Goal: Check status: Check status

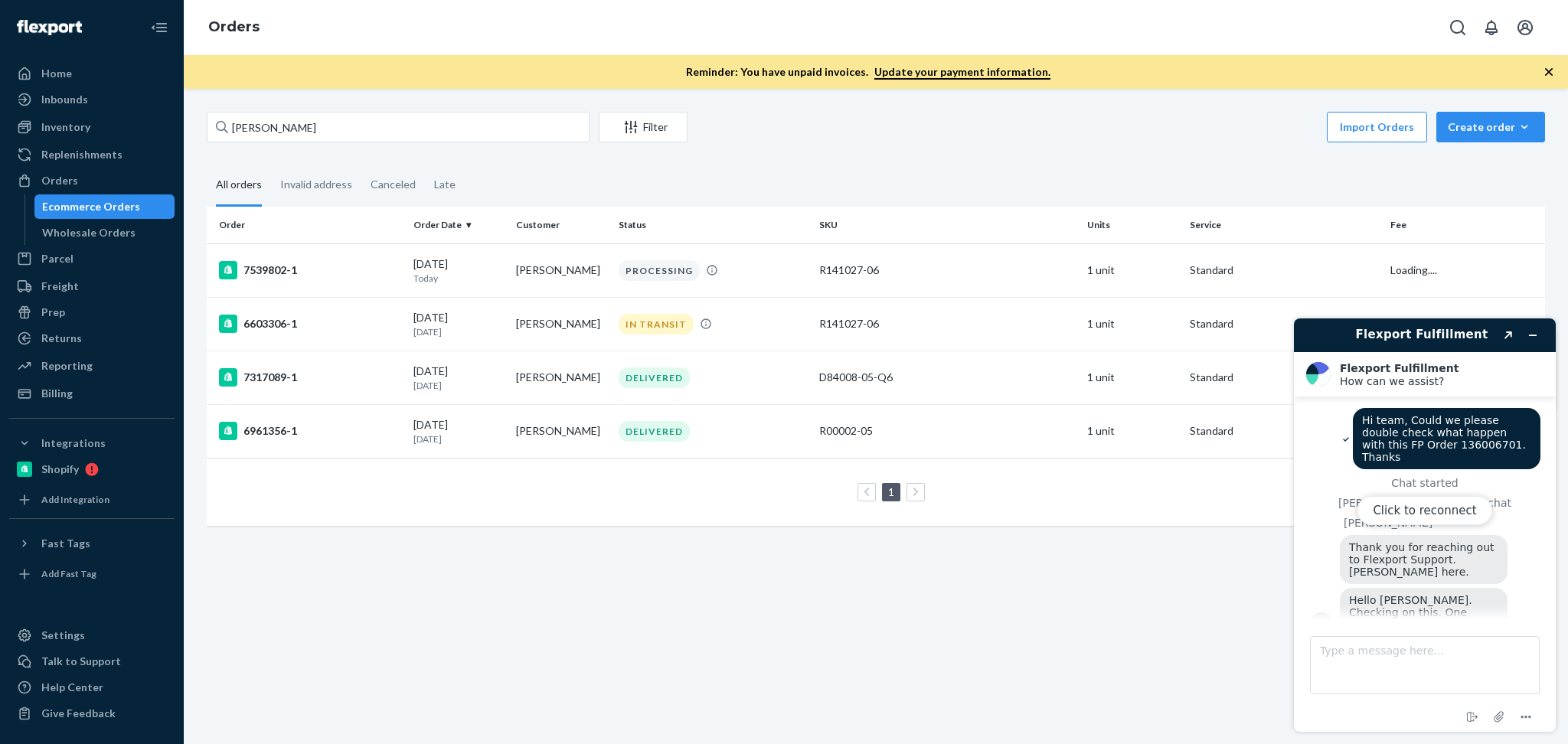
scroll to position [1079, 0]
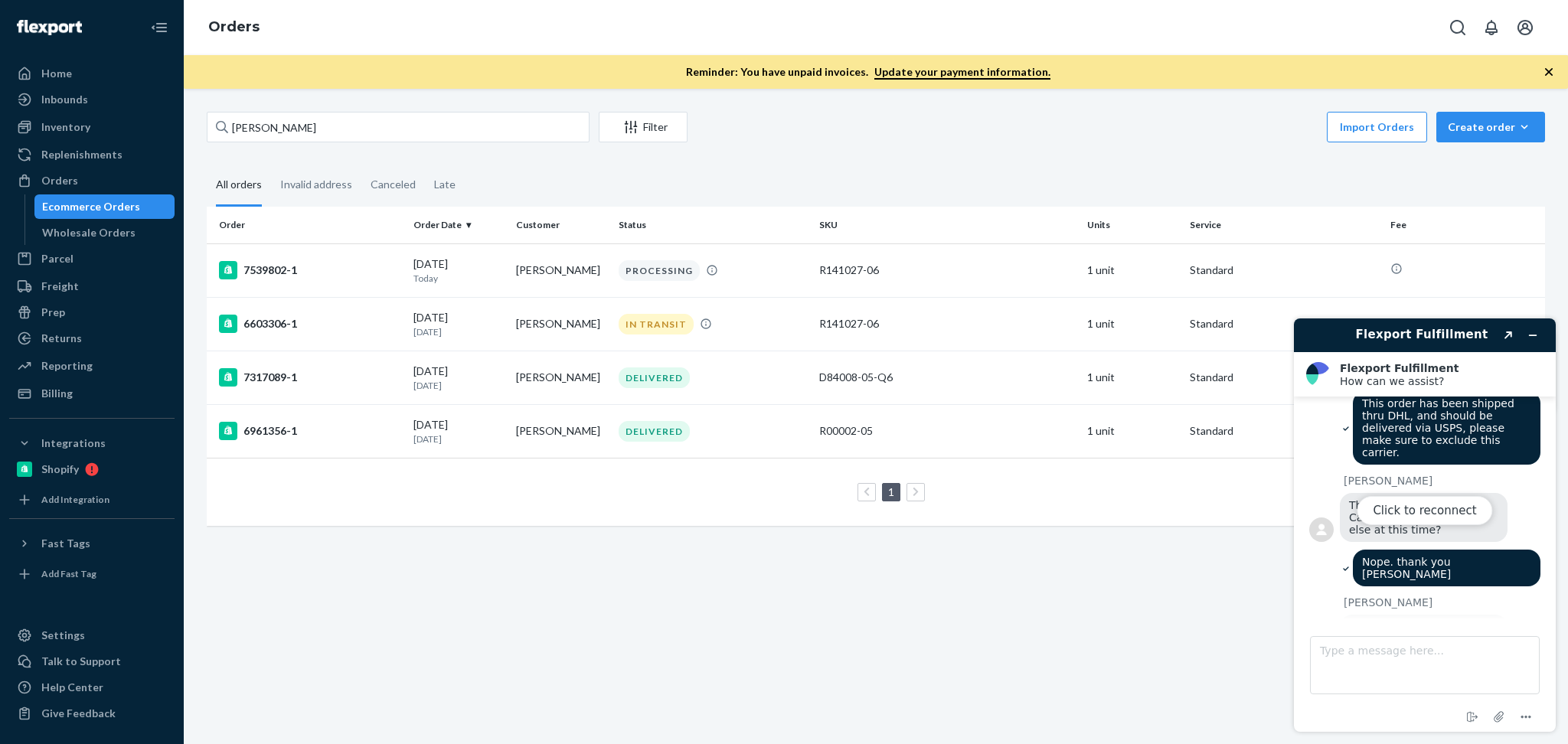
click at [1539, 340] on div "Click to reconnect" at bounding box center [1425, 525] width 262 height 414
click at [1531, 335] on div "Click to reconnect" at bounding box center [1425, 525] width 262 height 414
click at [1424, 515] on button "Click to reconnect" at bounding box center [1424, 510] width 136 height 29
click at [419, 136] on input "Julie Burgal" at bounding box center [398, 127] width 383 height 30
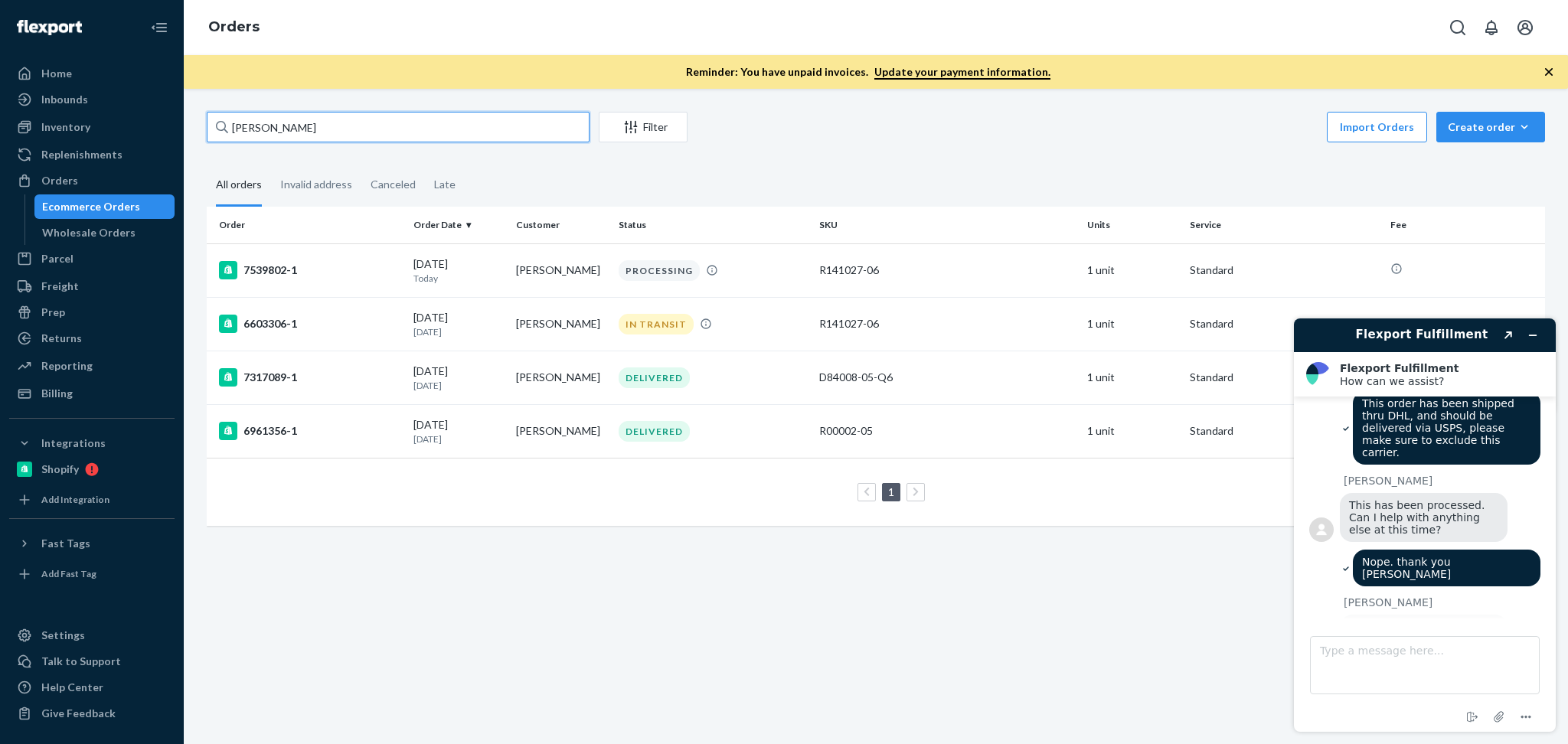
click at [419, 136] on input "Julie Burgal" at bounding box center [398, 127] width 383 height 30
paste input "Elianna Kan"
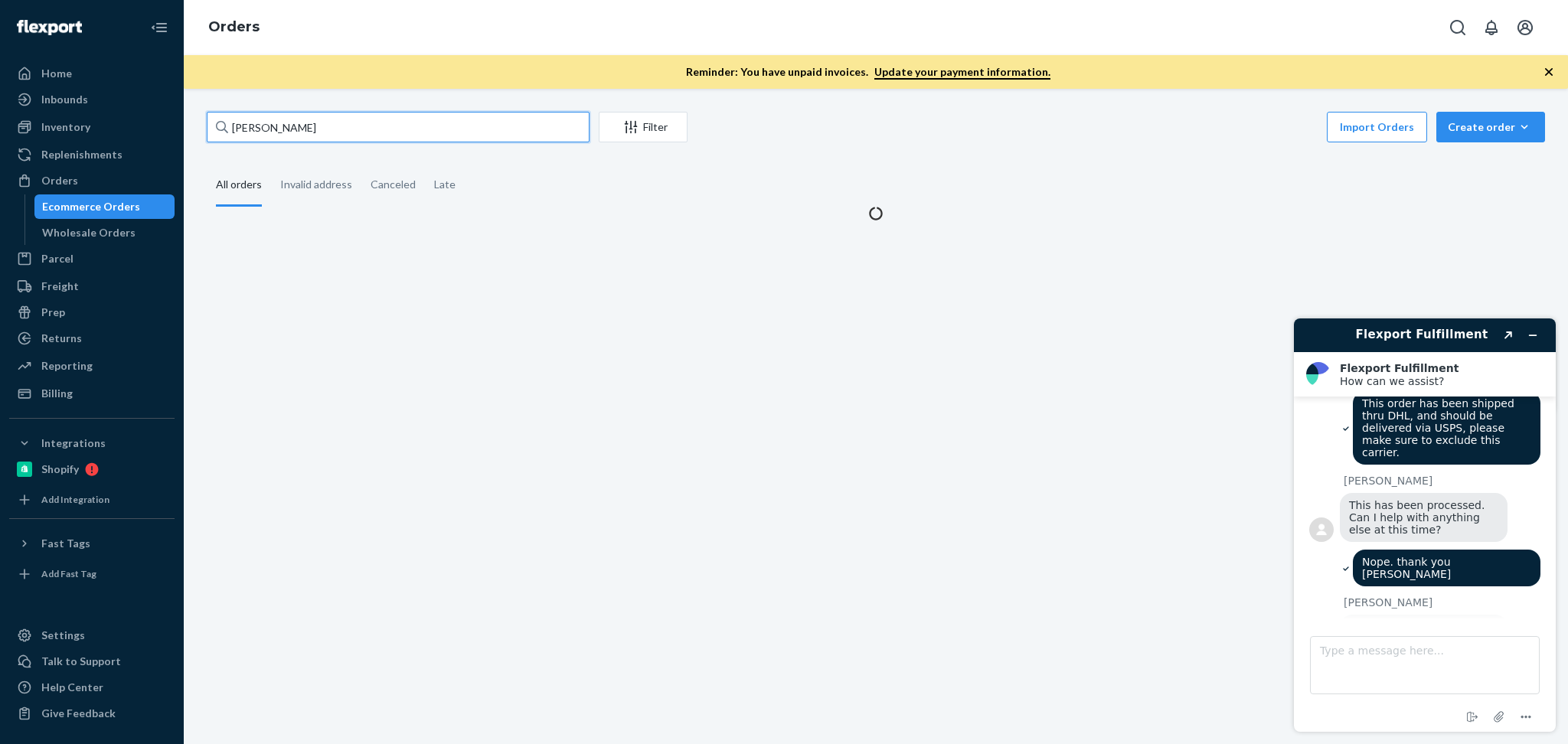
type input "Elianna Kan"
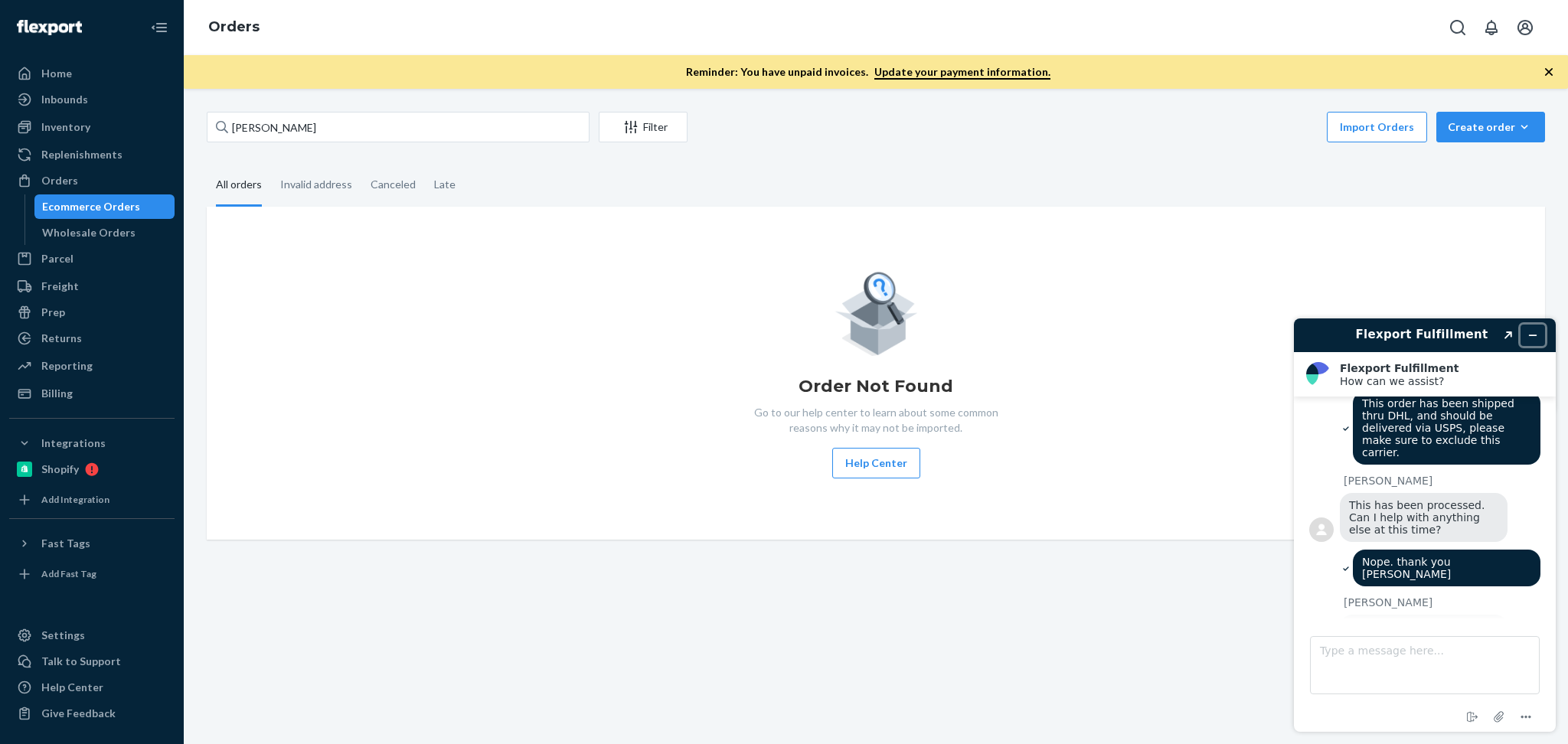
click at [1535, 338] on icon "Minimise widget" at bounding box center [1532, 335] width 11 height 11
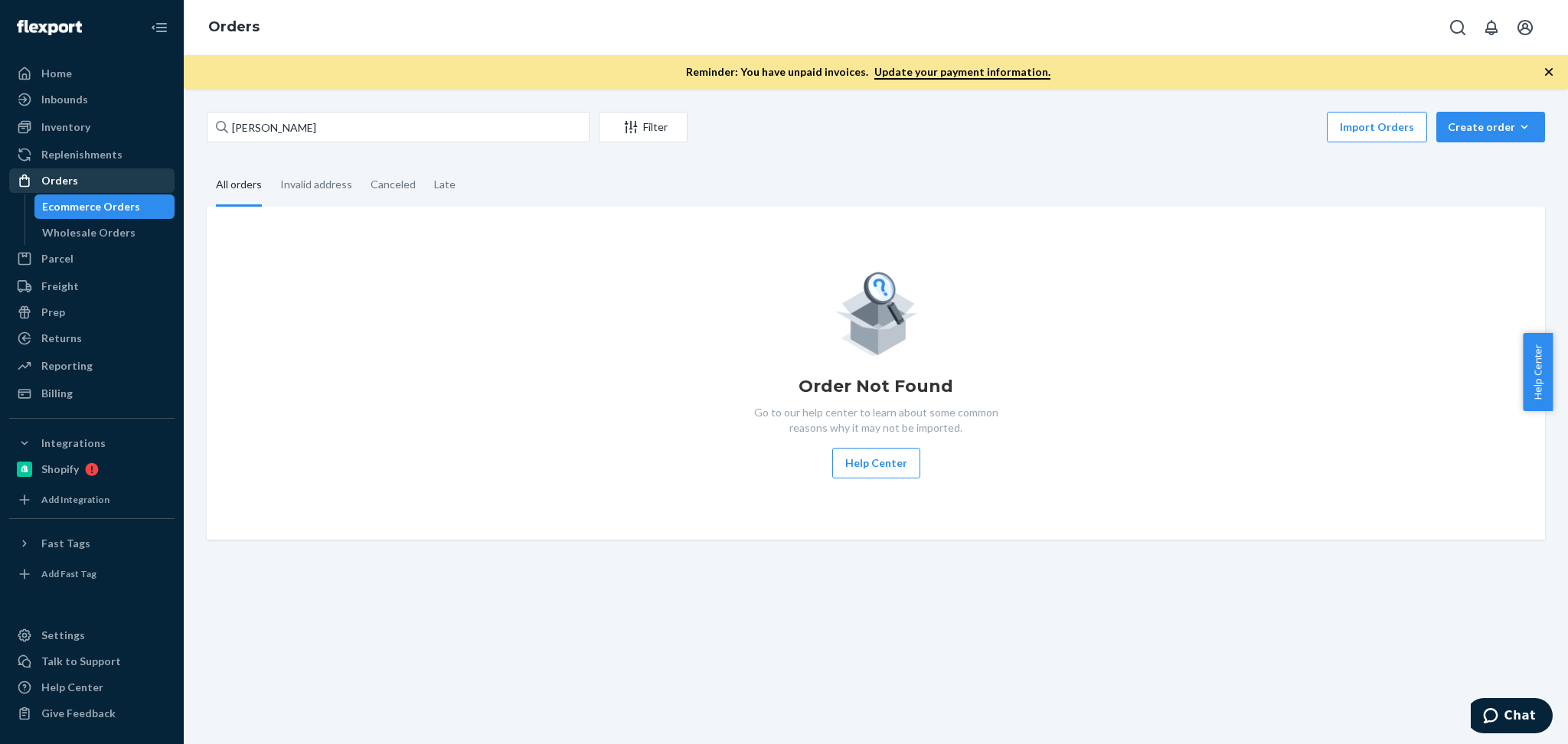
click at [101, 170] on div "Orders" at bounding box center [92, 181] width 162 height 21
click at [107, 177] on div "Orders" at bounding box center [92, 181] width 162 height 21
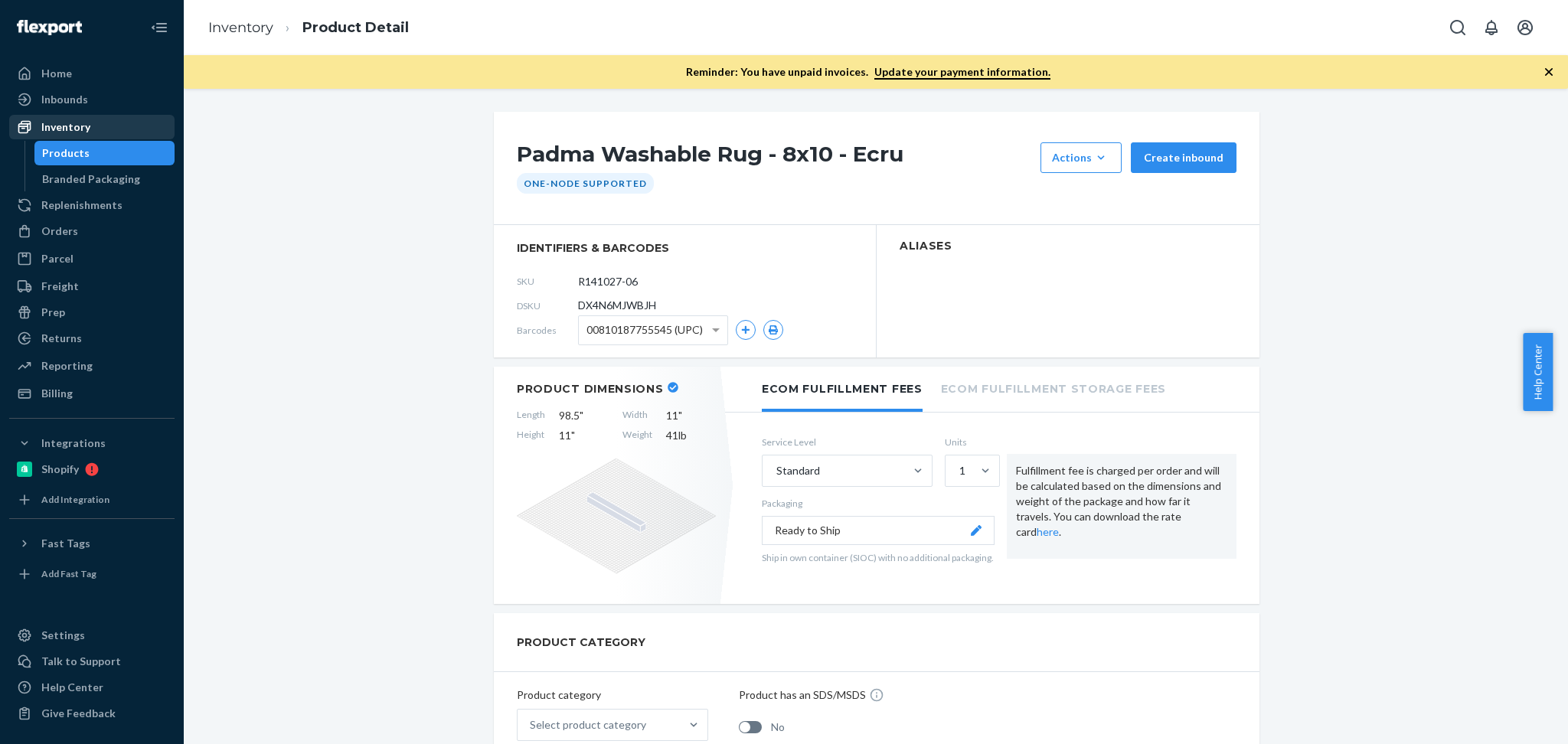
click at [123, 124] on div "Inventory" at bounding box center [92, 127] width 162 height 21
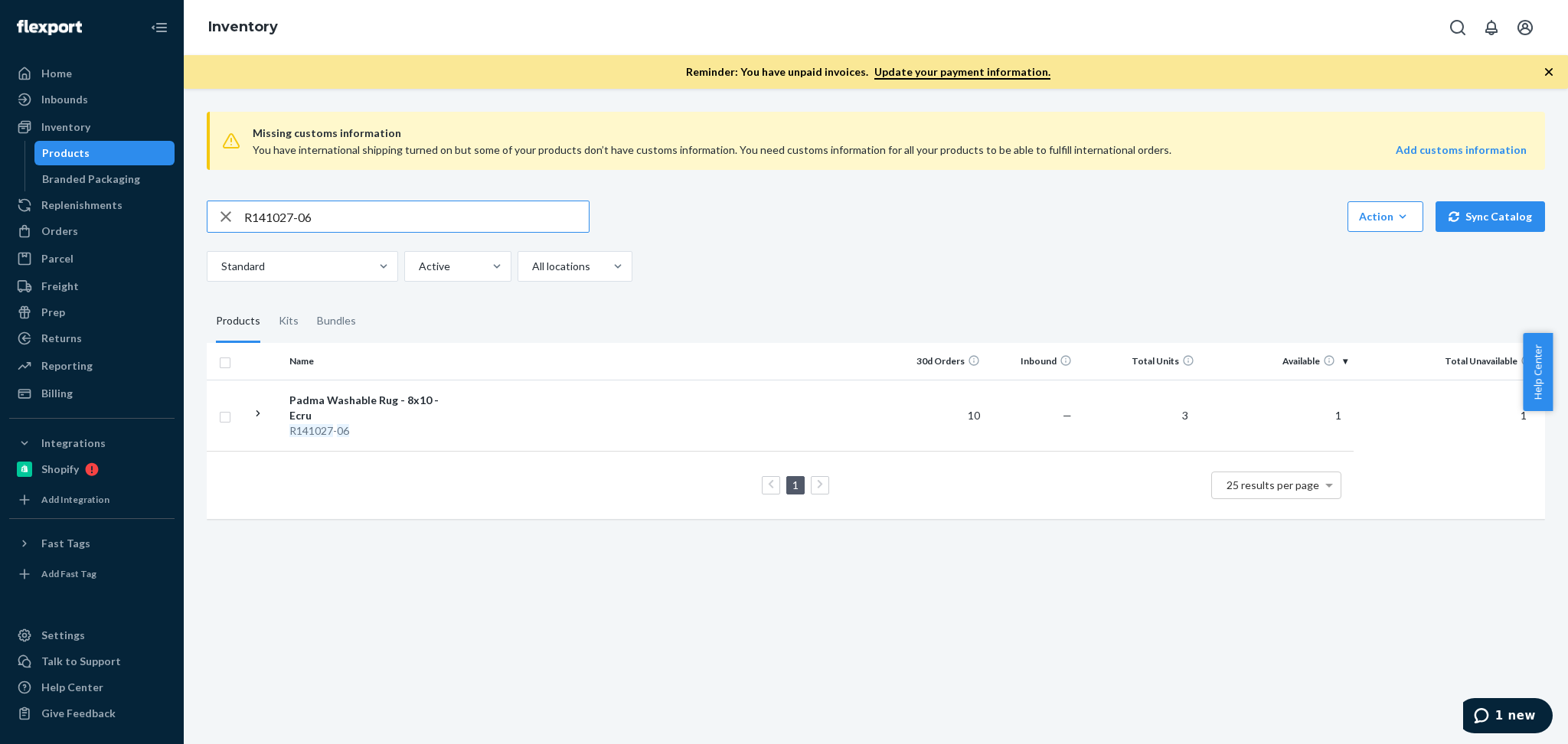
click at [466, 216] on input "R141027-06" at bounding box center [417, 217] width 344 height 30
paste input "B86002-19"
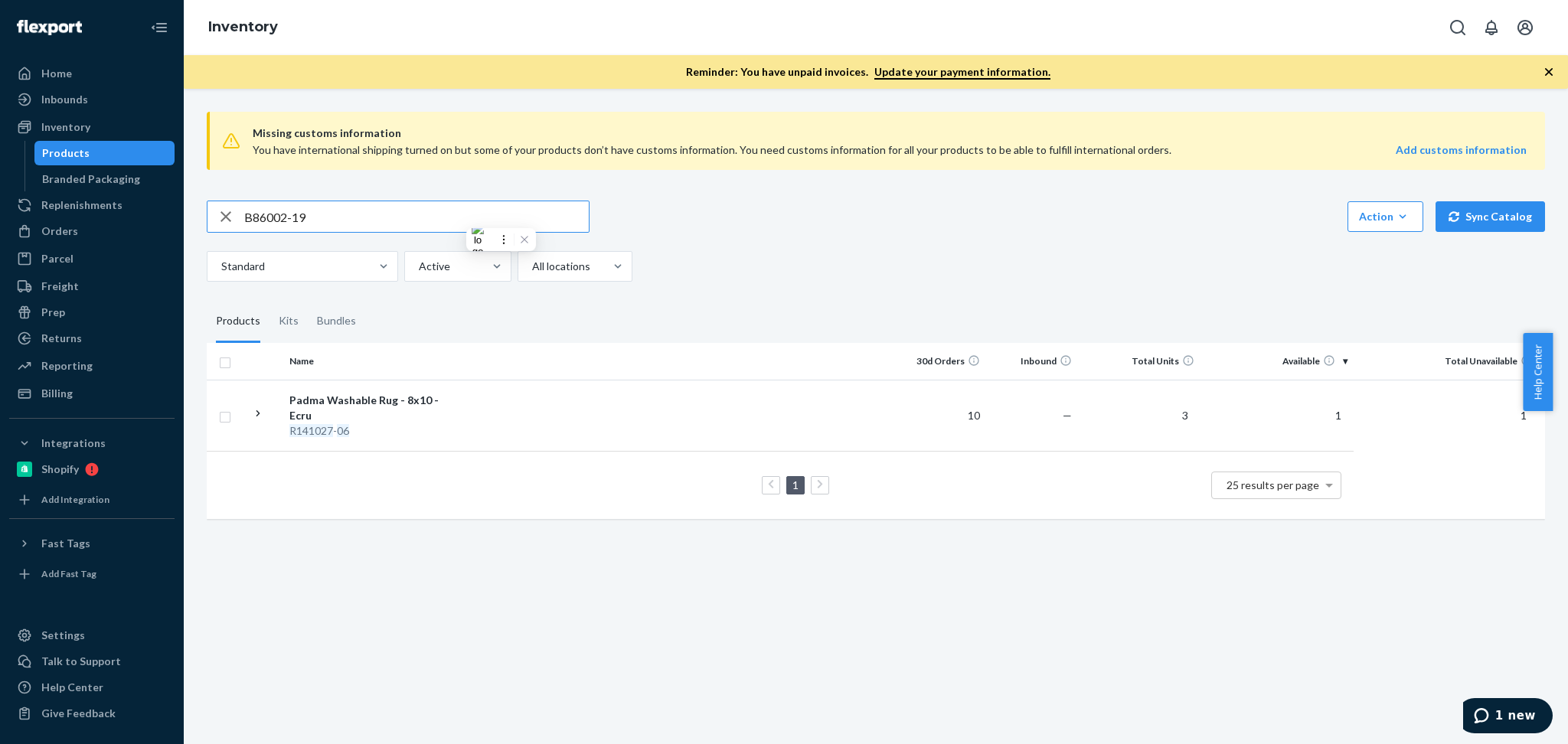
type input "B86002-19"
click at [353, 408] on div "Stonewashed Linen Sheet Set (Rose / Queen)" at bounding box center [368, 408] width 160 height 30
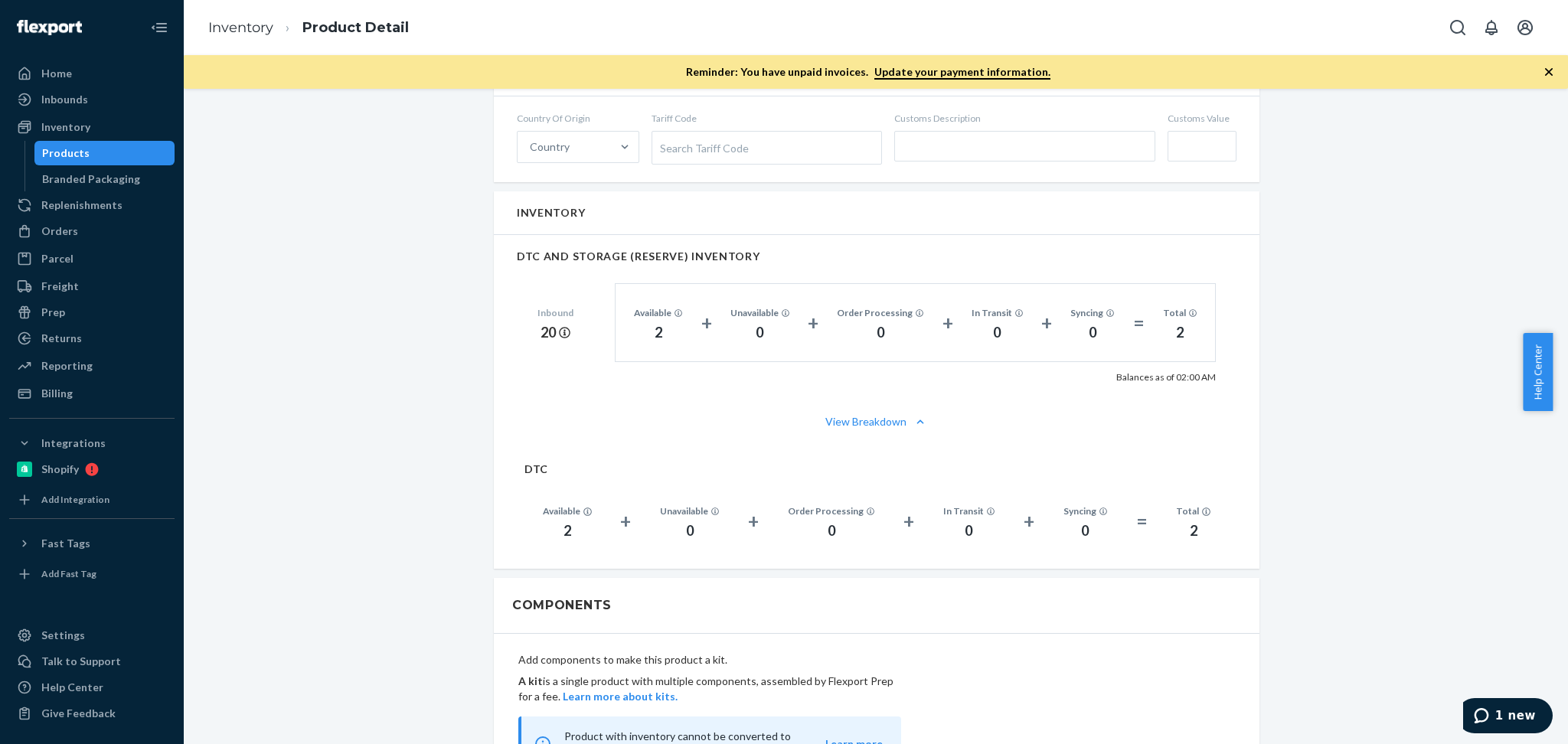
scroll to position [919, 0]
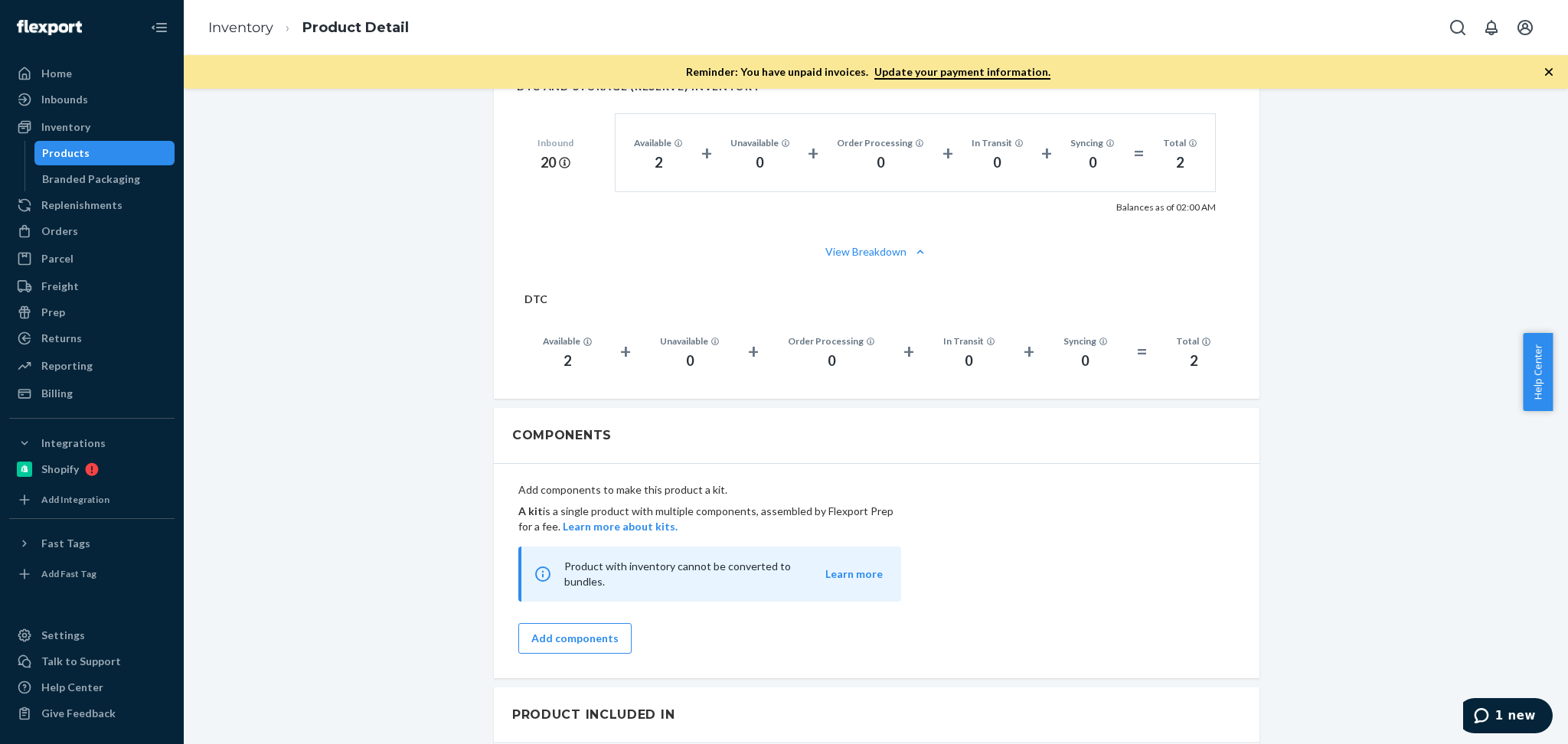
drag, startPoint x: 1562, startPoint y: 409, endPoint x: 1561, endPoint y: 534, distance: 125.0
click at [1561, 534] on body "Home Inbounds Shipping Plans Problems Inventory Products Branded Packaging Repl…" at bounding box center [784, 372] width 1568 height 744
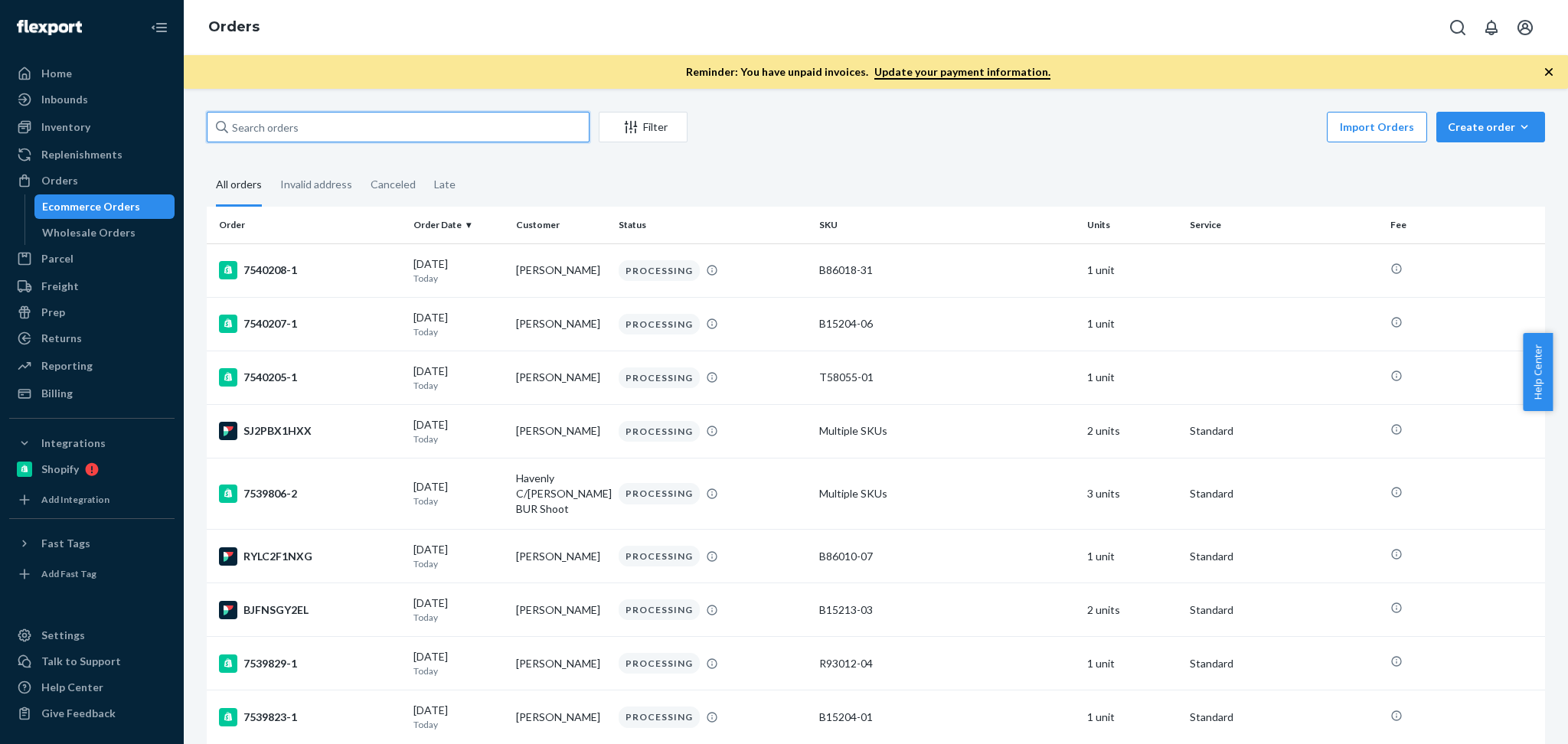
click at [333, 116] on input "text" at bounding box center [398, 127] width 383 height 30
paste input "Nisha Raiker"
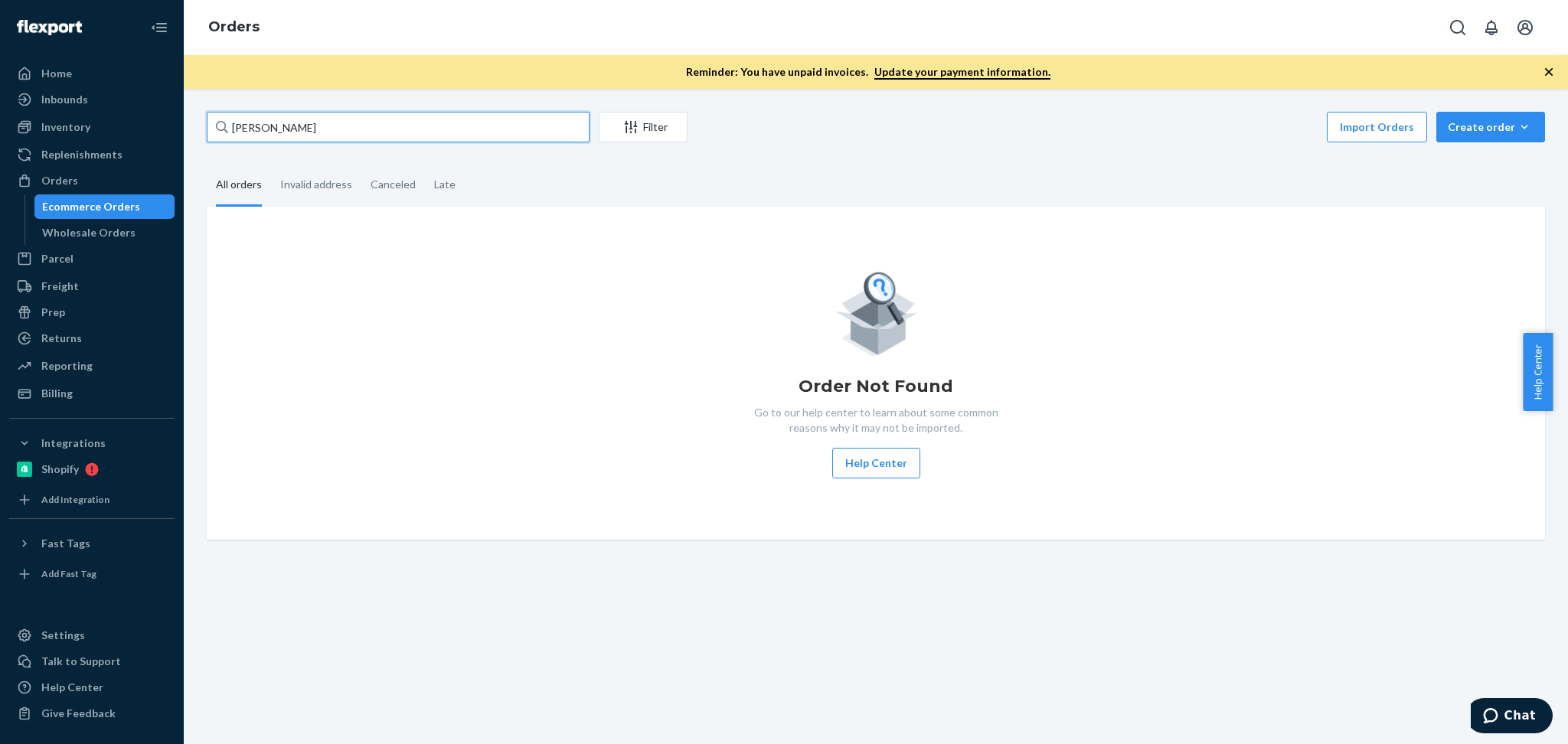
click at [377, 130] on input "Nisha Raiker" at bounding box center [398, 127] width 383 height 30
paste input "Julie Burgal"
type input "Julie Burgal"
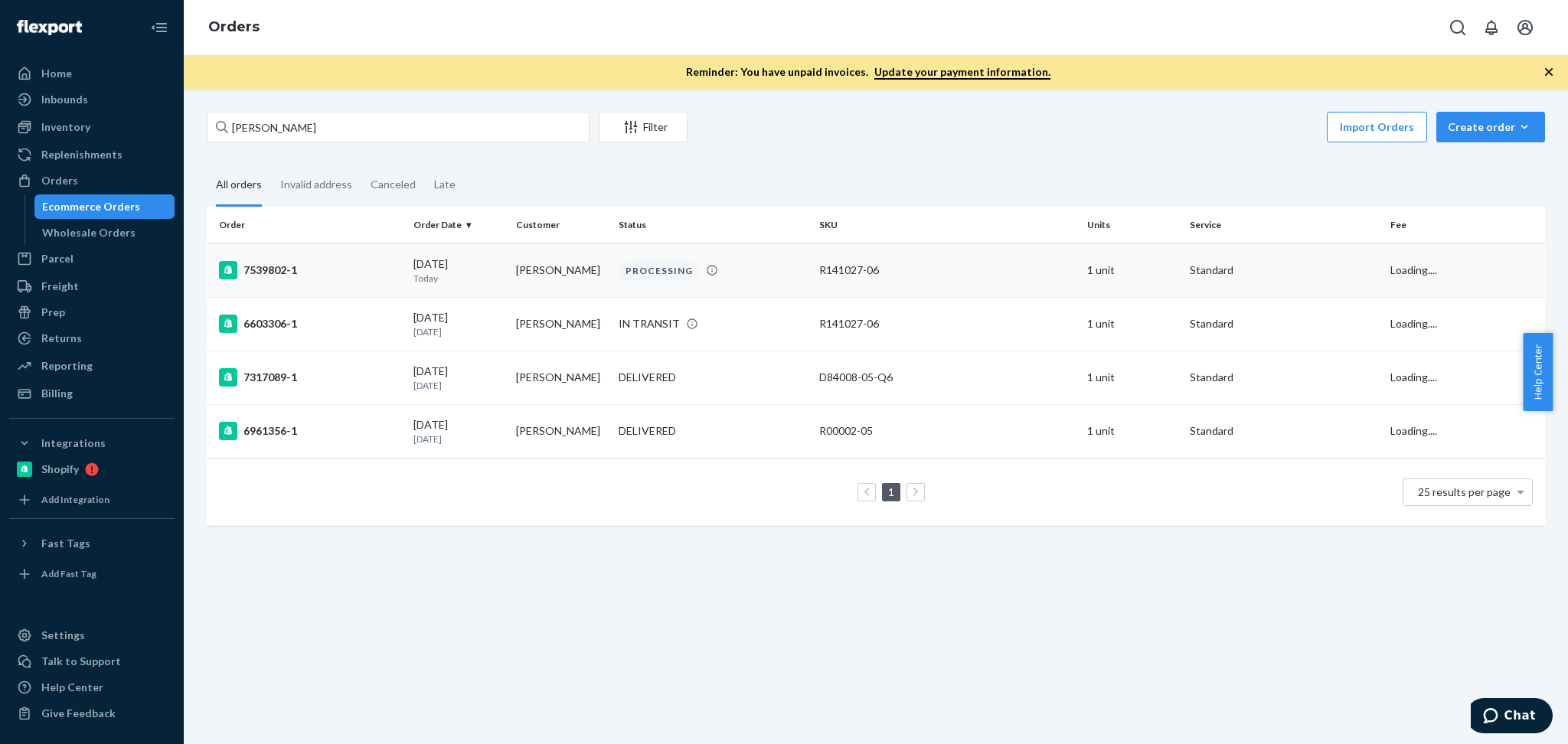
click at [495, 272] on p "Today" at bounding box center [458, 278] width 90 height 13
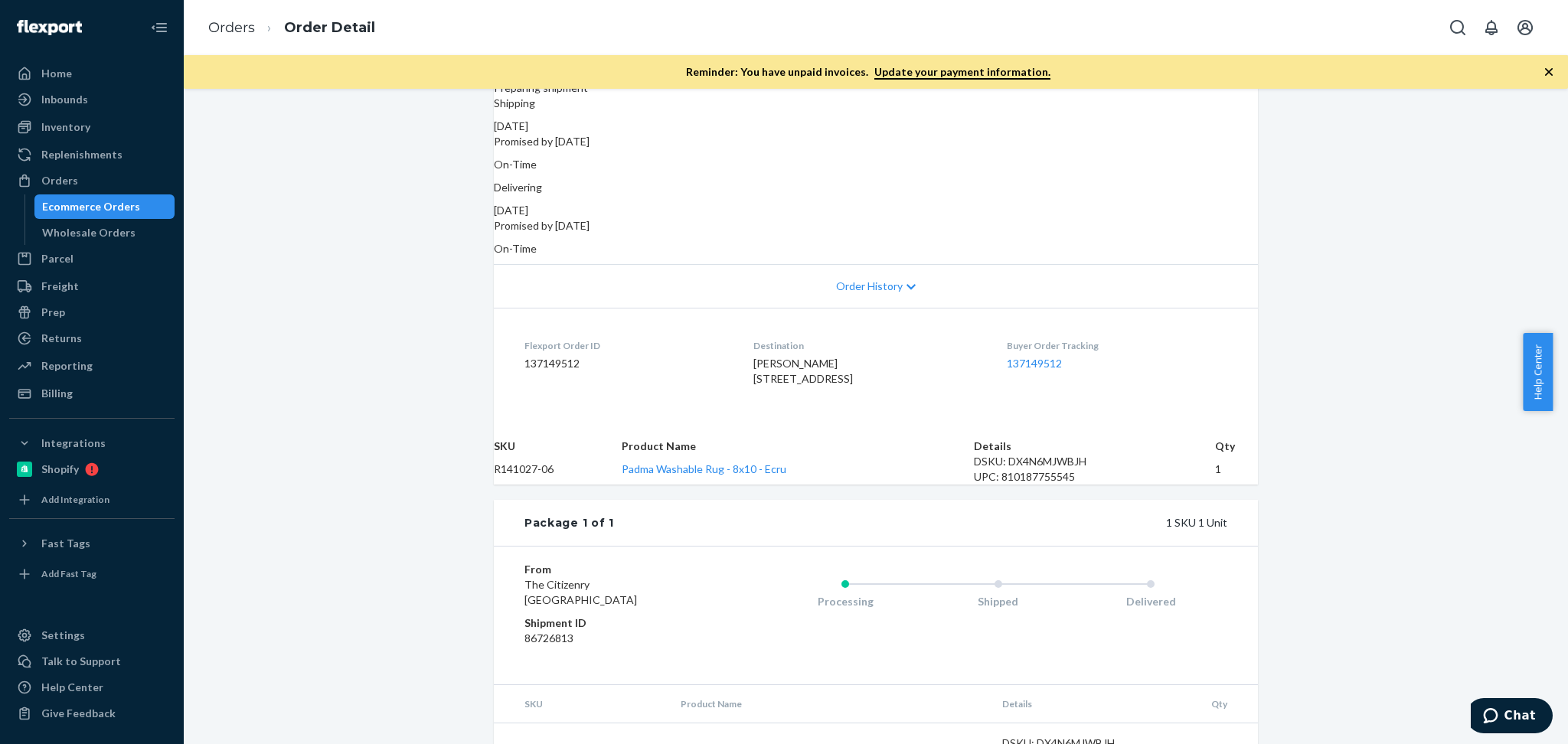
scroll to position [287, 0]
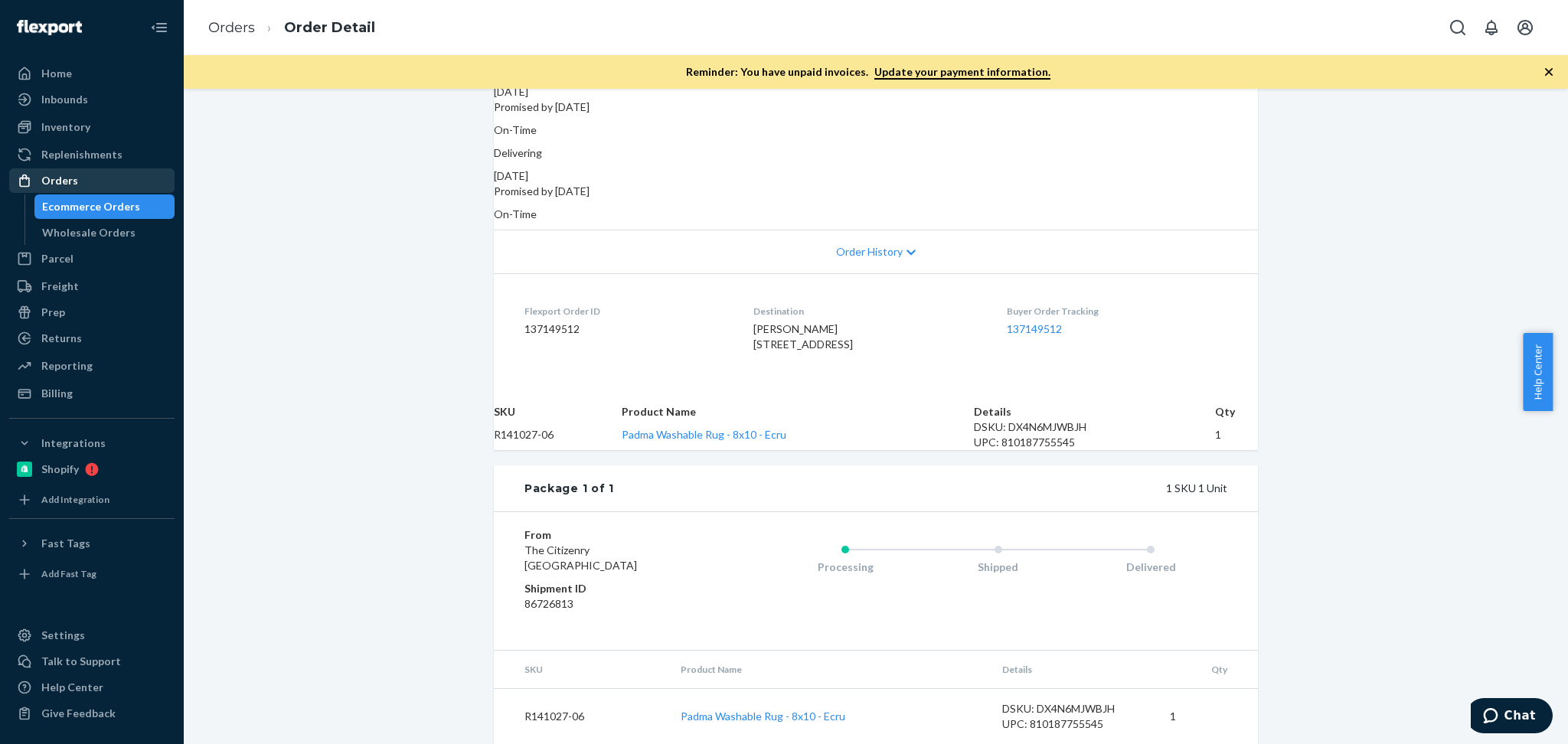
click at [87, 179] on div "Orders" at bounding box center [92, 181] width 162 height 21
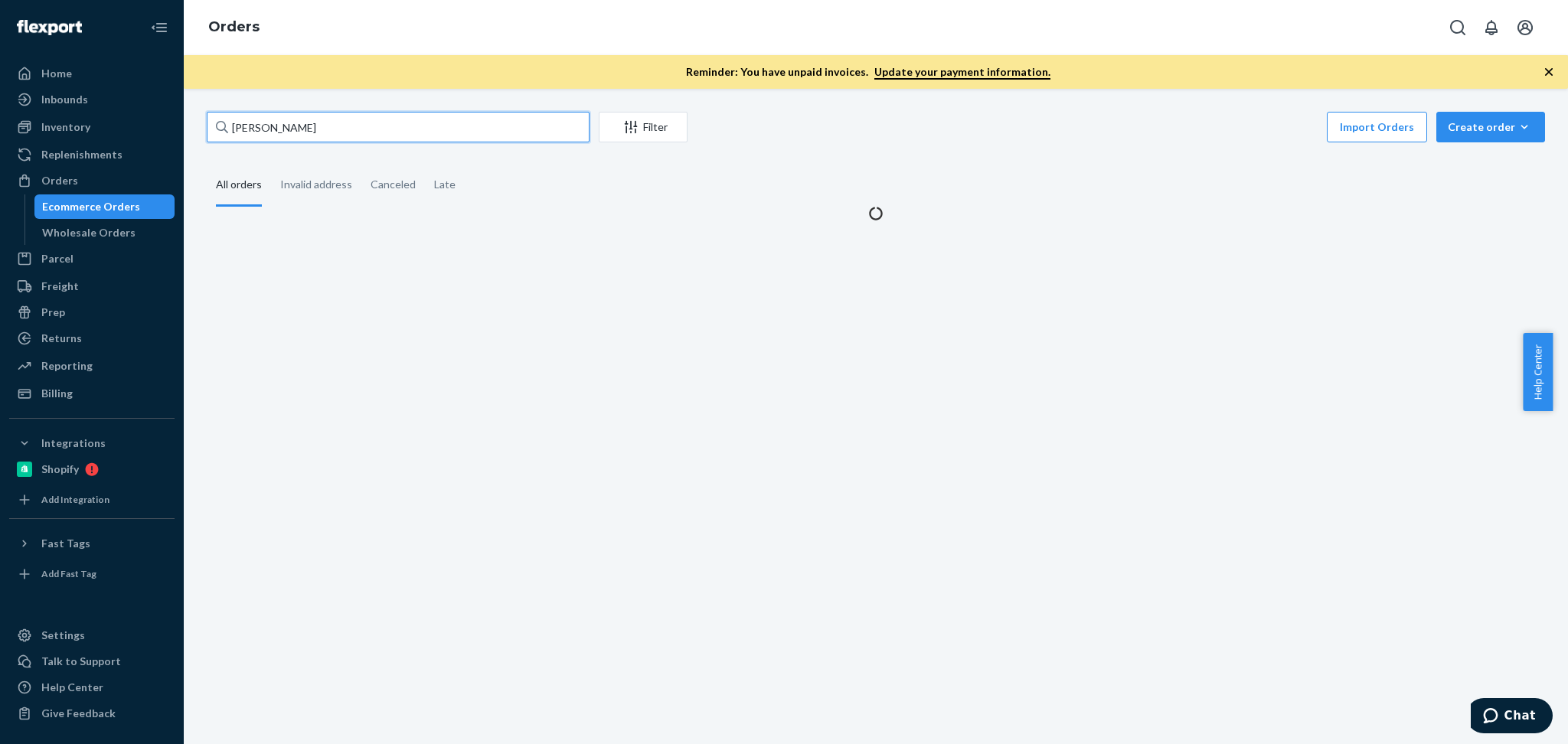
click at [351, 117] on input "Julie Burgal" at bounding box center [398, 127] width 383 height 30
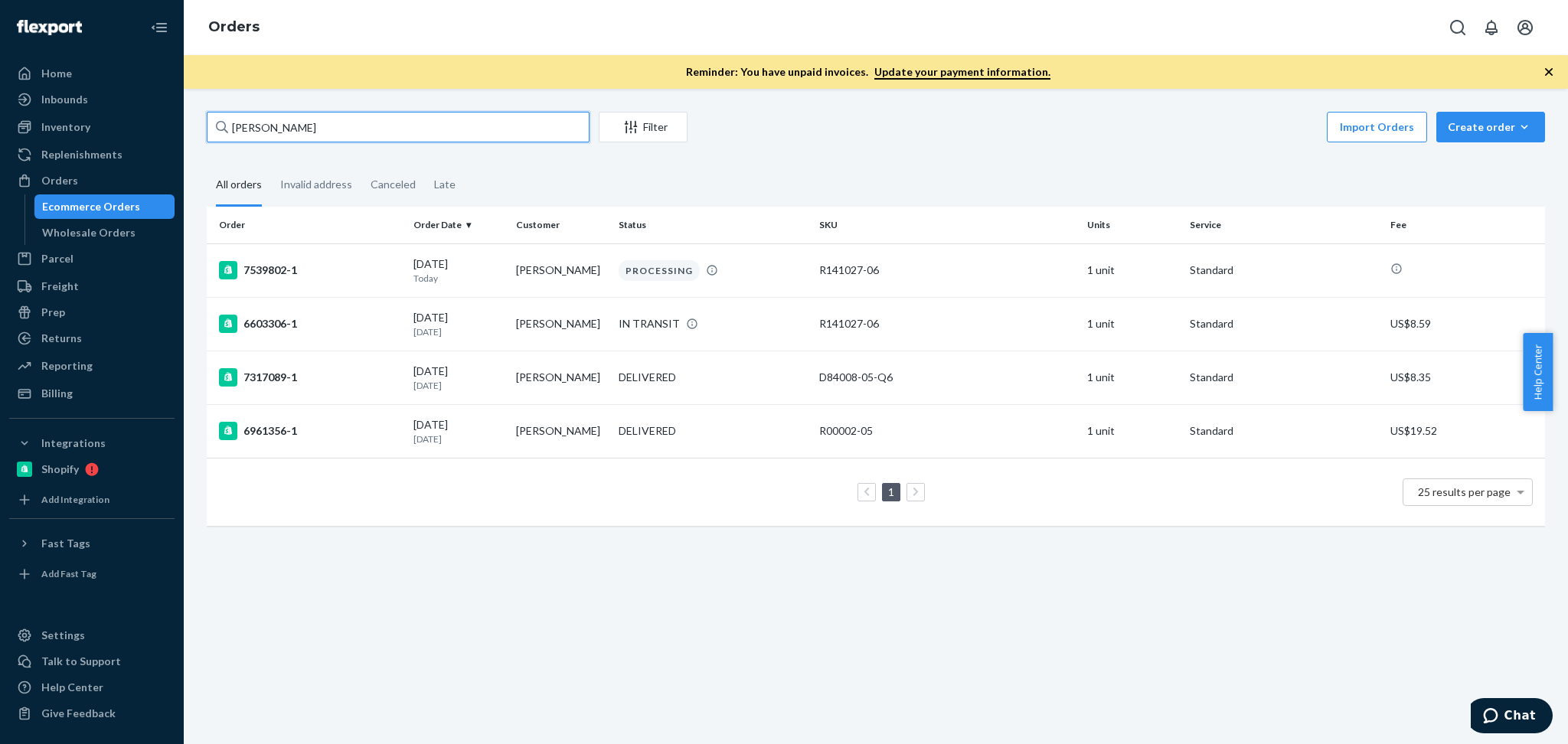
click at [327, 116] on input "Julie Burgal" at bounding box center [398, 127] width 383 height 30
paste input "Sarah Kate Moore"
type input "Sarah Kate Moore"
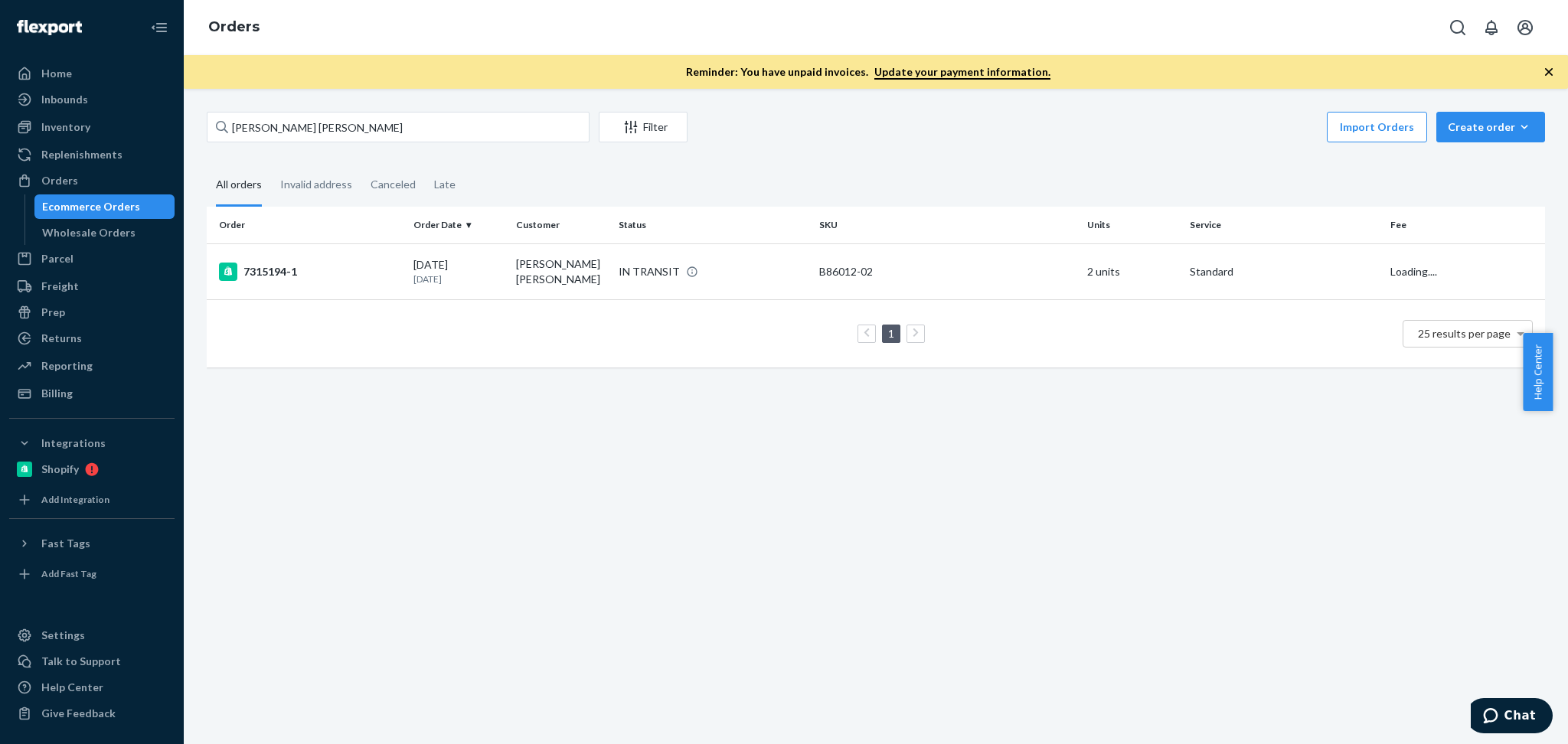
click at [653, 460] on div "Sarah Kate Moore Filter Import Orders Create order Ecommerce order Removal orde…" at bounding box center [876, 417] width 1384 height 656
click at [518, 265] on td "Sarah Kate Moore" at bounding box center [561, 271] width 103 height 56
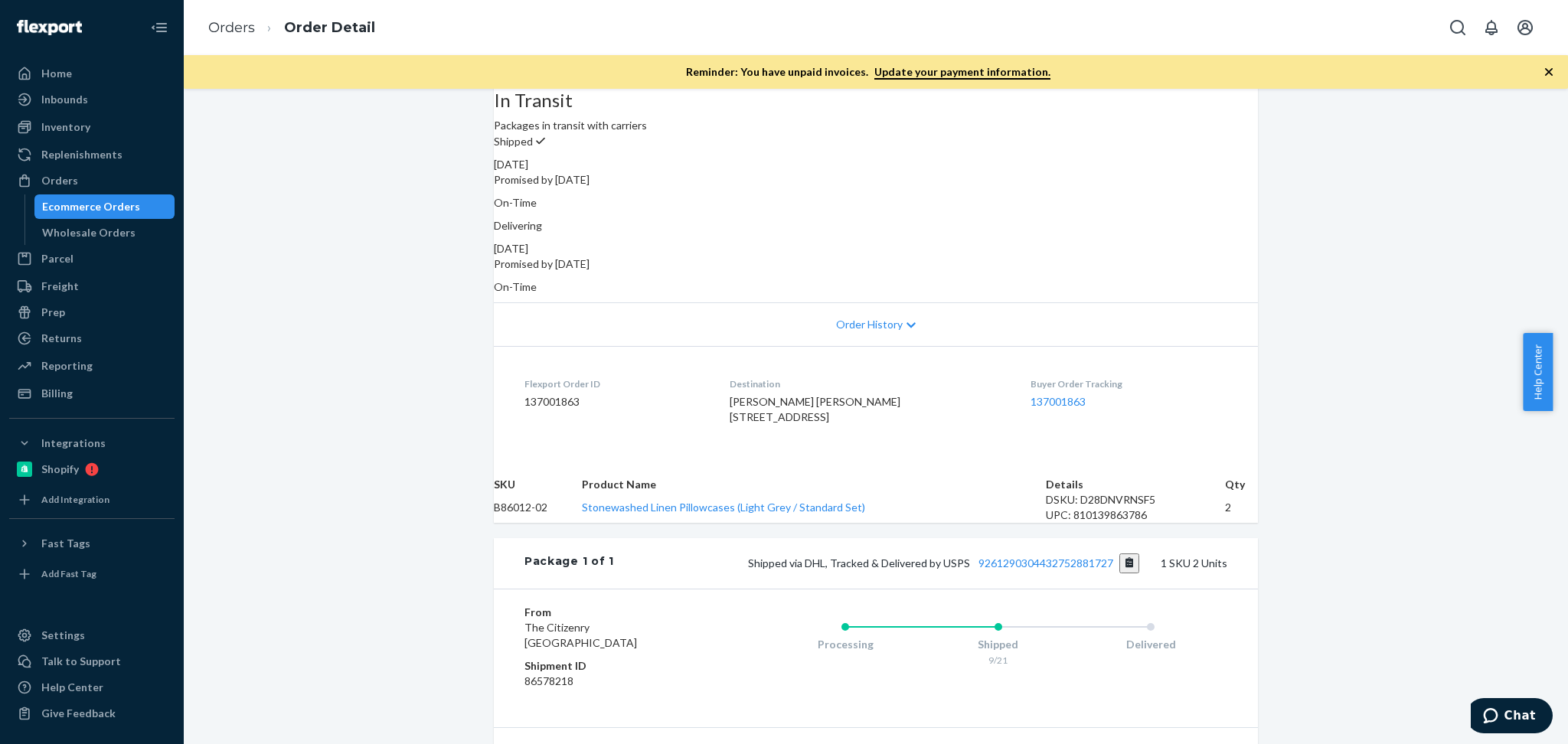
scroll to position [272, 0]
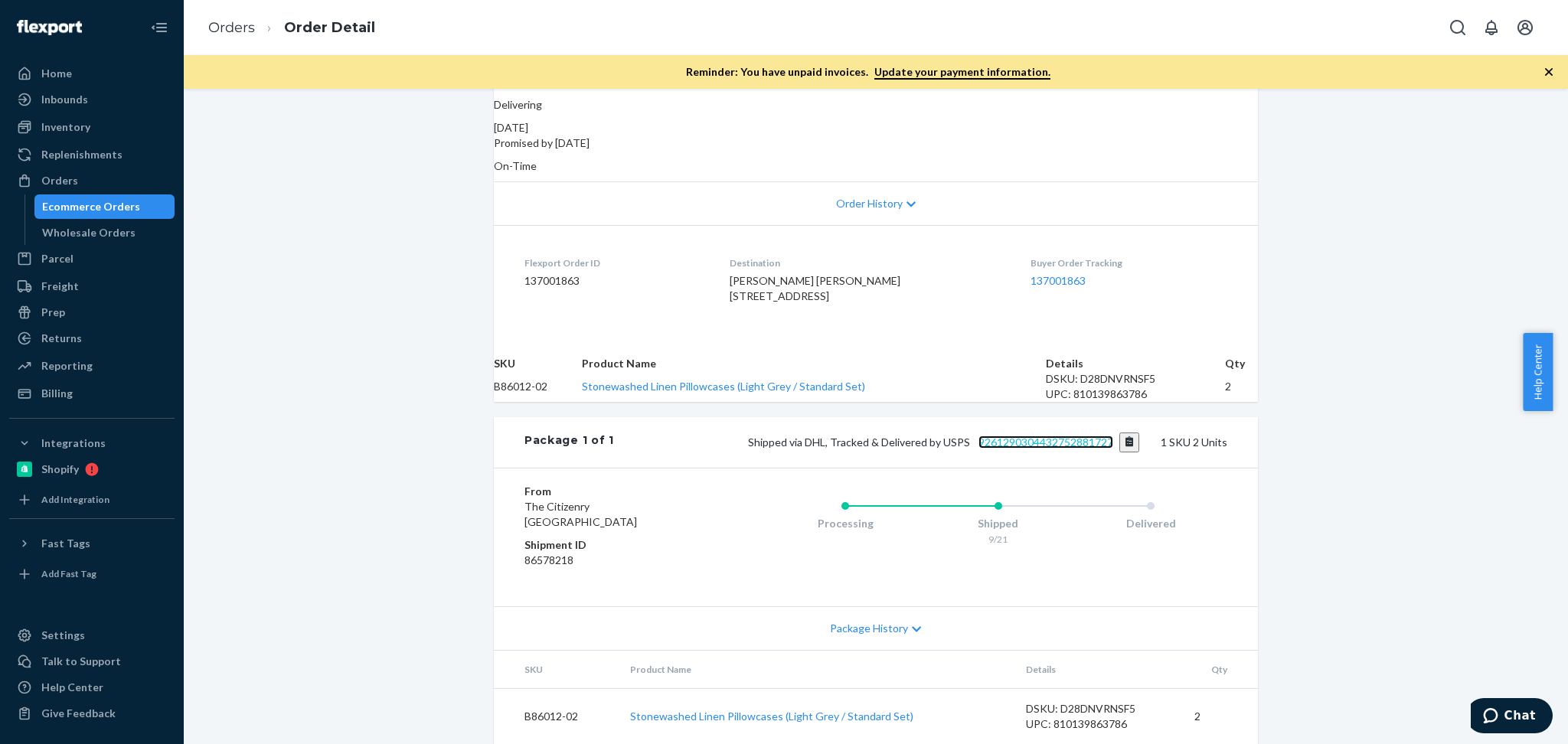
click at [1052, 449] on link "9261290304432752881727" at bounding box center [1045, 442] width 135 height 13
click at [58, 176] on div "Orders" at bounding box center [59, 180] width 37 height 15
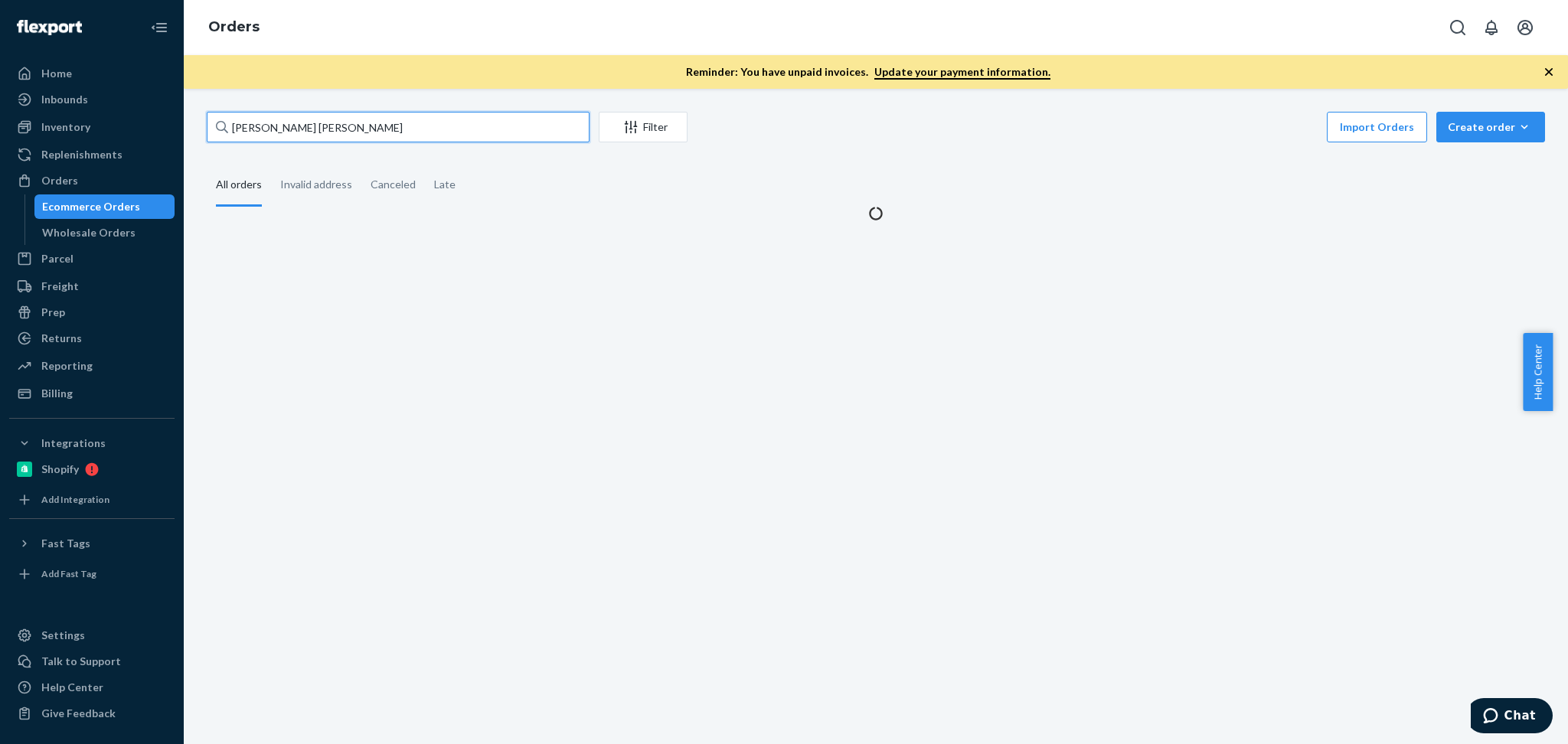
click at [393, 136] on input "Sarah Kate Moore" at bounding box center [398, 127] width 383 height 30
paste input "Matthew Roper"
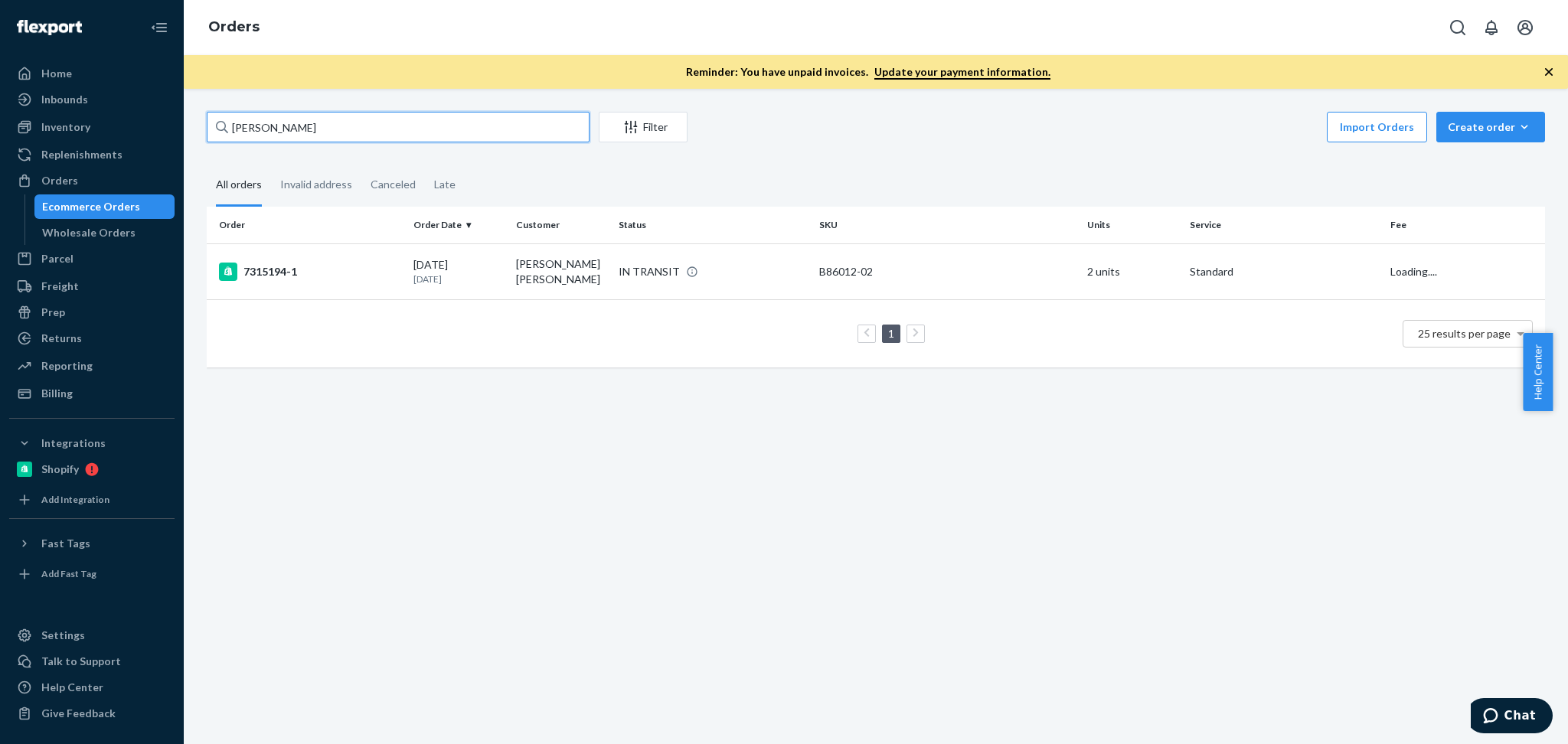
type input "Matthew Roper"
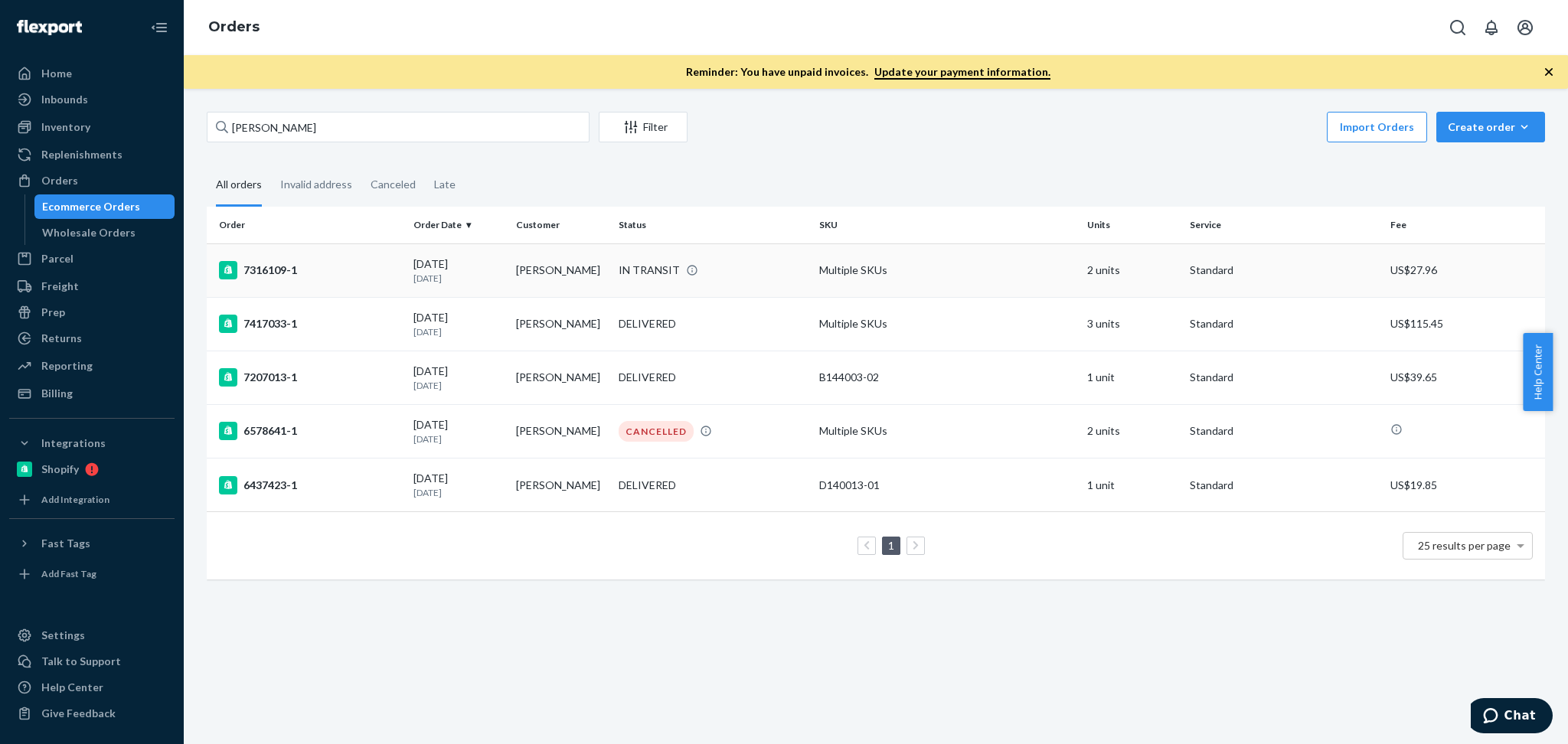
click at [463, 273] on p "3 days ago" at bounding box center [458, 278] width 90 height 13
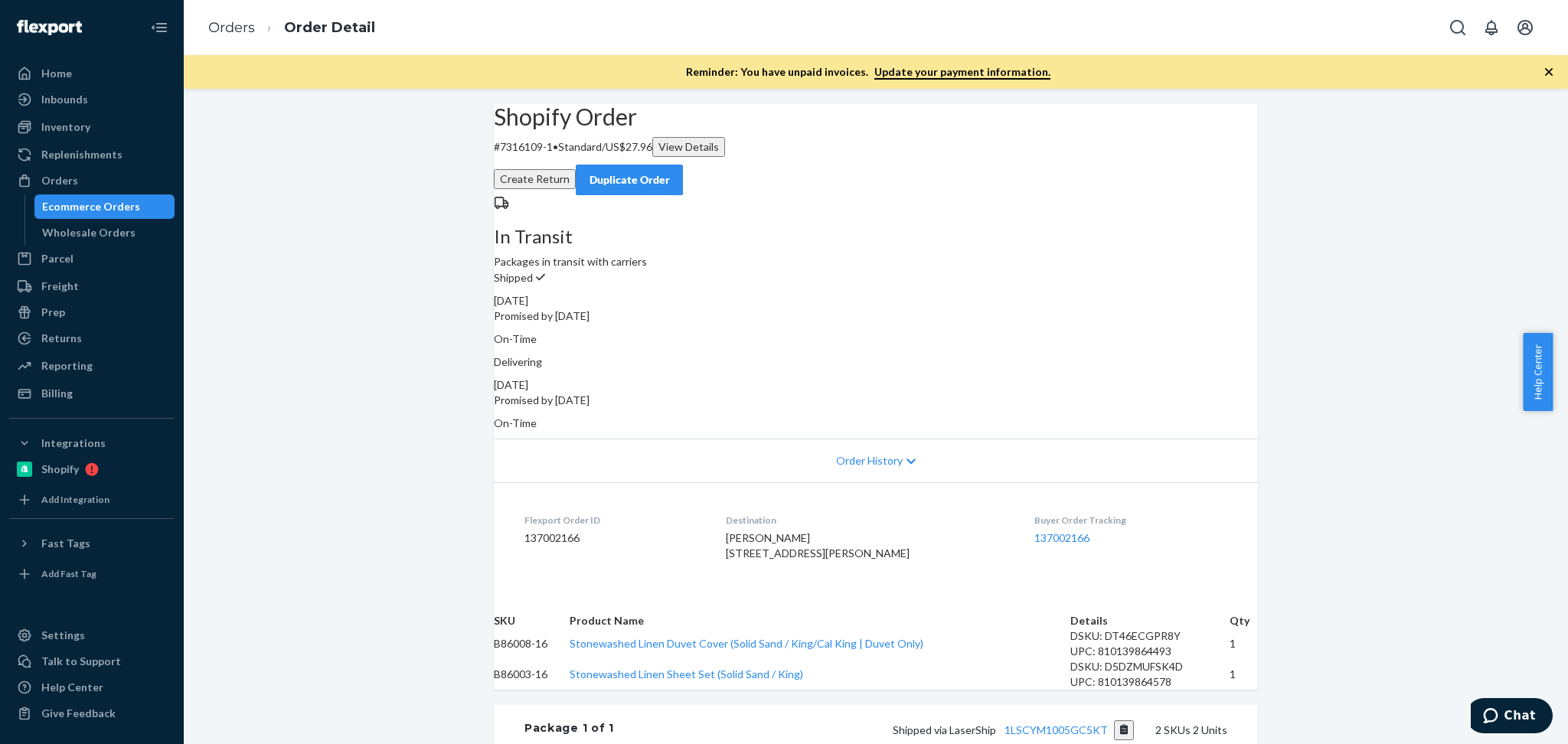
scroll to position [136, 0]
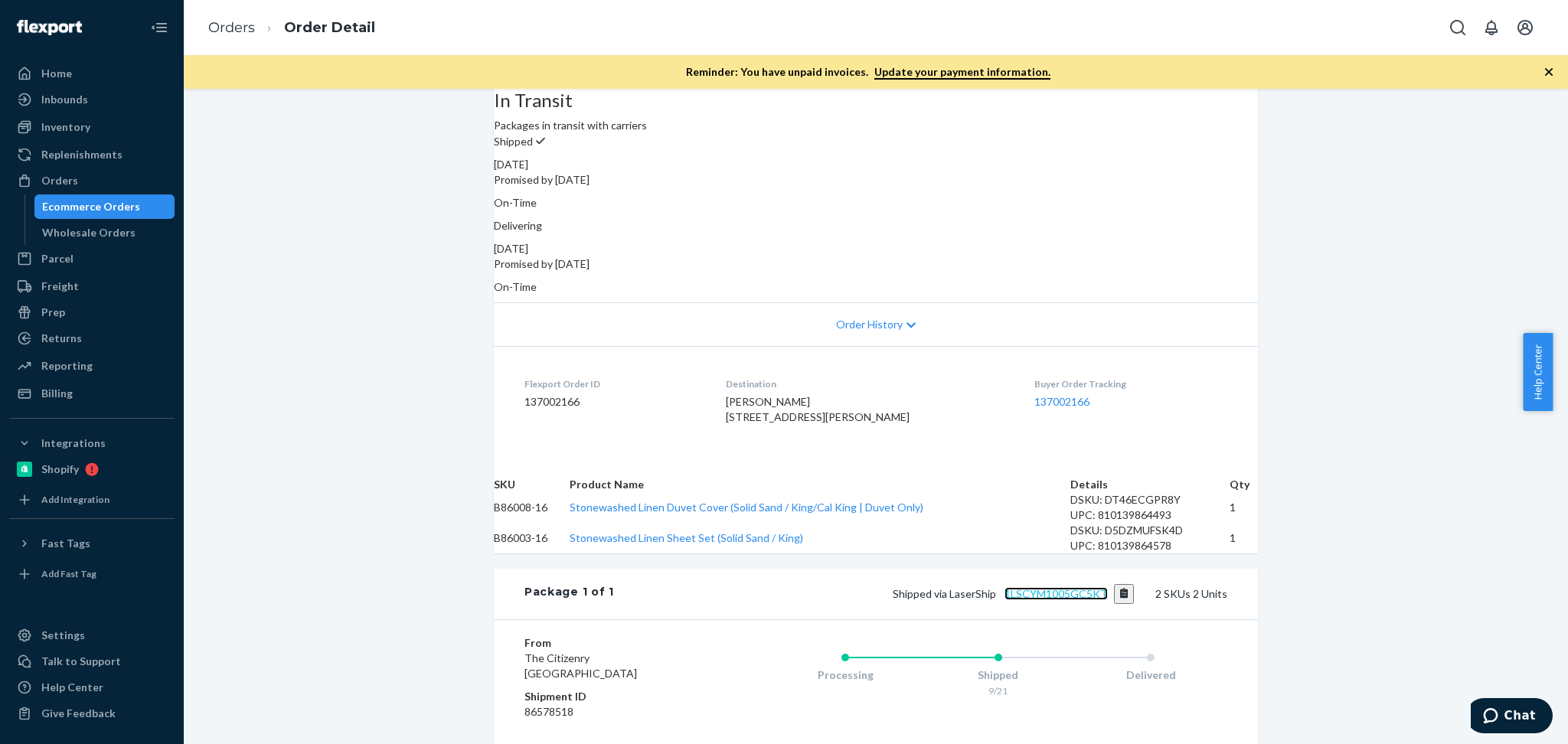
click at [1063, 600] on link "1LSCYM1005GC5KT" at bounding box center [1056, 593] width 103 height 13
click at [89, 184] on div "Orders" at bounding box center [92, 181] width 162 height 21
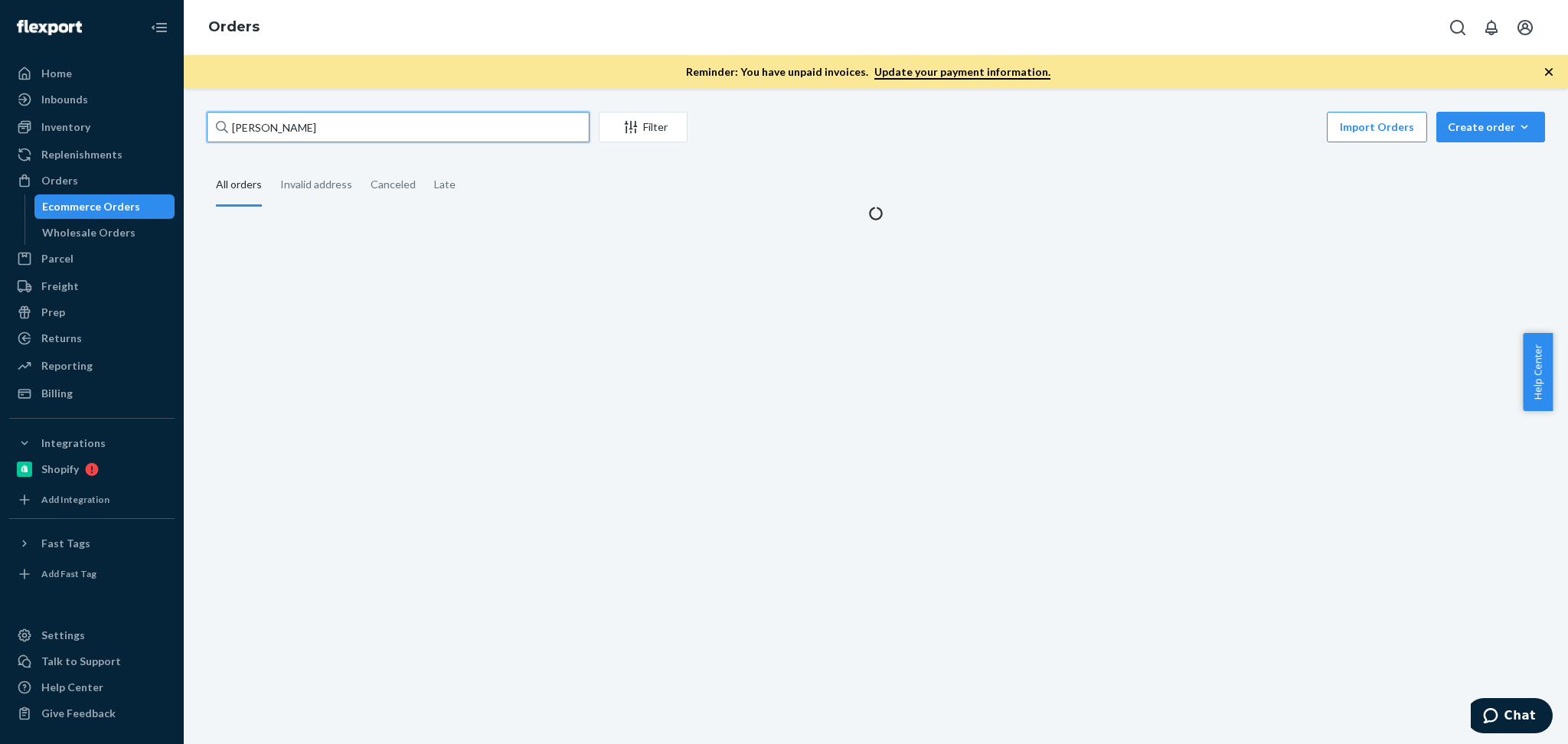
click at [418, 132] on input "Matthew Roper" at bounding box center [398, 127] width 383 height 30
paste input "Vanessa Sanders"
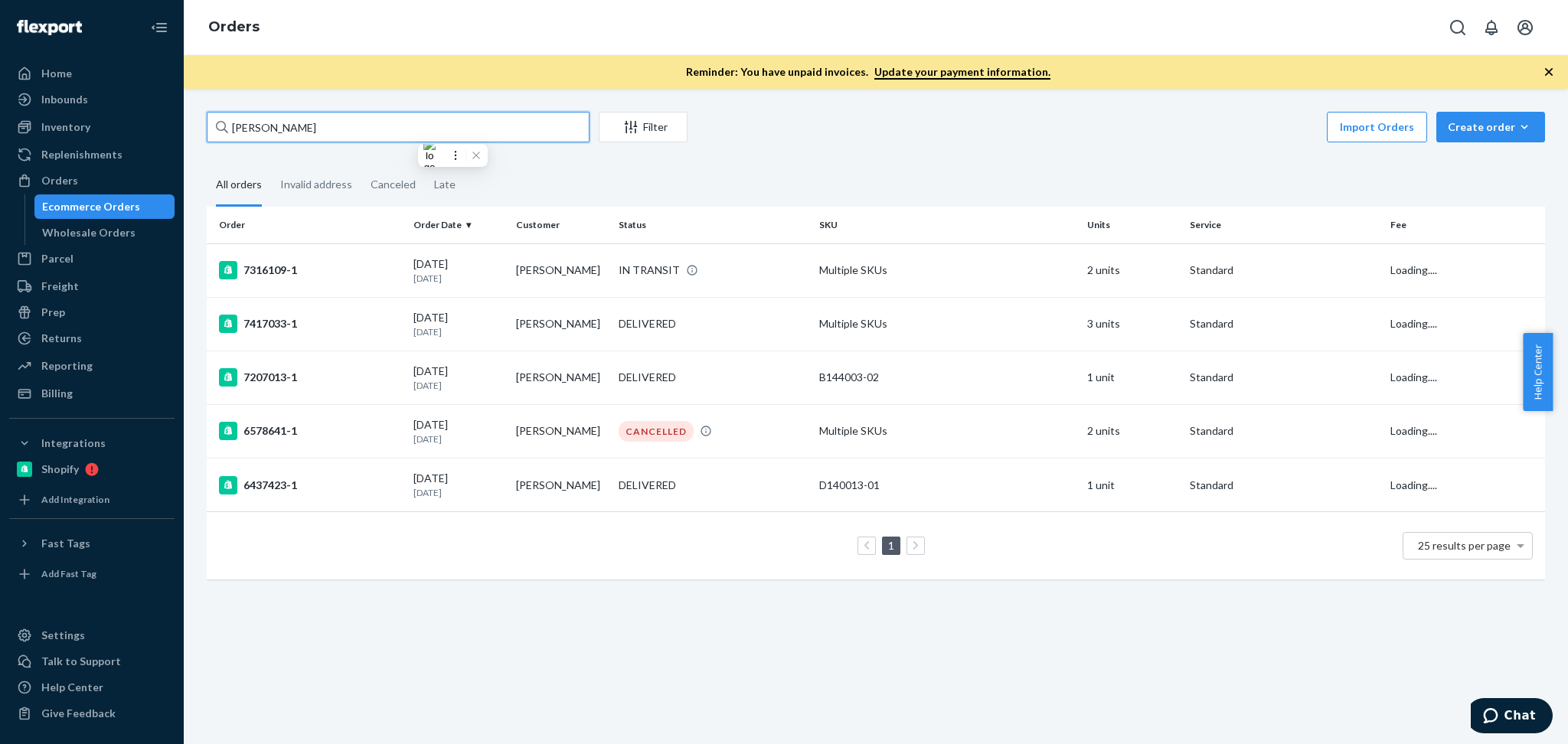
type input "Vanessa Sanders"
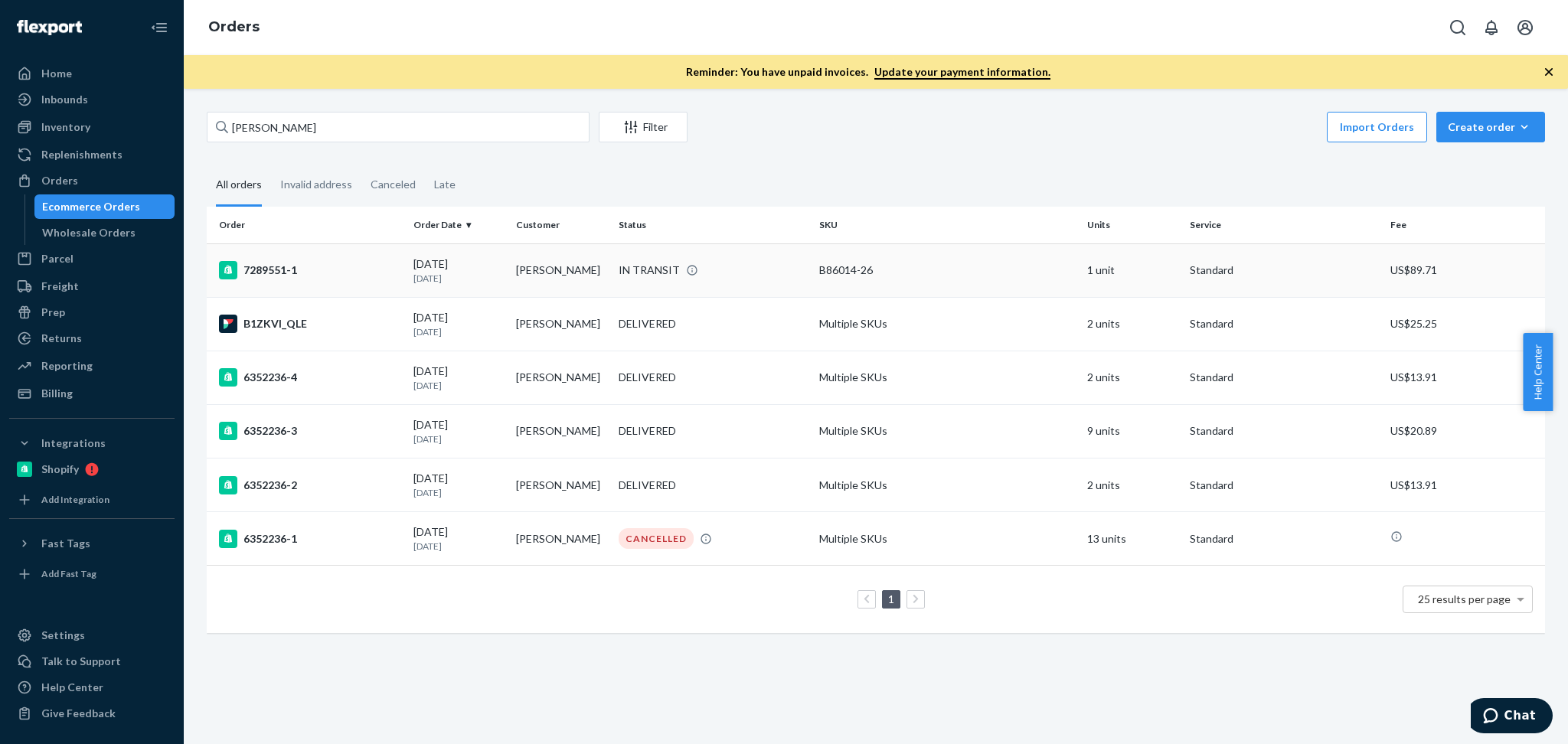
click at [470, 272] on p "3 days ago" at bounding box center [458, 278] width 90 height 13
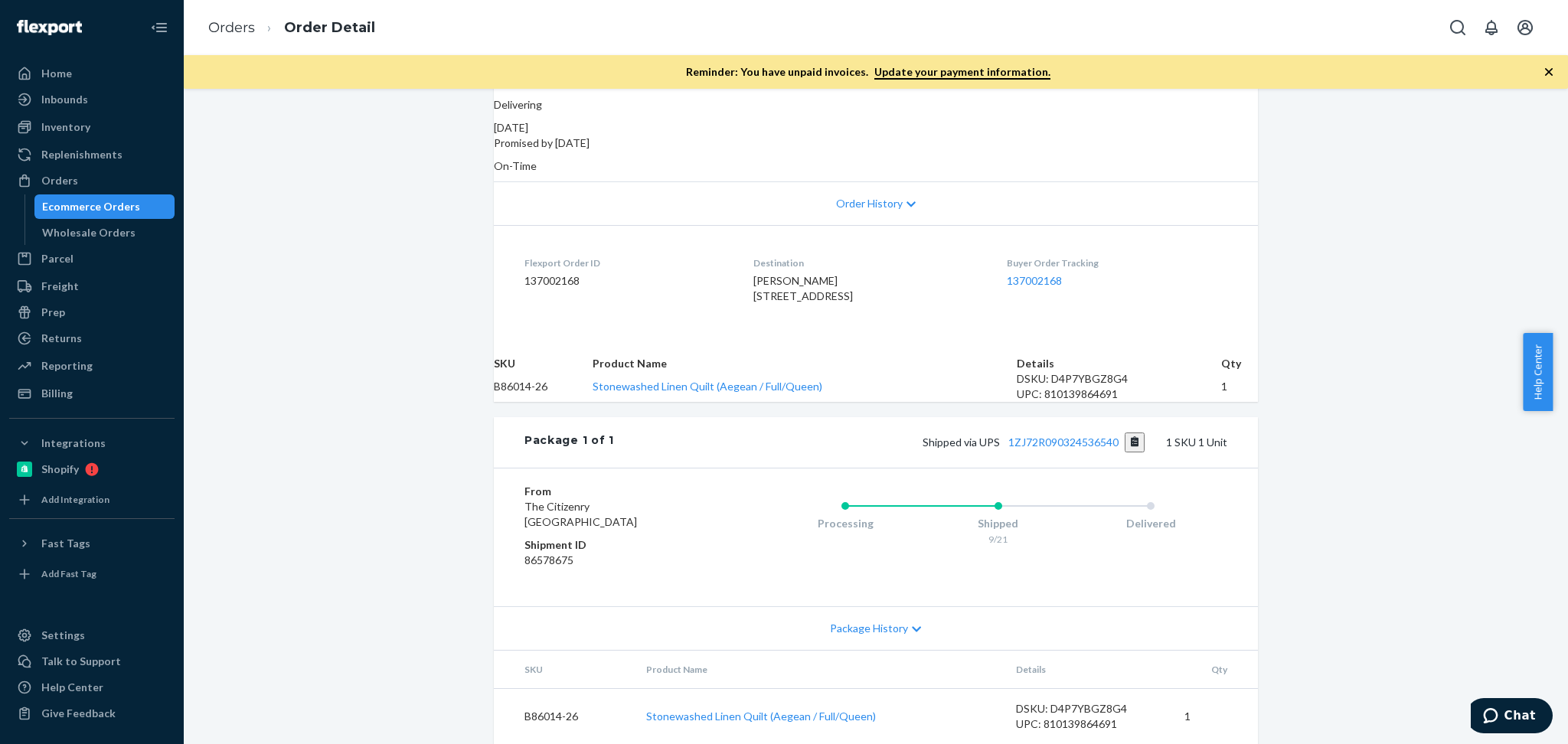
scroll to position [335, 0]
click at [528, 371] on td "B86014-26" at bounding box center [543, 386] width 99 height 30
click at [107, 181] on div "Orders" at bounding box center [92, 181] width 162 height 21
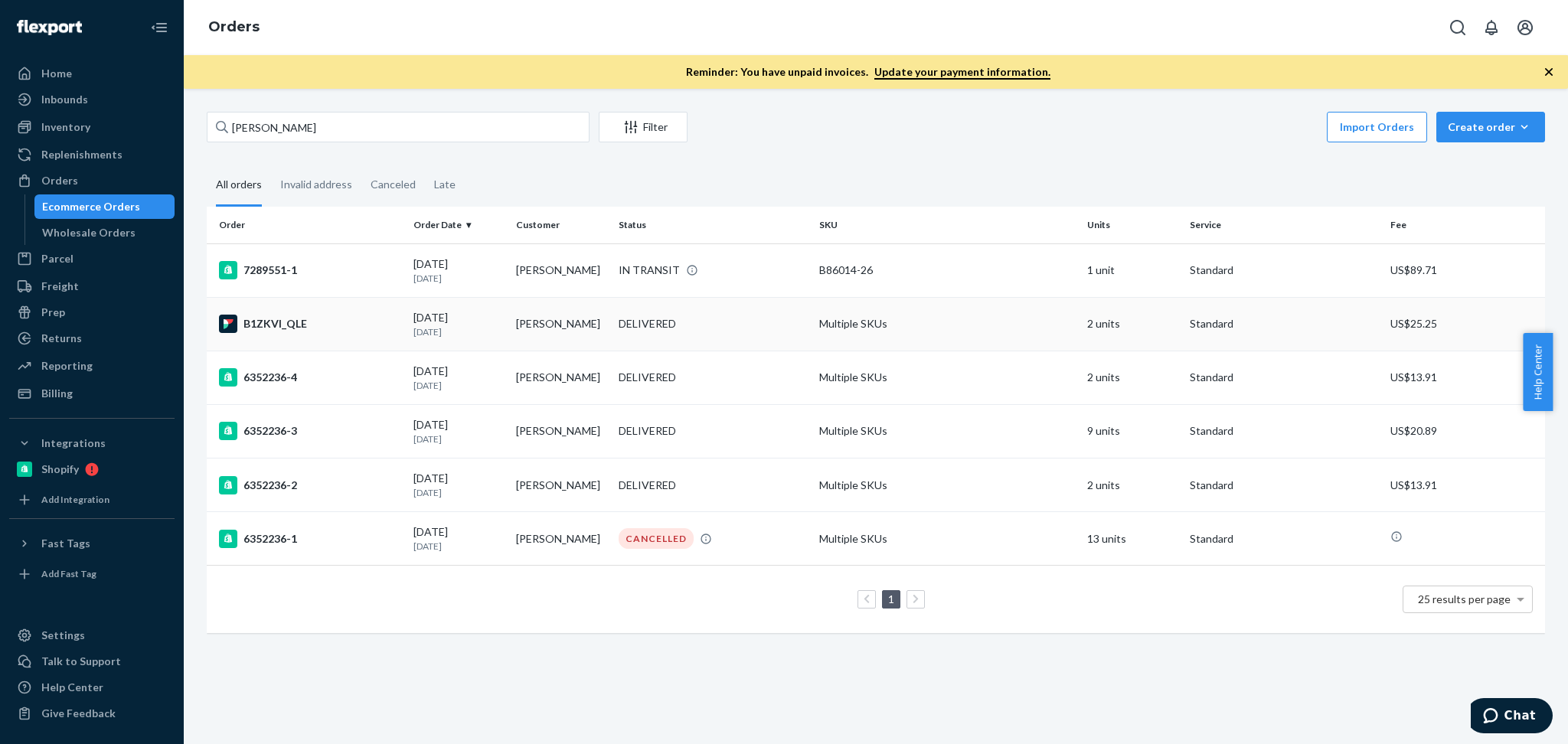
click at [494, 319] on div "09/06/2025 17 days ago" at bounding box center [458, 325] width 90 height 29
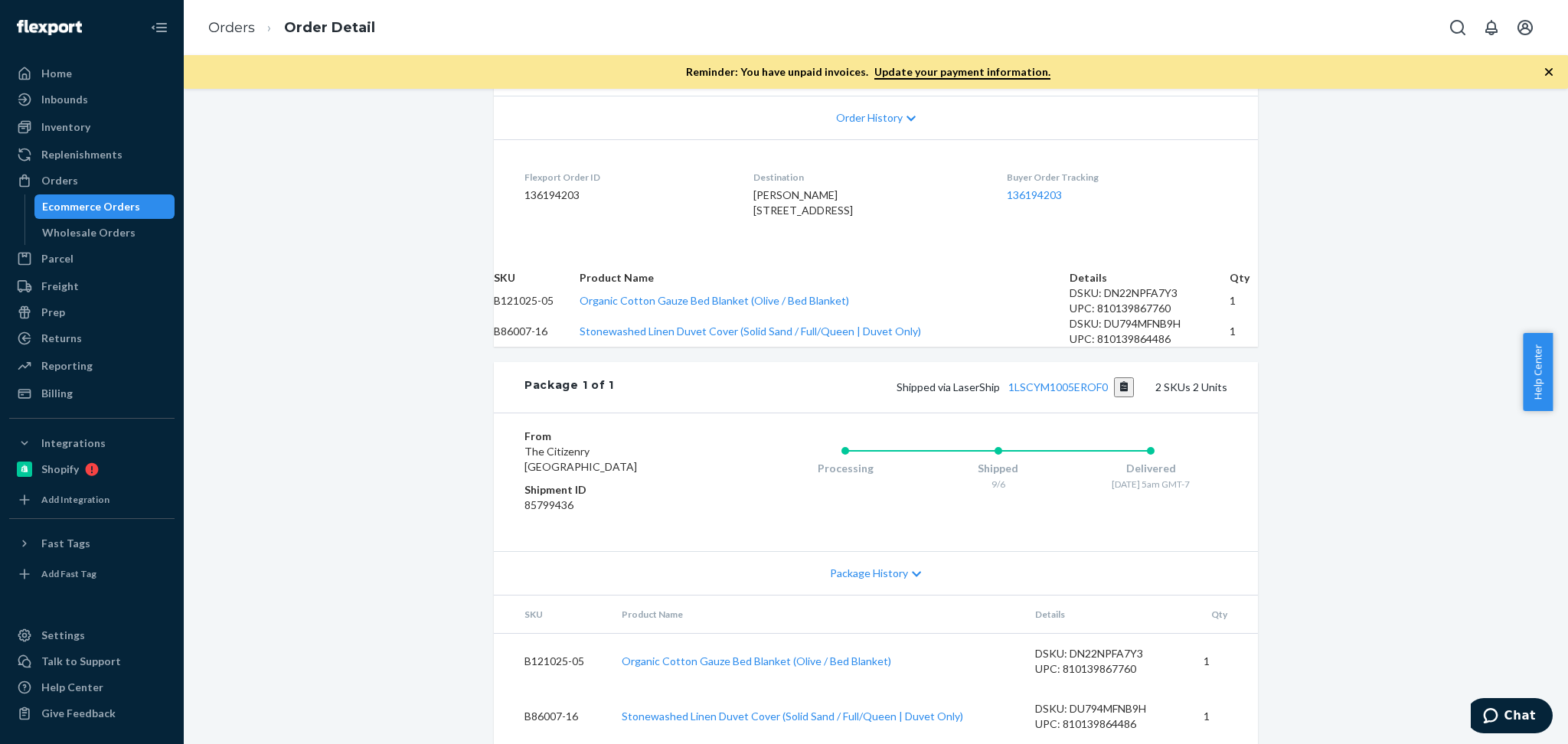
scroll to position [442, 0]
click at [506, 285] on td "B121025-05" at bounding box center [537, 301] width 86 height 30
click at [524, 285] on td "B121025-05" at bounding box center [537, 301] width 86 height 30
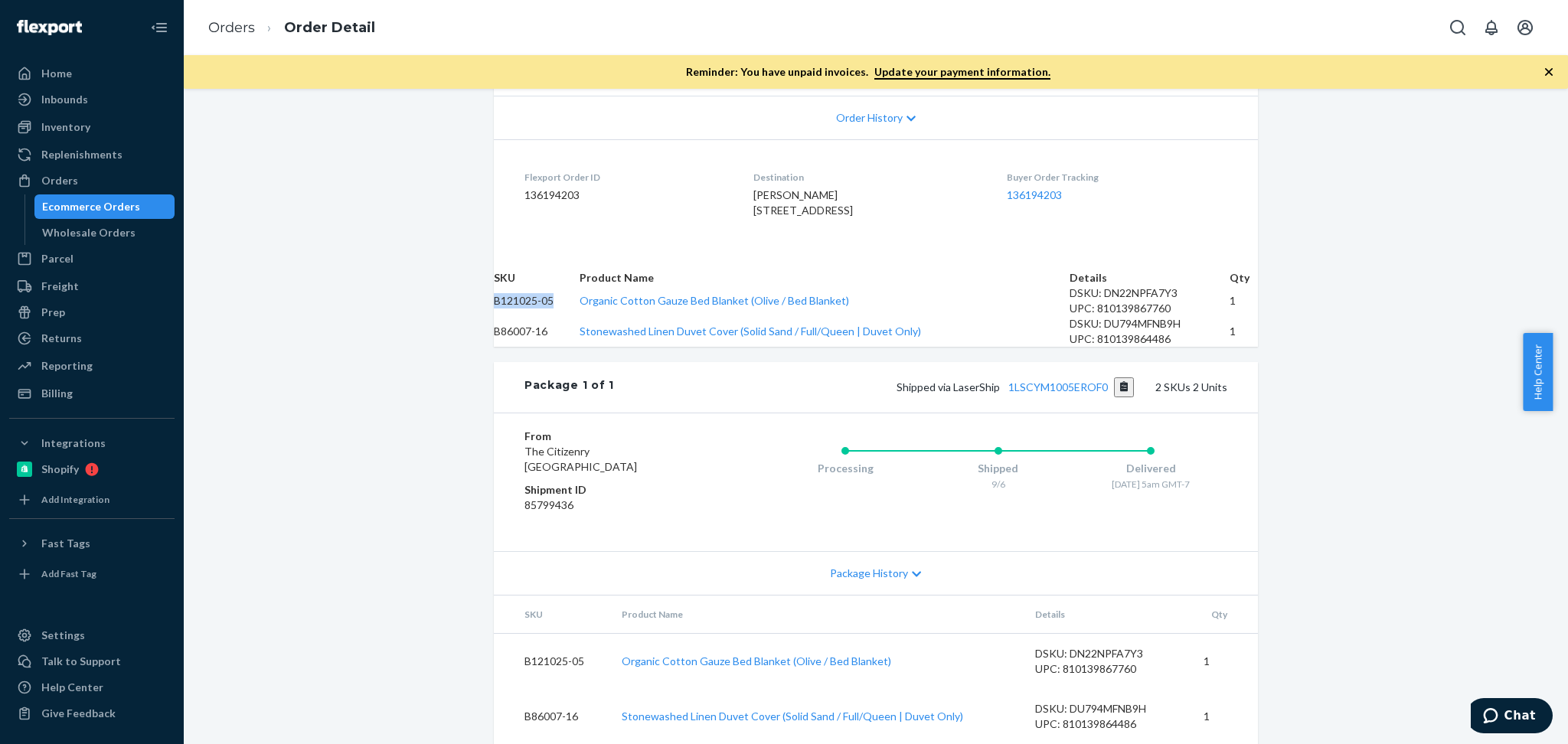
copy td "B121025-05"
click at [549, 317] on td "B86007-16" at bounding box center [537, 332] width 86 height 30
copy td "B86007-16"
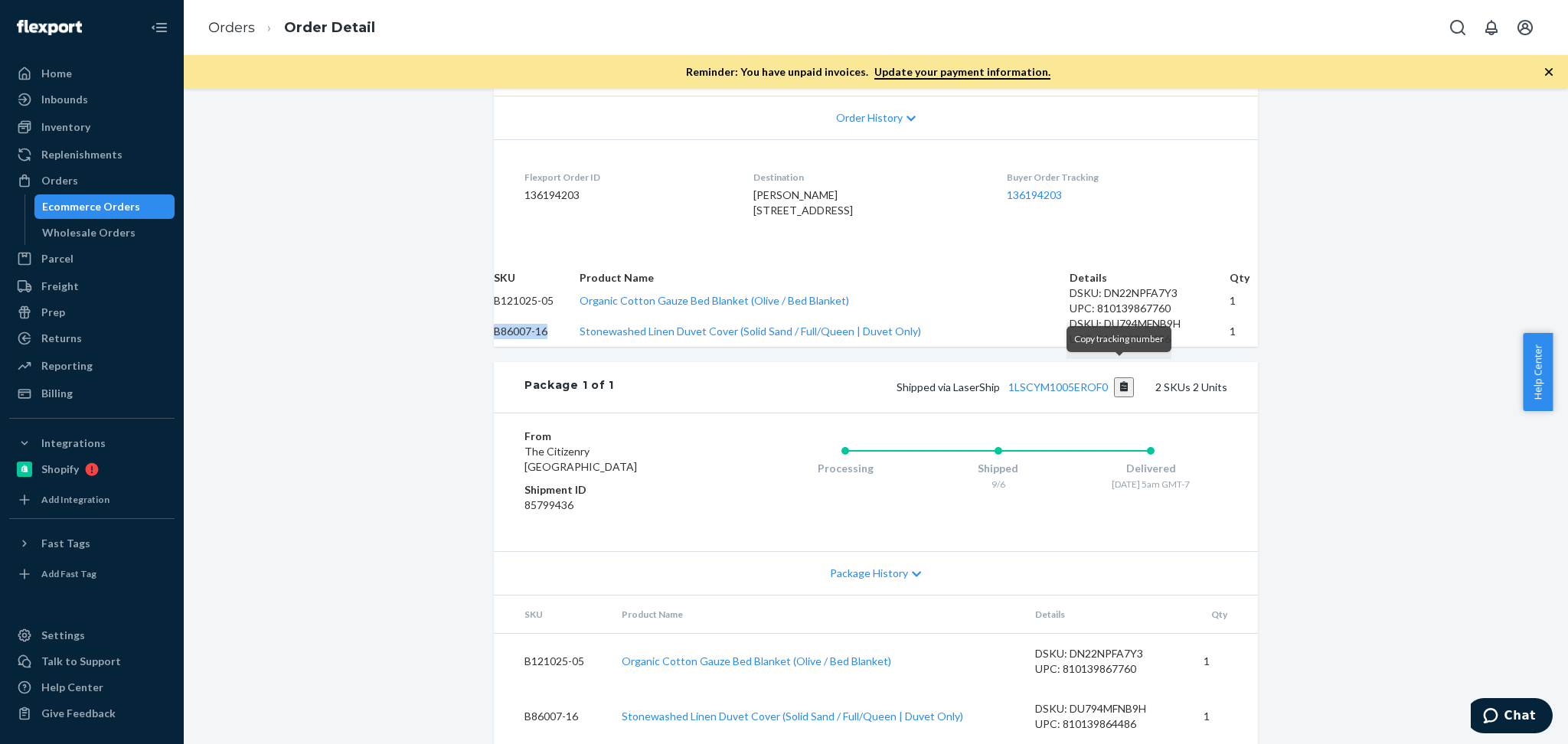
click at [1119, 377] on button "Copy tracking number" at bounding box center [1124, 387] width 21 height 20
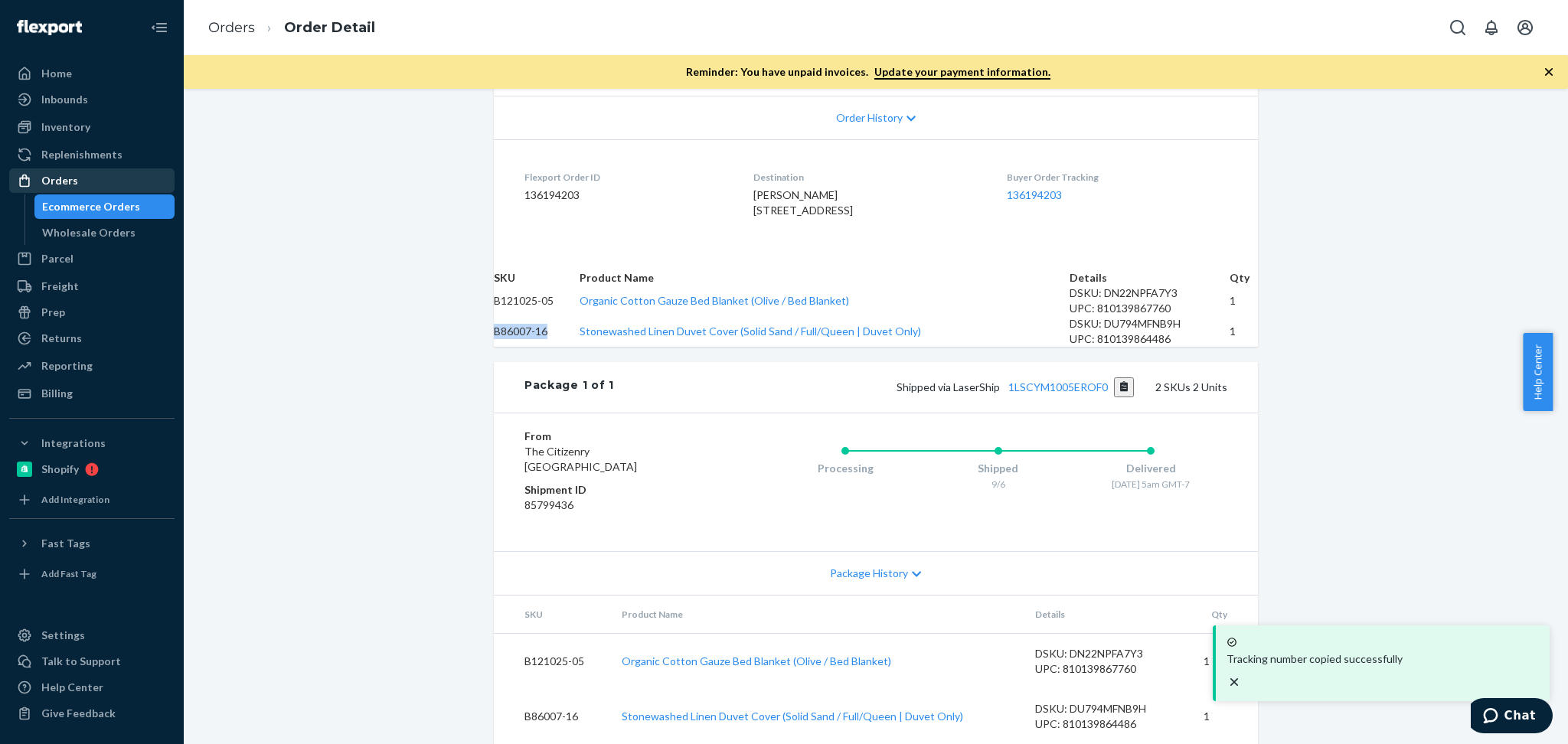
click at [100, 175] on div "Orders" at bounding box center [92, 181] width 162 height 21
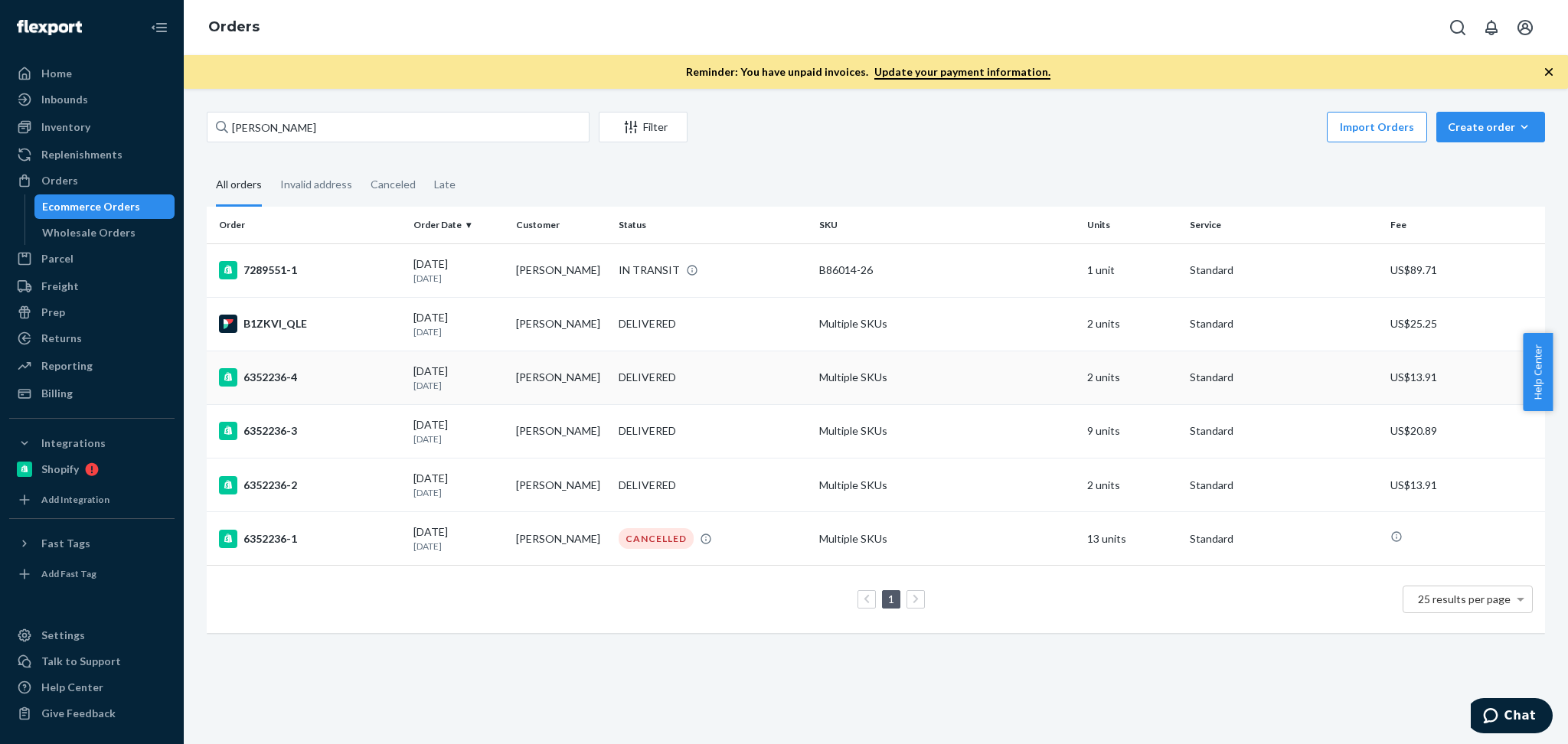
click at [478, 382] on p "4 months ago" at bounding box center [458, 385] width 90 height 13
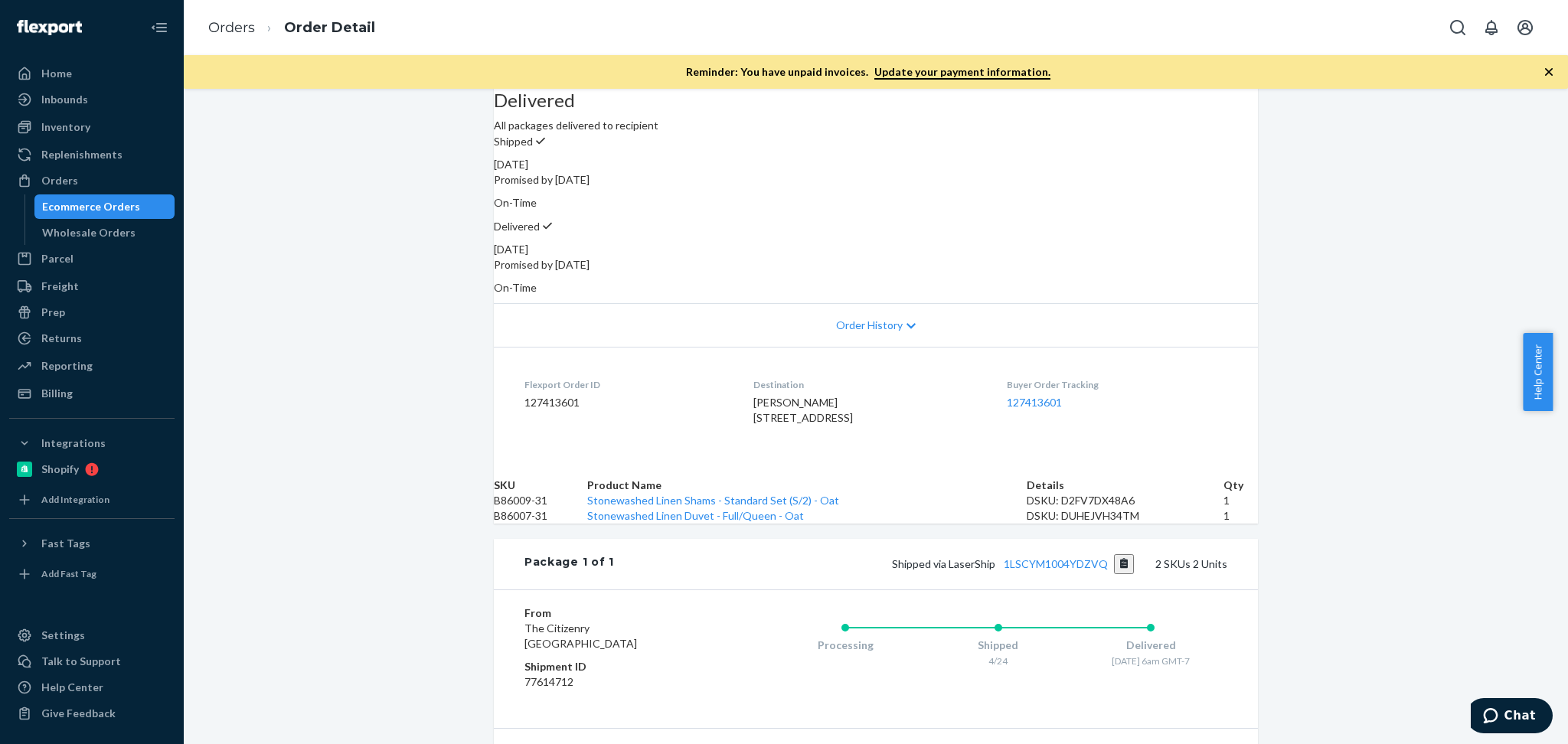
scroll to position [203, 0]
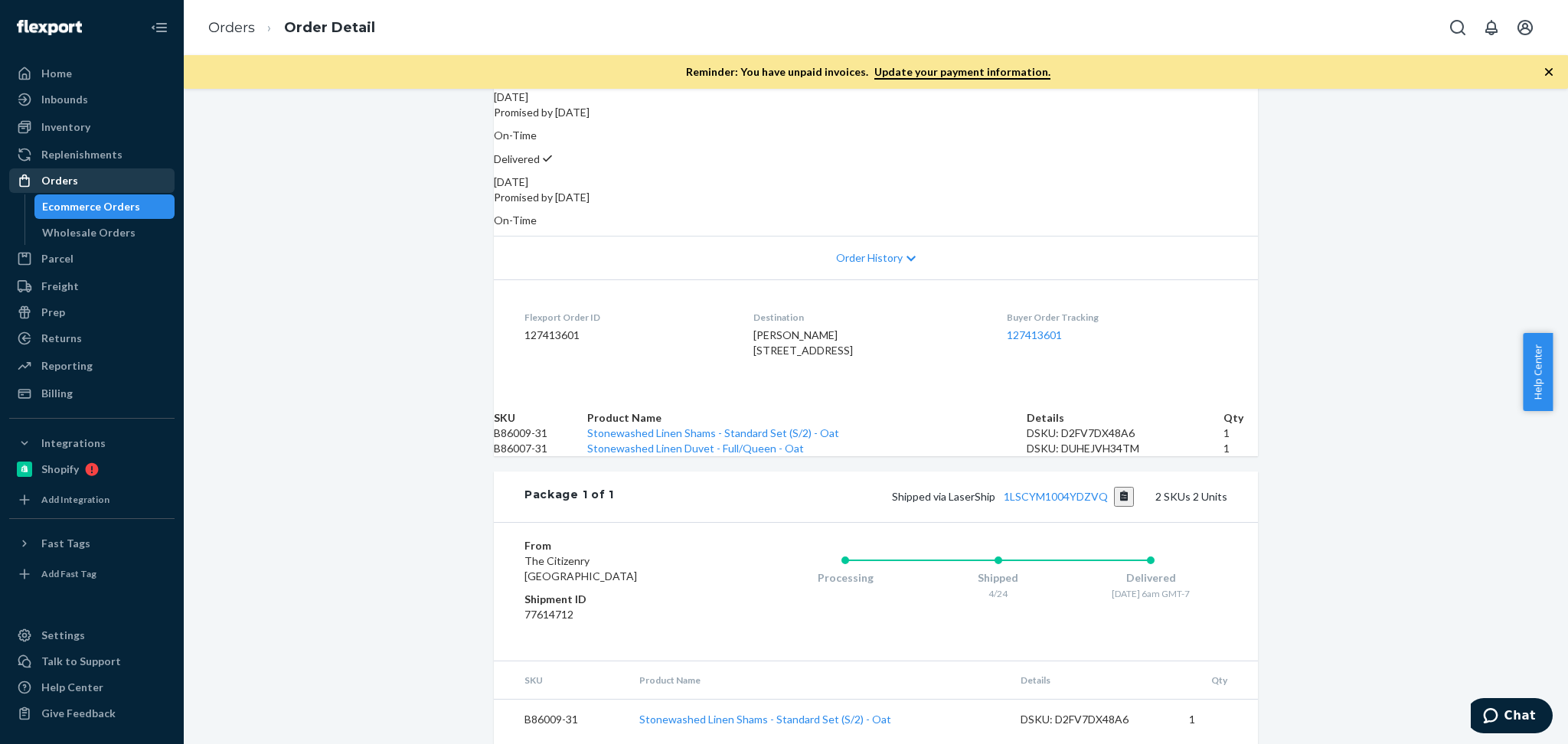
click at [70, 182] on div "Orders" at bounding box center [59, 180] width 37 height 15
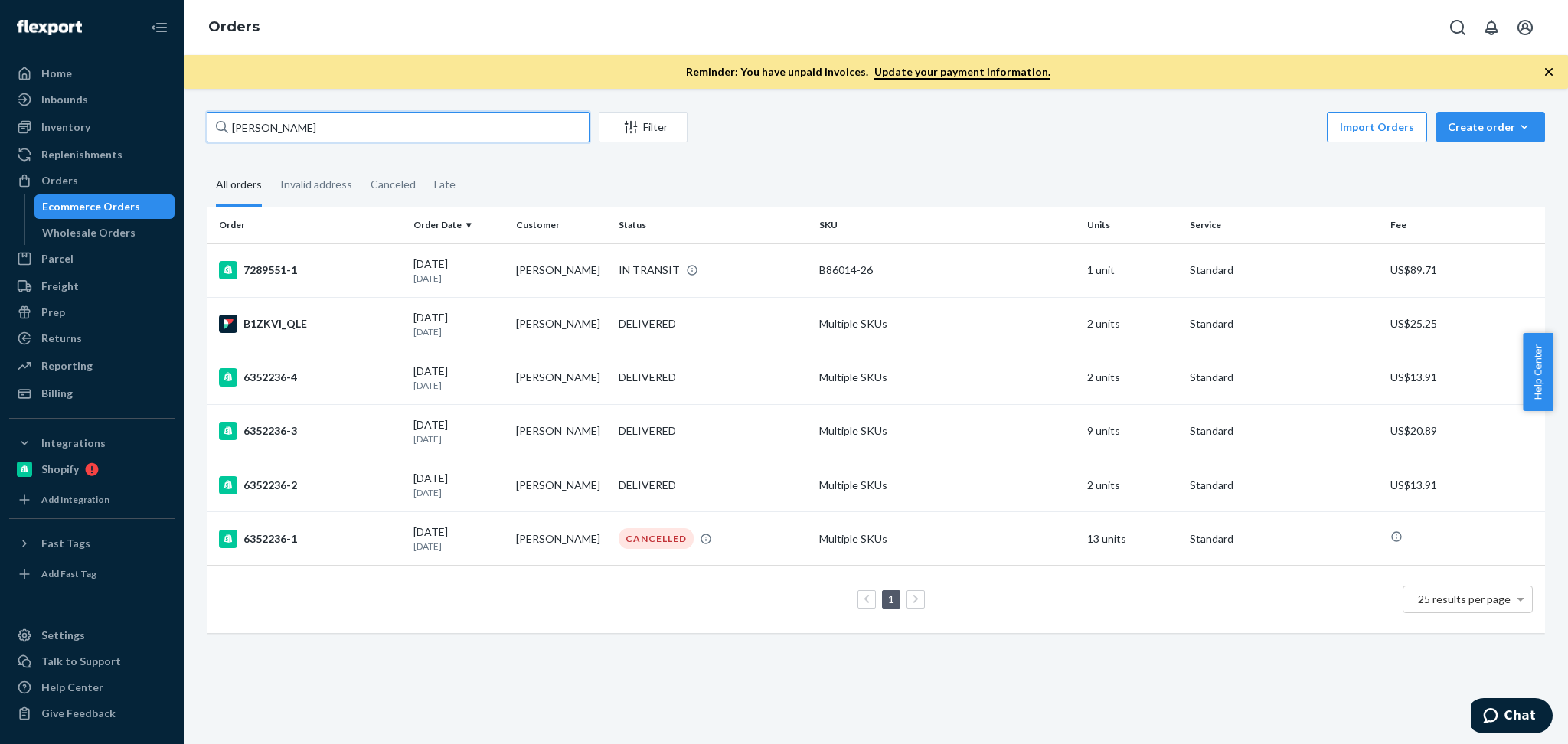
click at [274, 123] on input "Vanessa Sanders" at bounding box center [398, 127] width 383 height 30
paste input "Sarah Kate Moore"
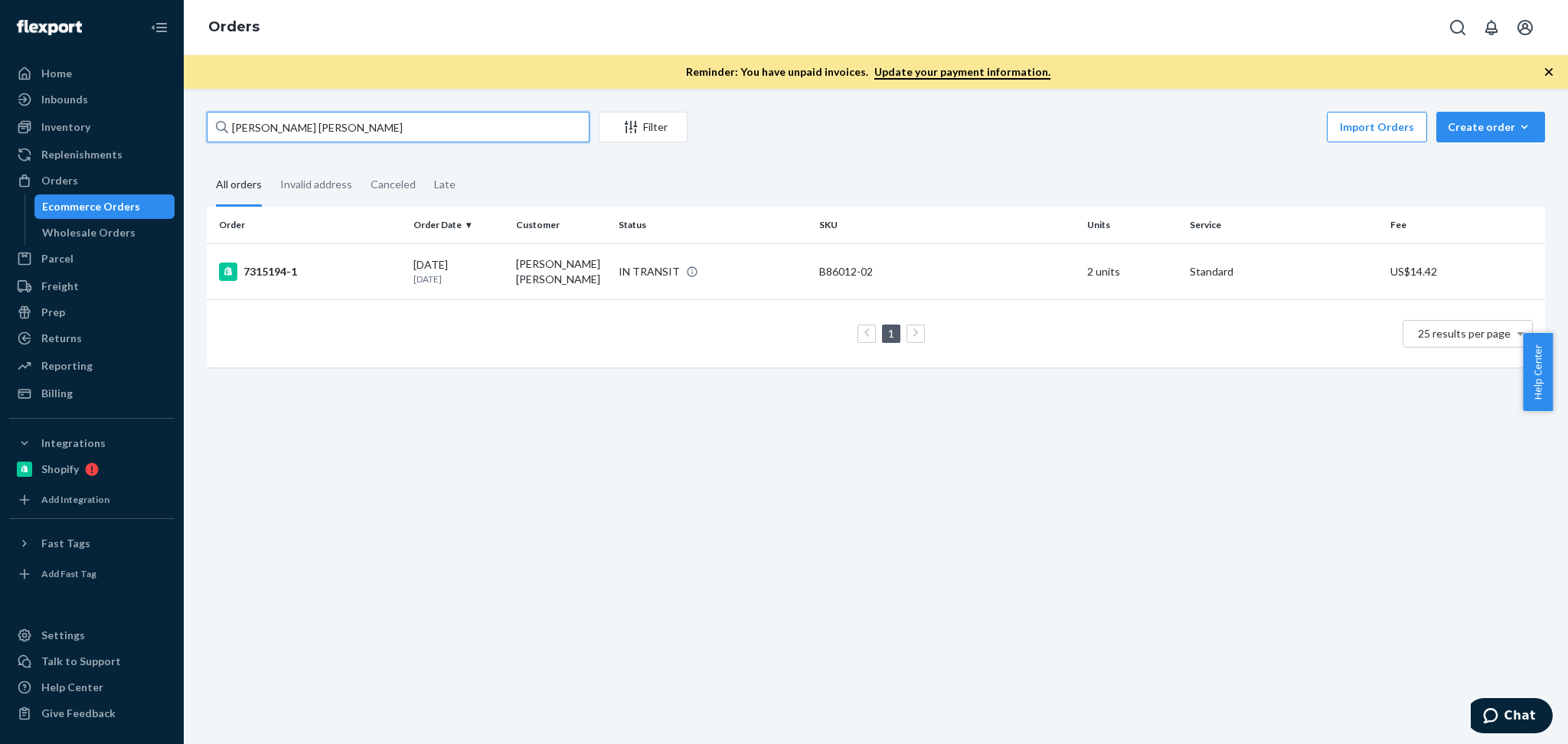
click at [335, 121] on input "Sarah Kate Moore" at bounding box center [398, 127] width 383 height 30
paste input "Cook"
type input "Sarah Cook"
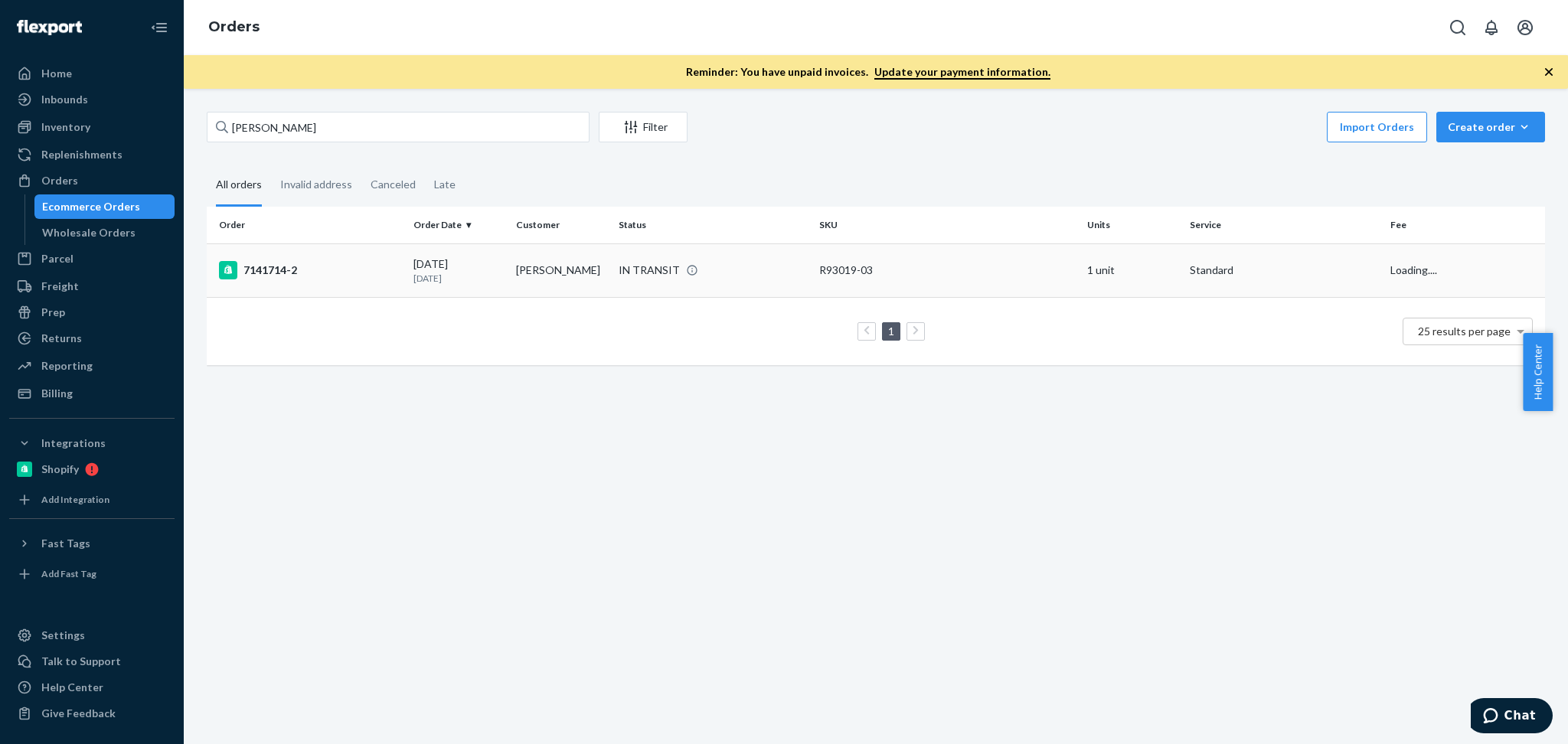
click at [513, 288] on td "Sarah Cook" at bounding box center [561, 270] width 103 height 54
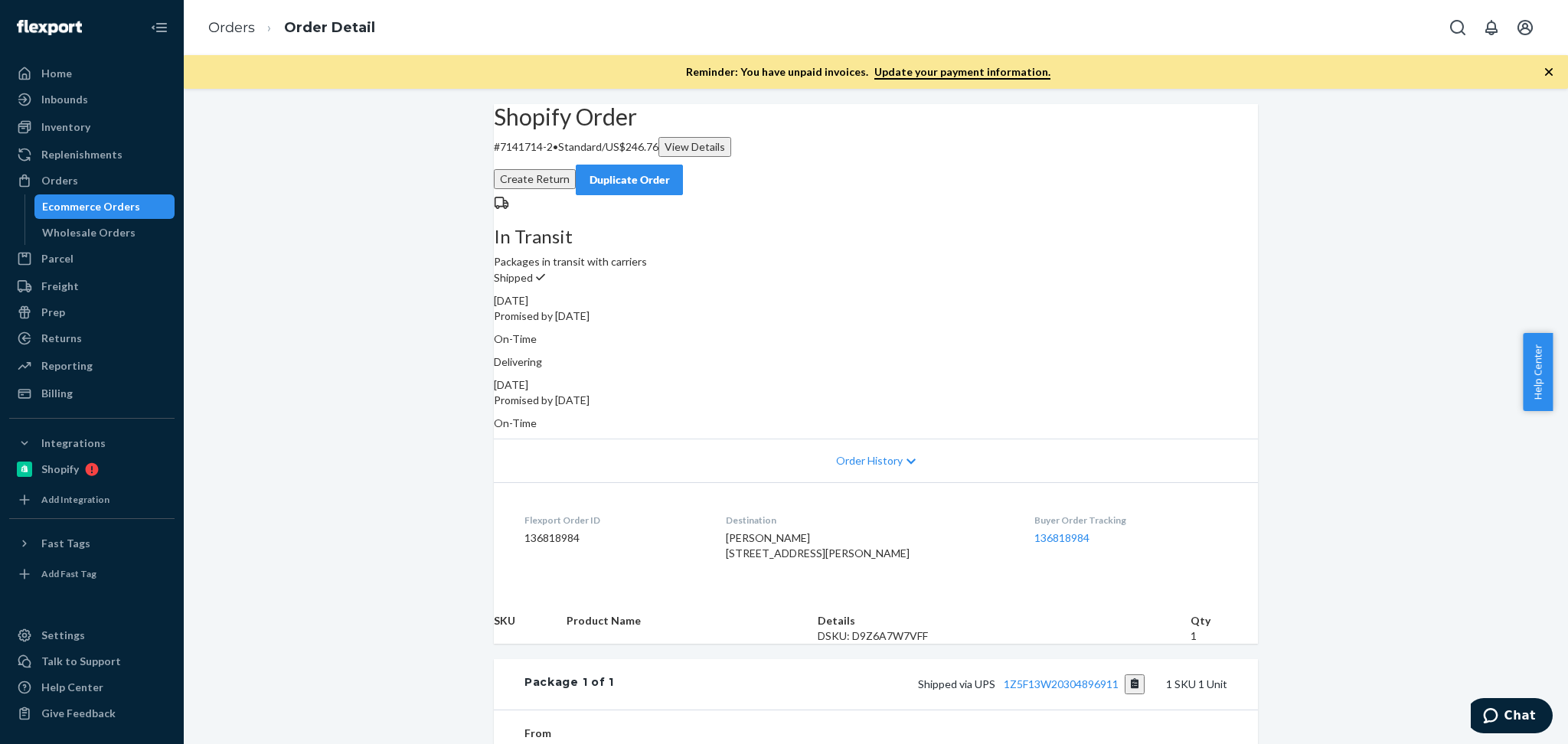
click at [906, 457] on icon at bounding box center [911, 462] width 9 height 11
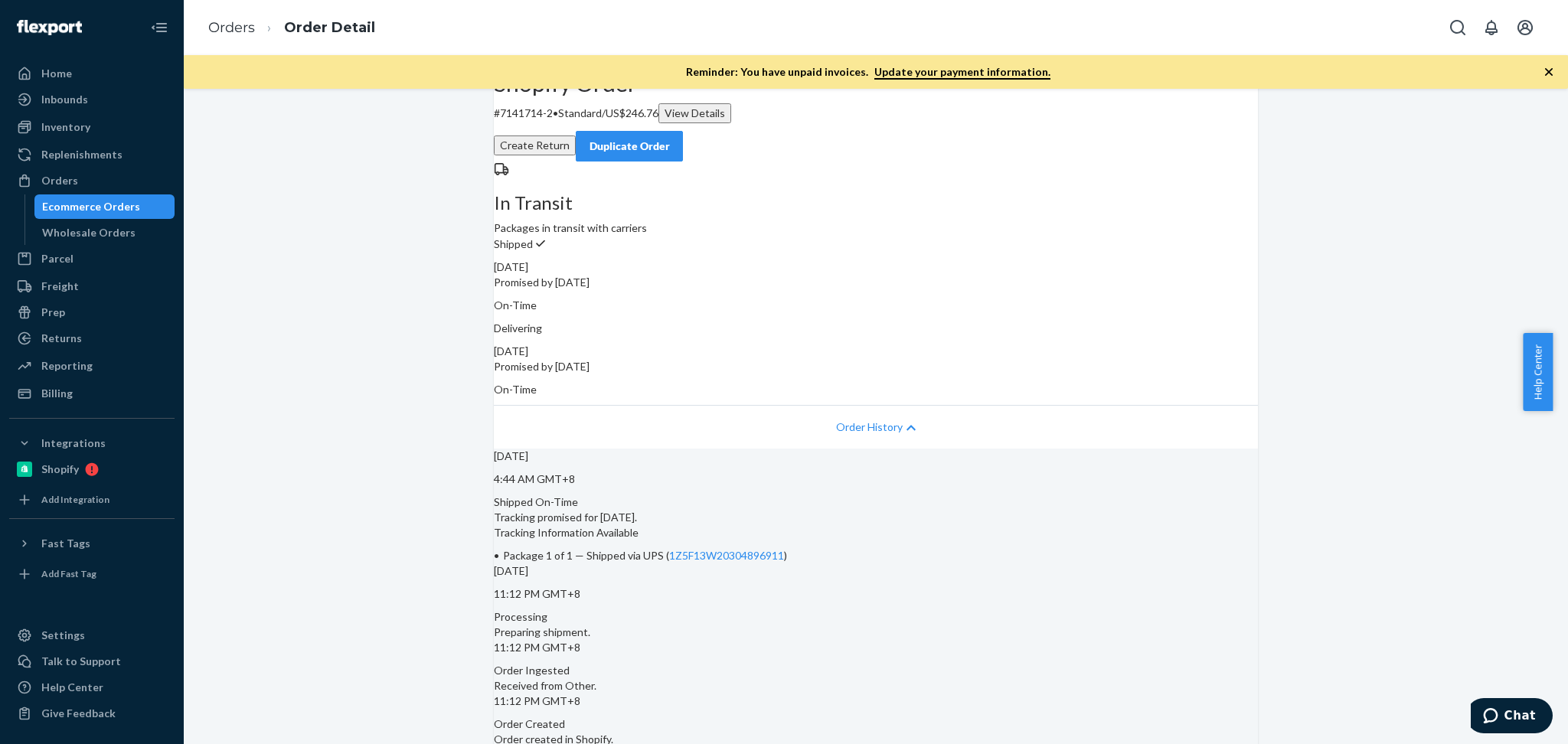
scroll to position [169, 0]
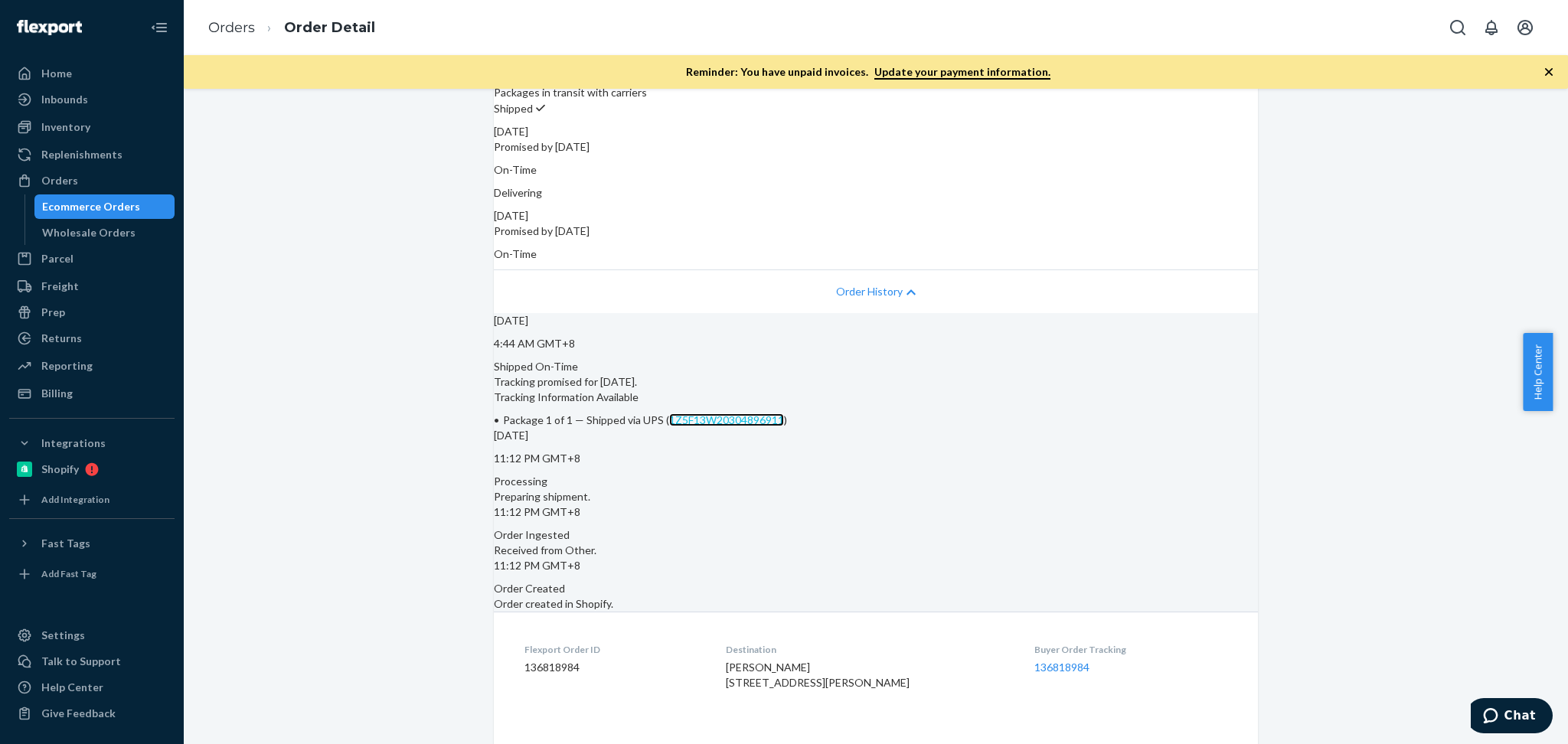
click at [784, 426] on link "1Z5F13W20304896911" at bounding box center [726, 420] width 115 height 13
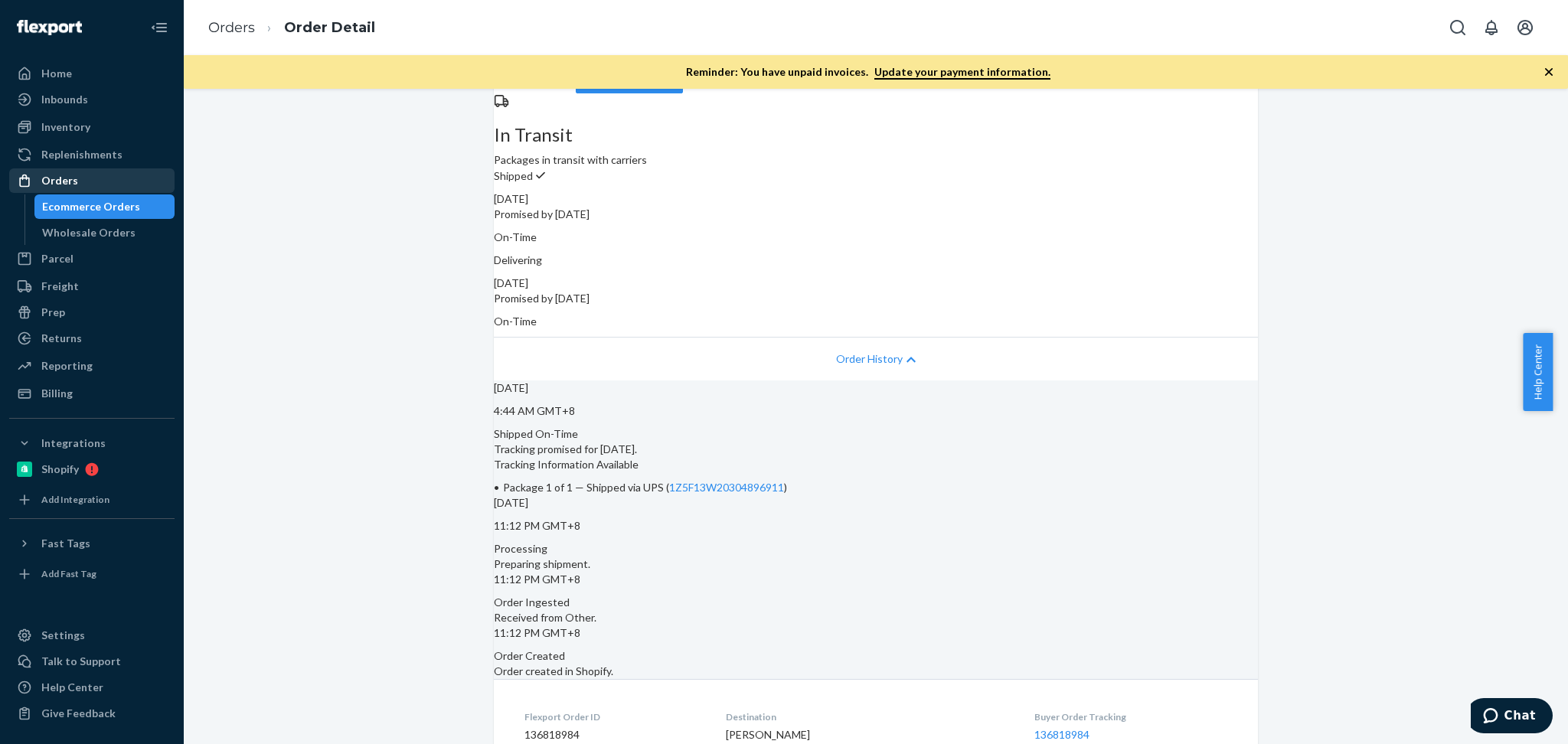
click at [88, 179] on div "Orders" at bounding box center [92, 181] width 162 height 21
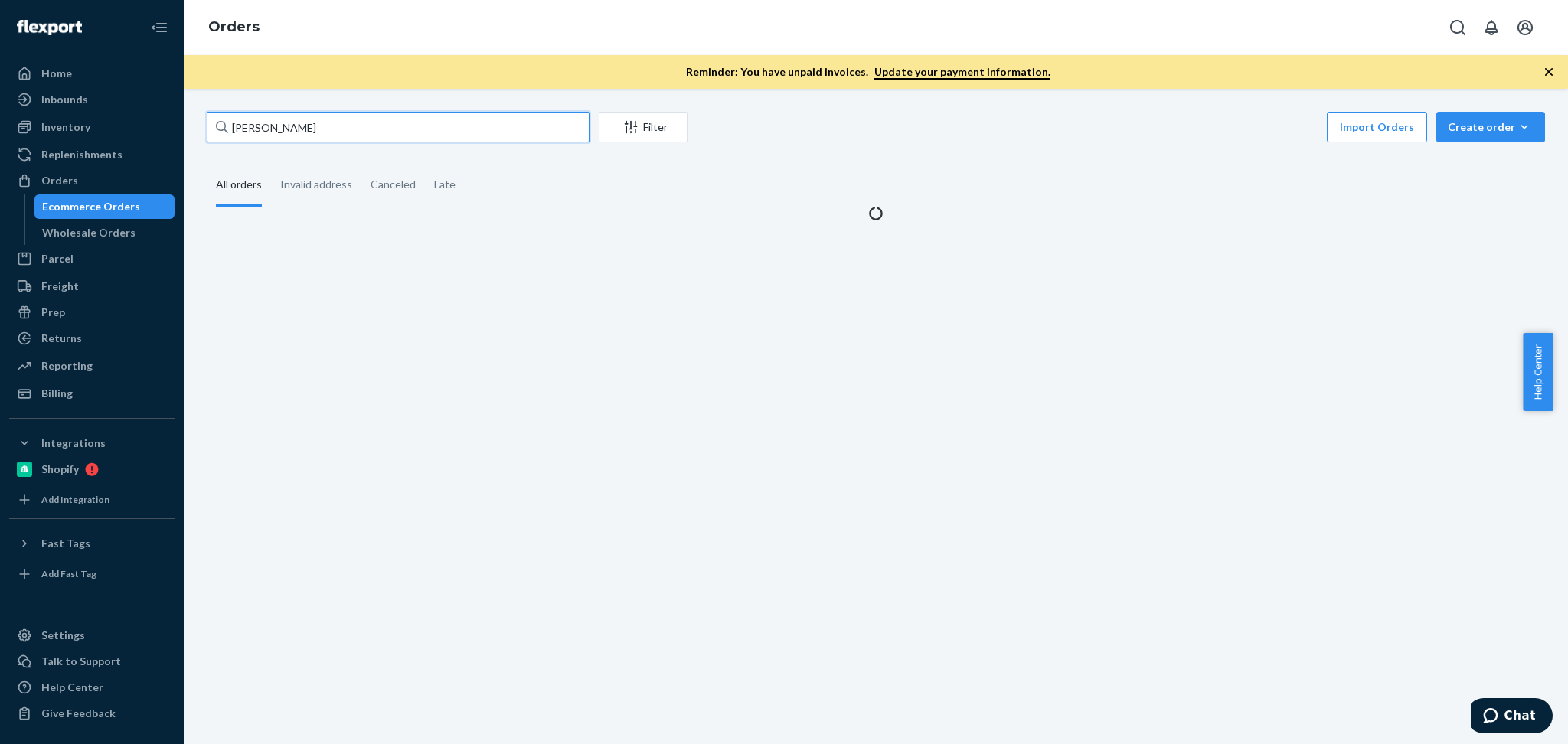
click at [345, 133] on input "Sarah Cook" at bounding box center [398, 127] width 383 height 30
paste input "Mary Pikul"
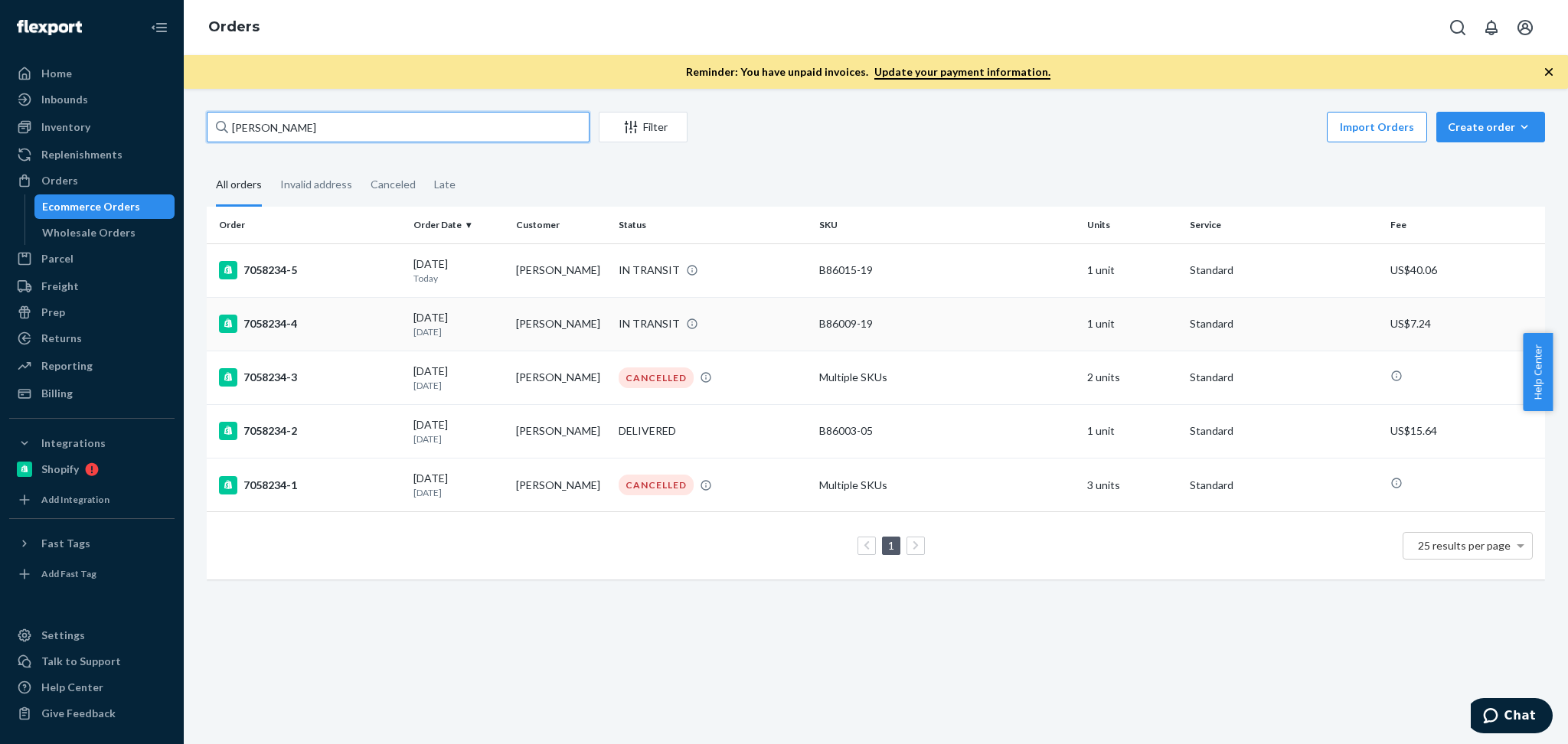
type input "Mary Pikul"
click at [567, 317] on td "Mary Pikul" at bounding box center [561, 324] width 103 height 54
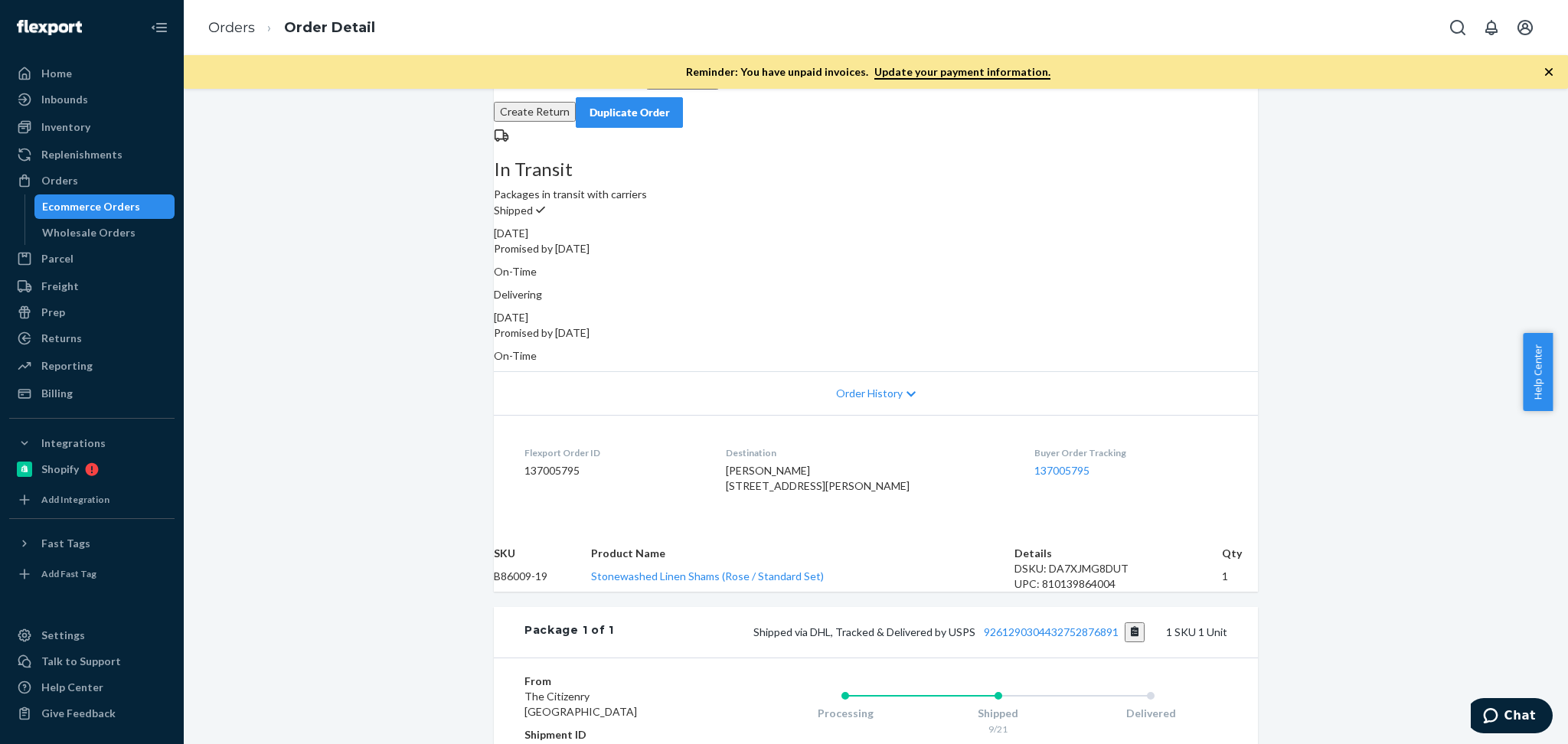
scroll to position [169, 0]
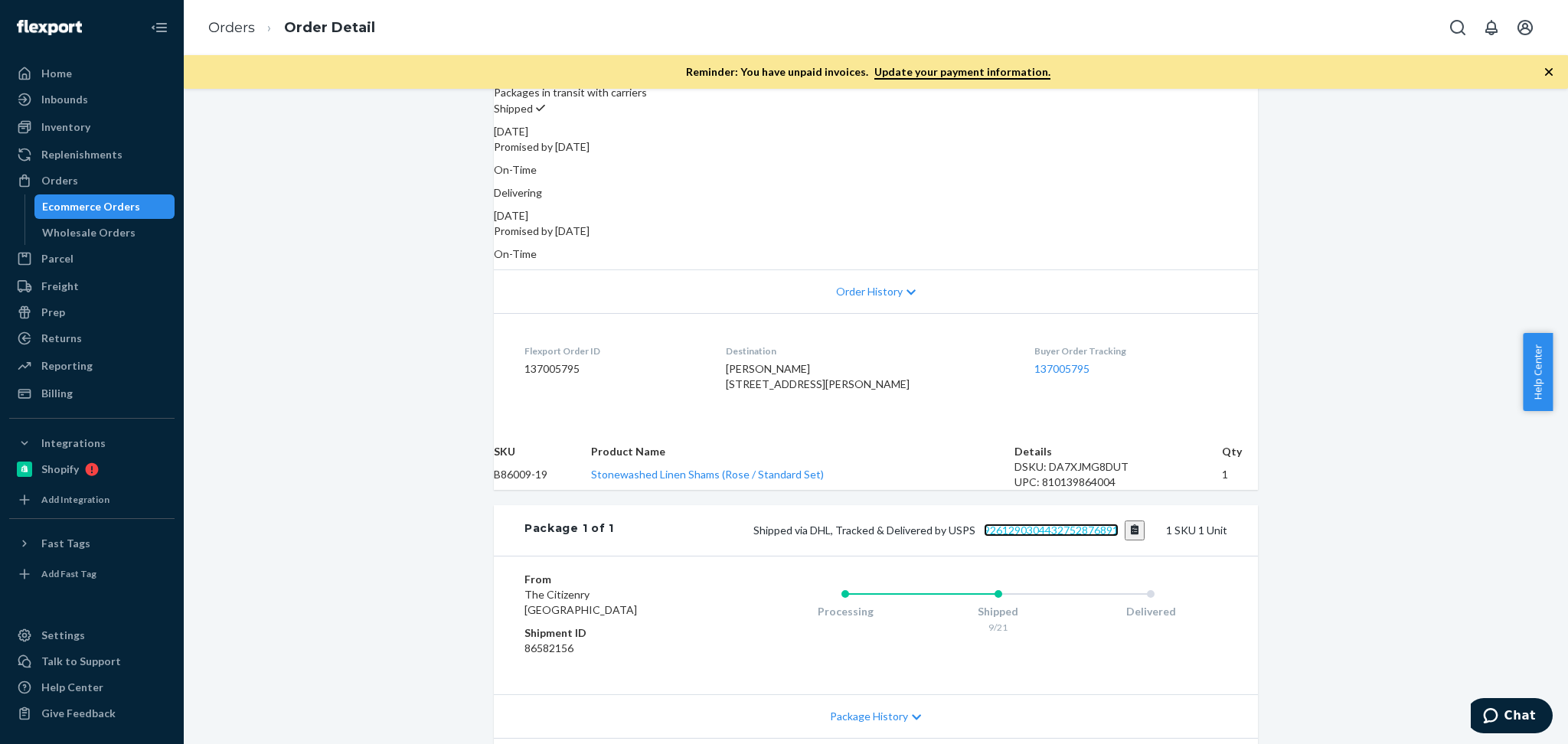
drag, startPoint x: 1087, startPoint y: 587, endPoint x: 1502, endPoint y: 655, distance: 420.5
click at [1087, 537] on link "9261290304432752876891" at bounding box center [1051, 530] width 135 height 13
click at [119, 178] on div "Orders" at bounding box center [92, 181] width 162 height 21
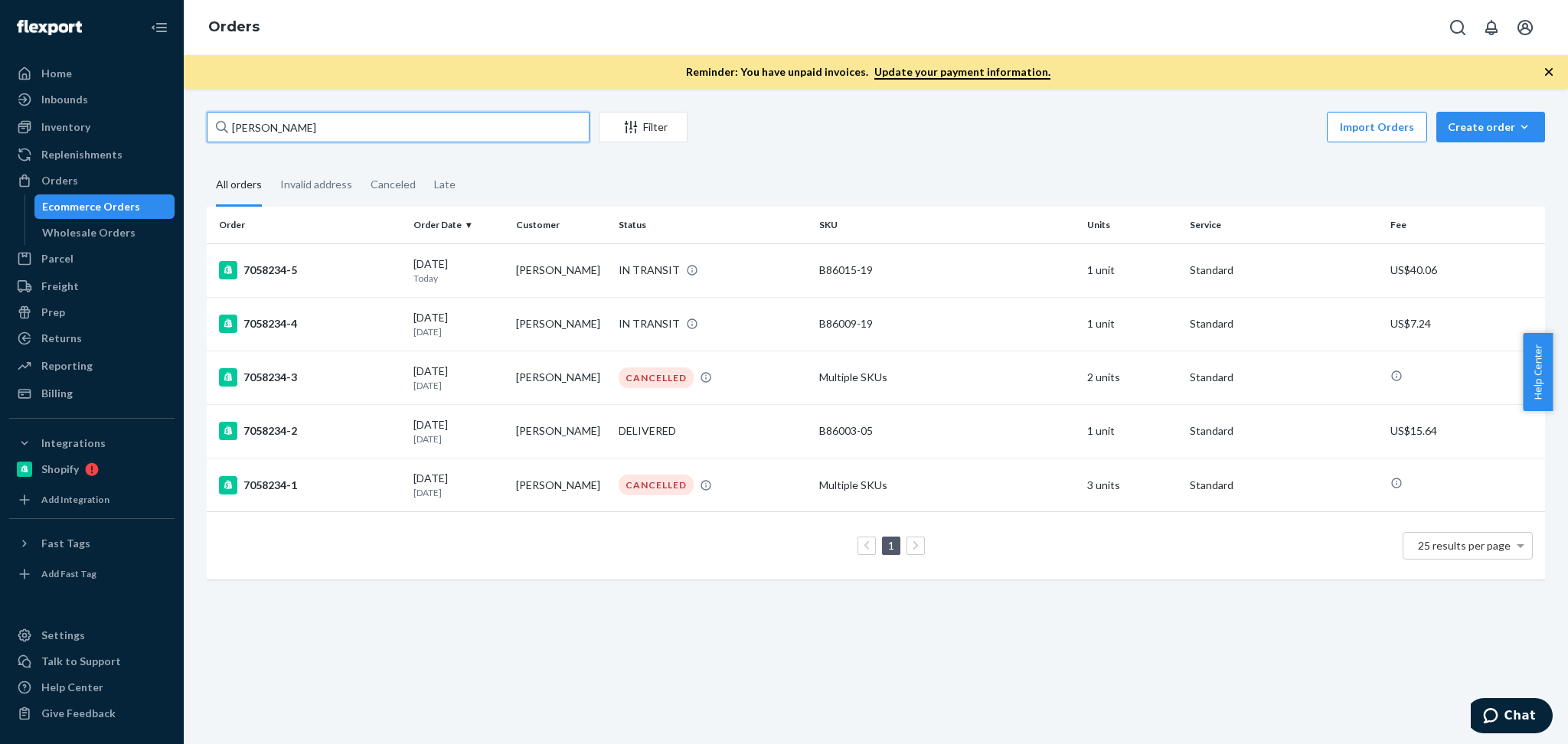
click at [389, 138] on input "Mary Pikul" at bounding box center [398, 127] width 383 height 30
click at [466, 319] on div "09/20/2025 3 days ago" at bounding box center [458, 325] width 90 height 29
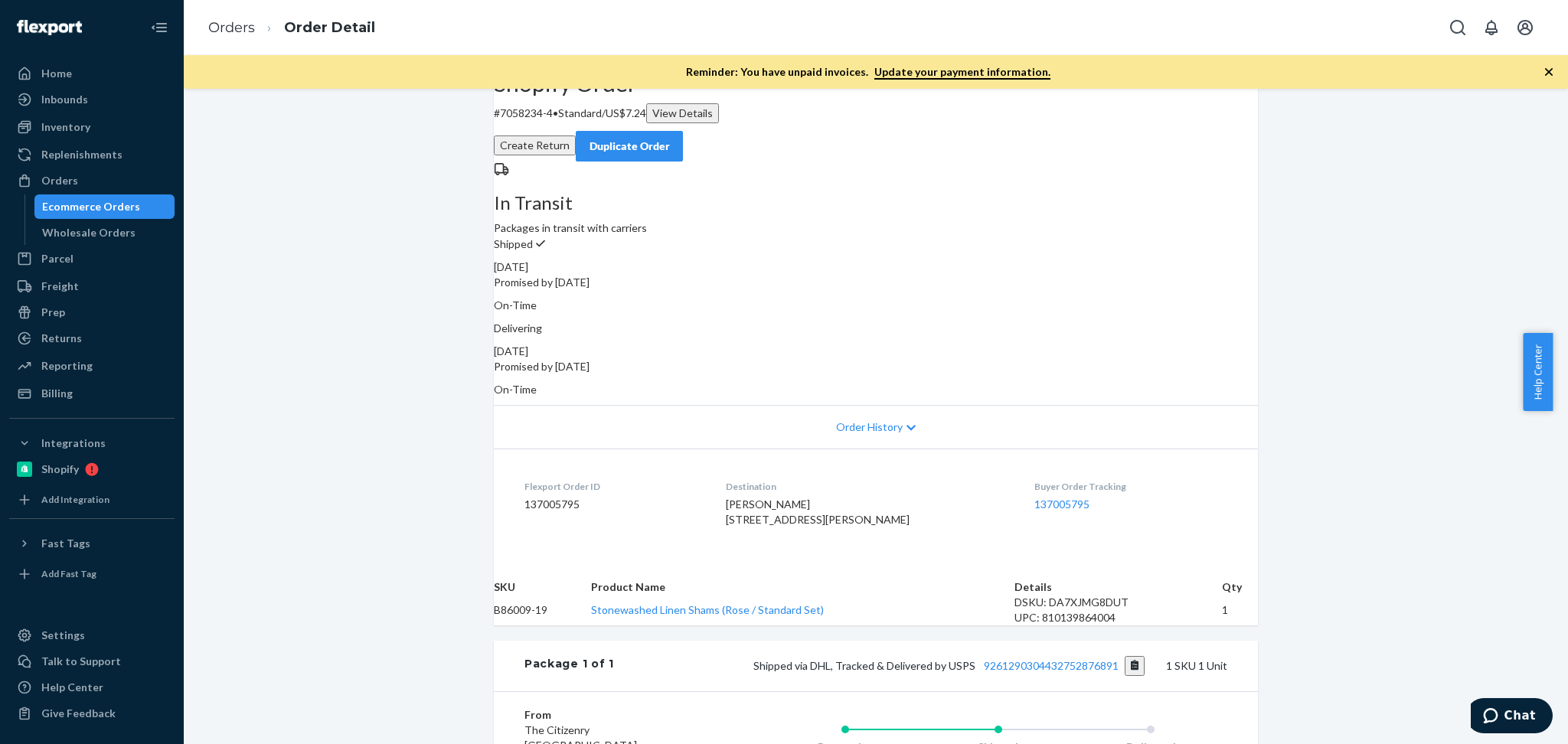
scroll to position [136, 0]
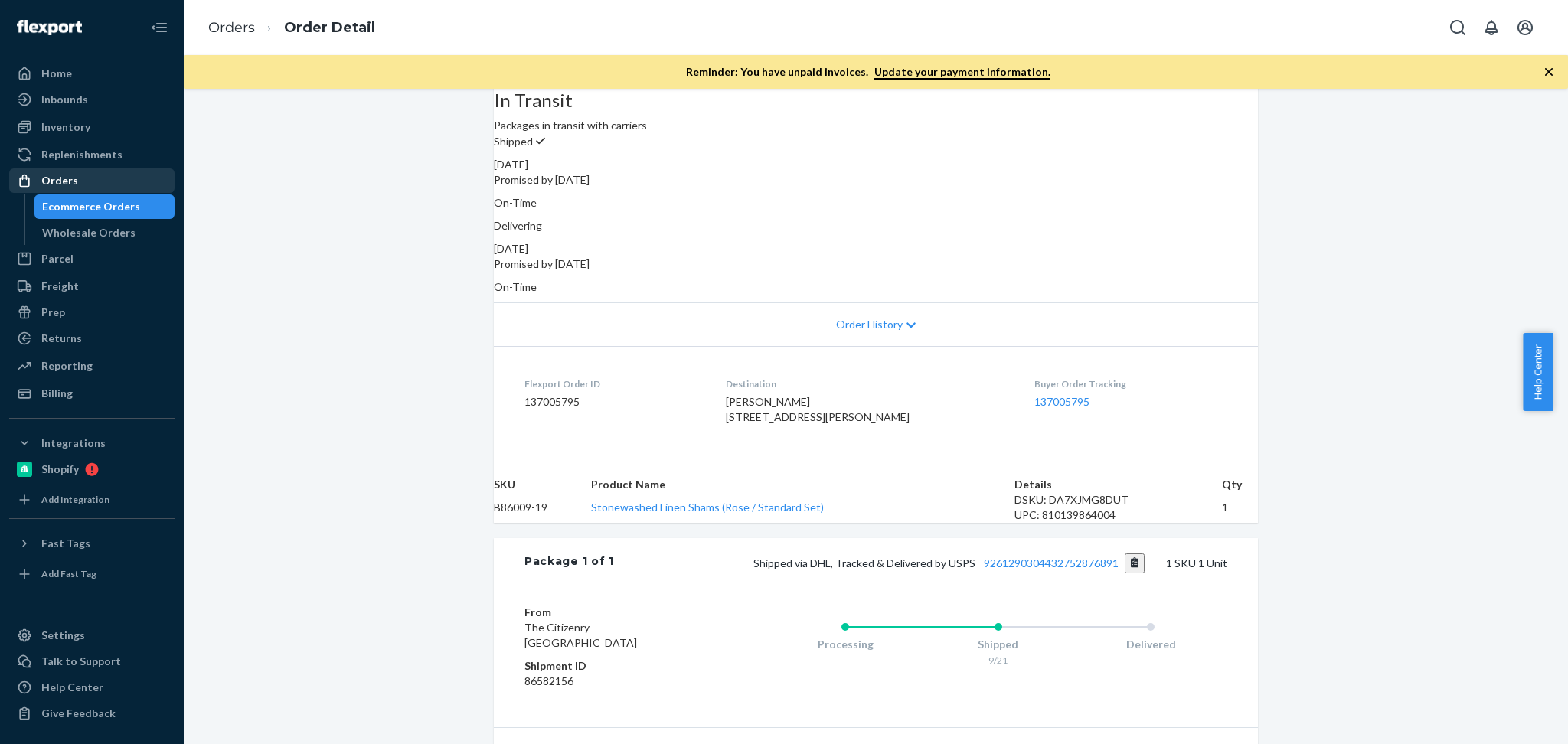
click at [93, 182] on div "Orders" at bounding box center [92, 181] width 162 height 21
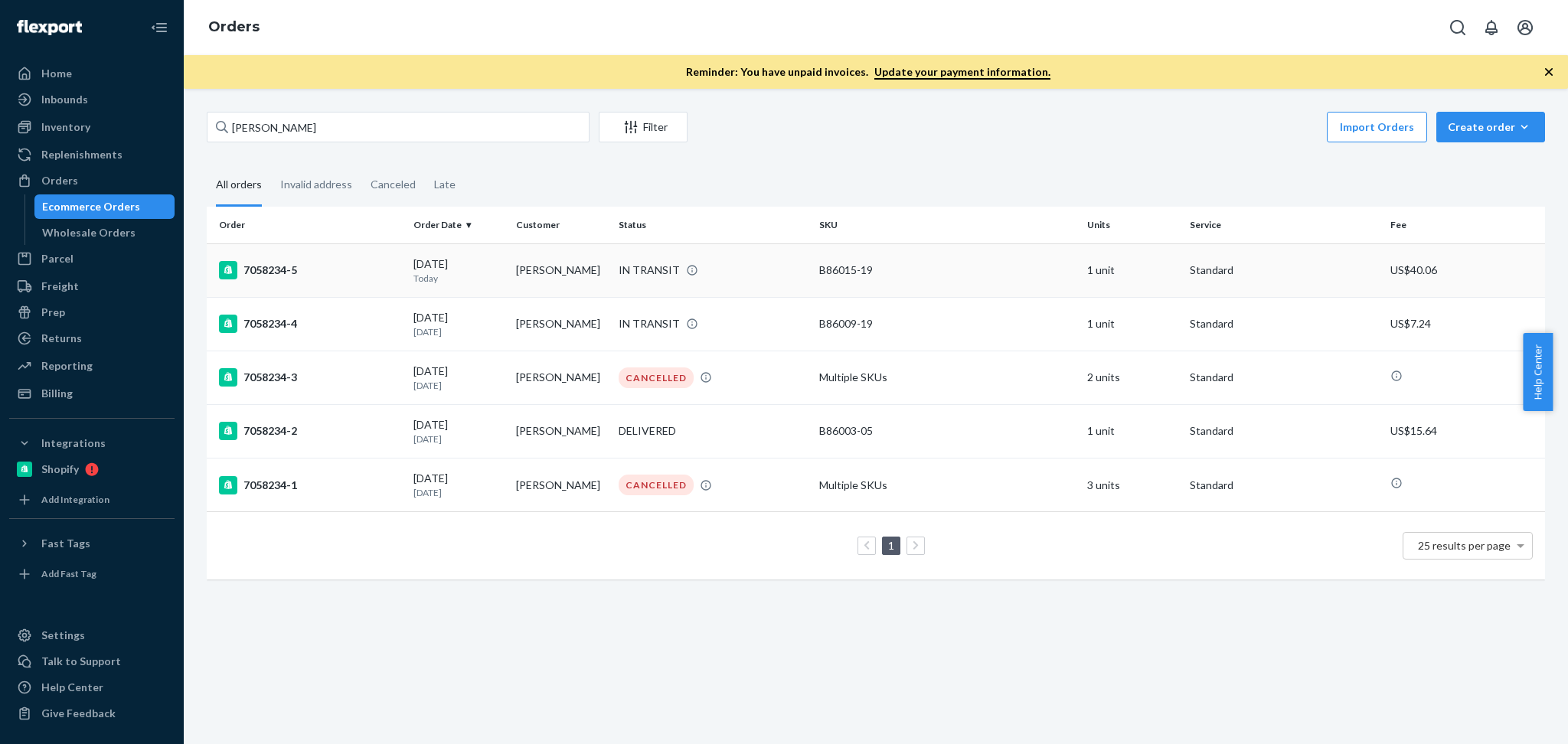
click at [518, 288] on td "Mary Pikul" at bounding box center [561, 270] width 103 height 54
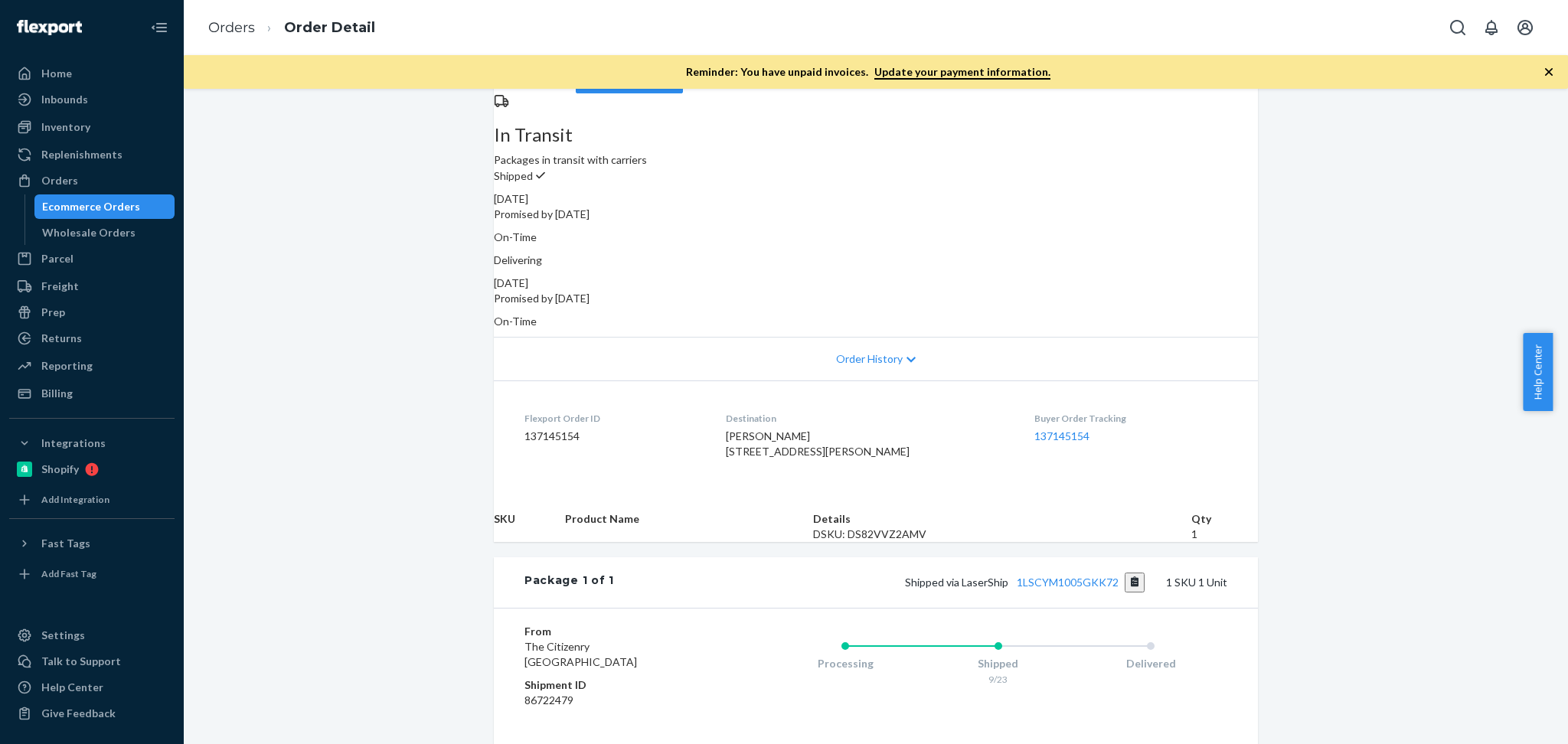
scroll to position [238, 0]
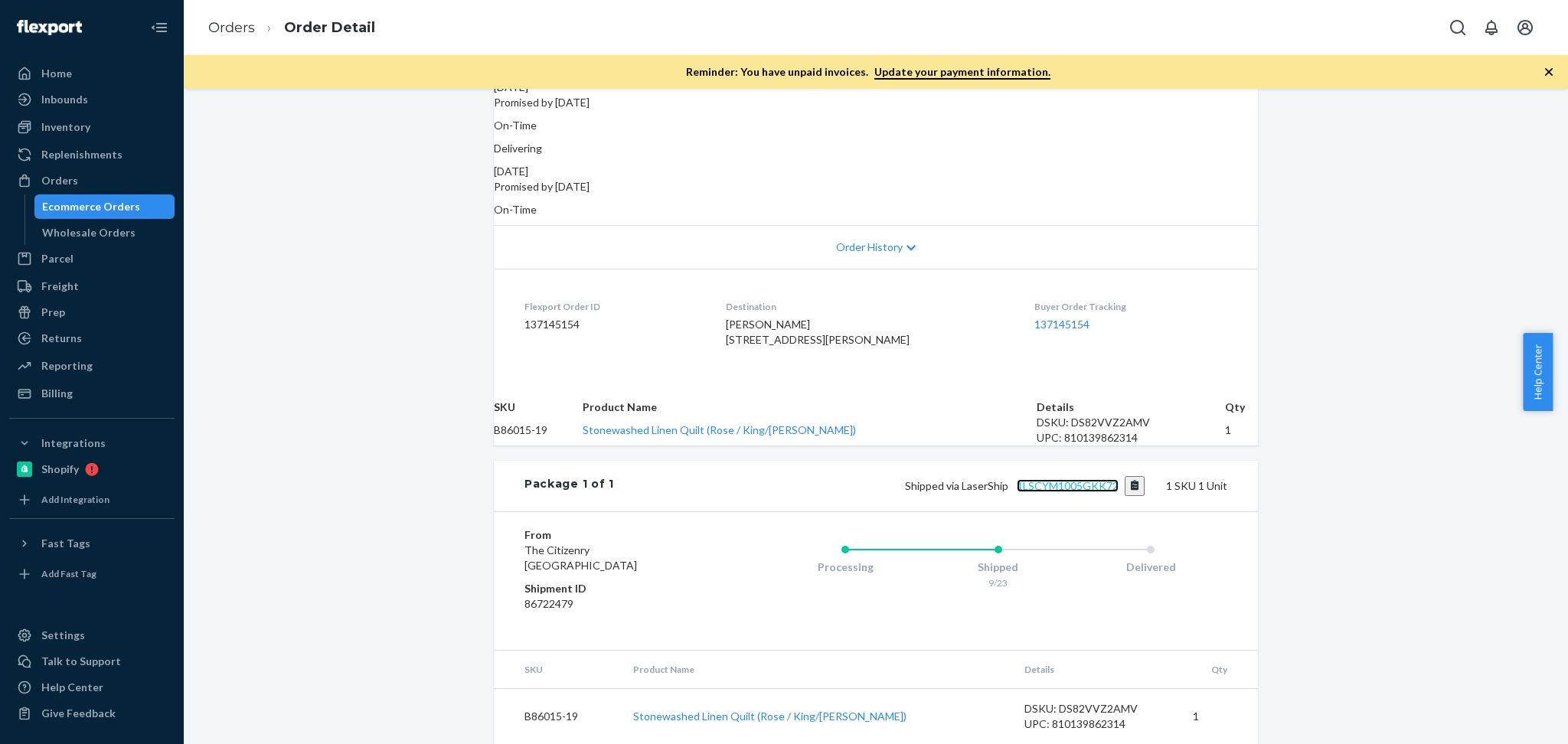
click at [1061, 492] on link "1LSCYM1005GKK72" at bounding box center [1068, 485] width 102 height 13
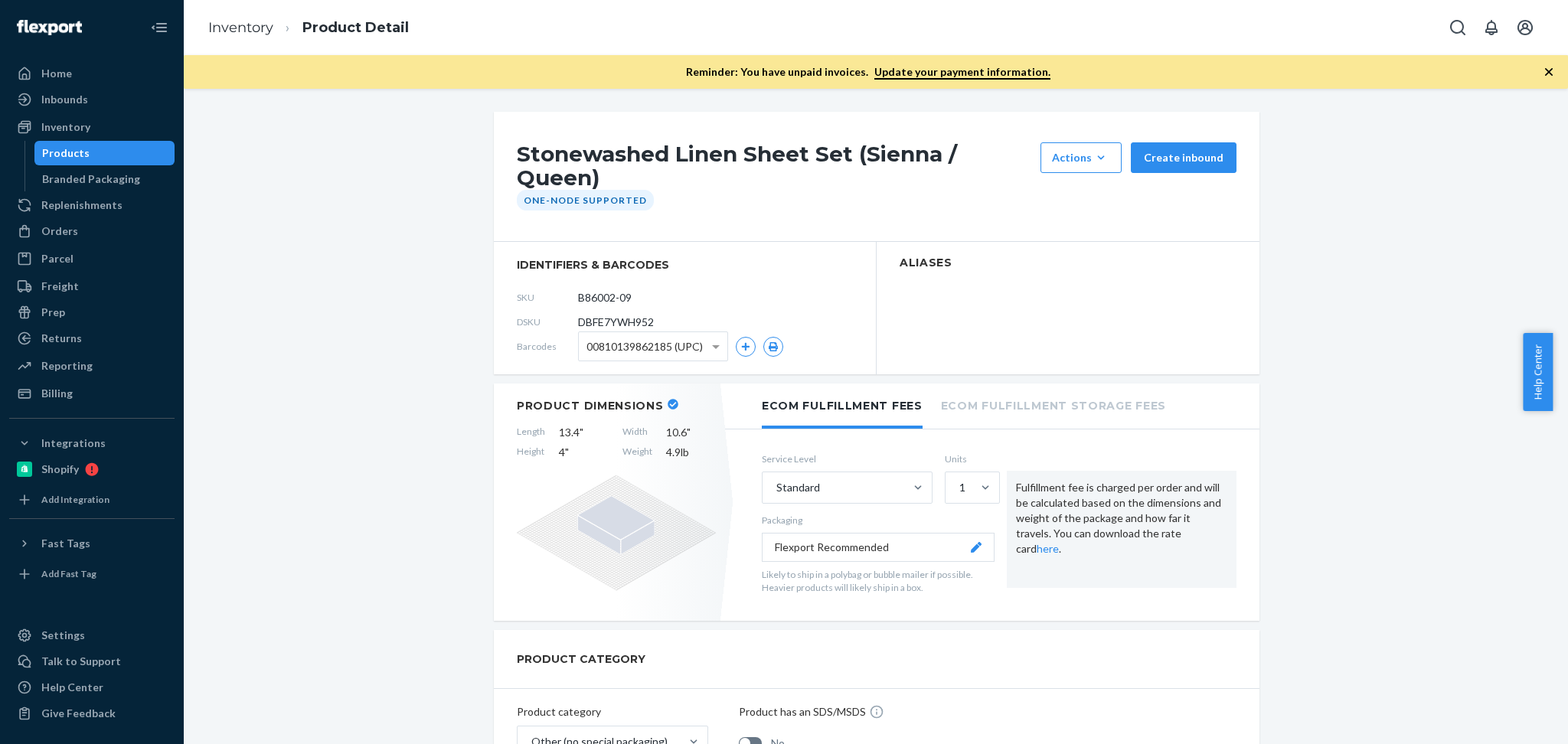
click at [76, 122] on div "Inventory" at bounding box center [65, 127] width 49 height 15
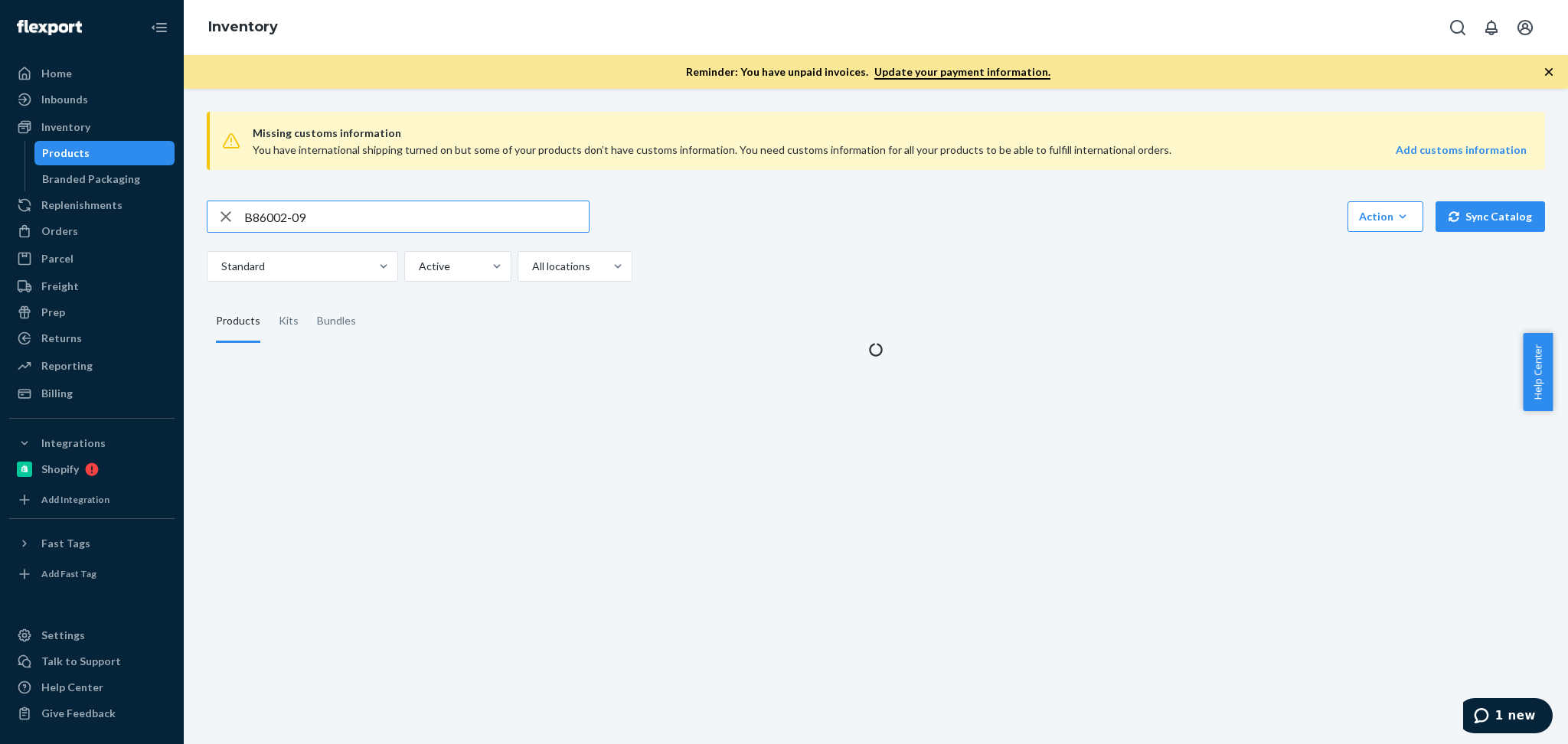
click at [361, 226] on input "B86002-09" at bounding box center [417, 217] width 344 height 30
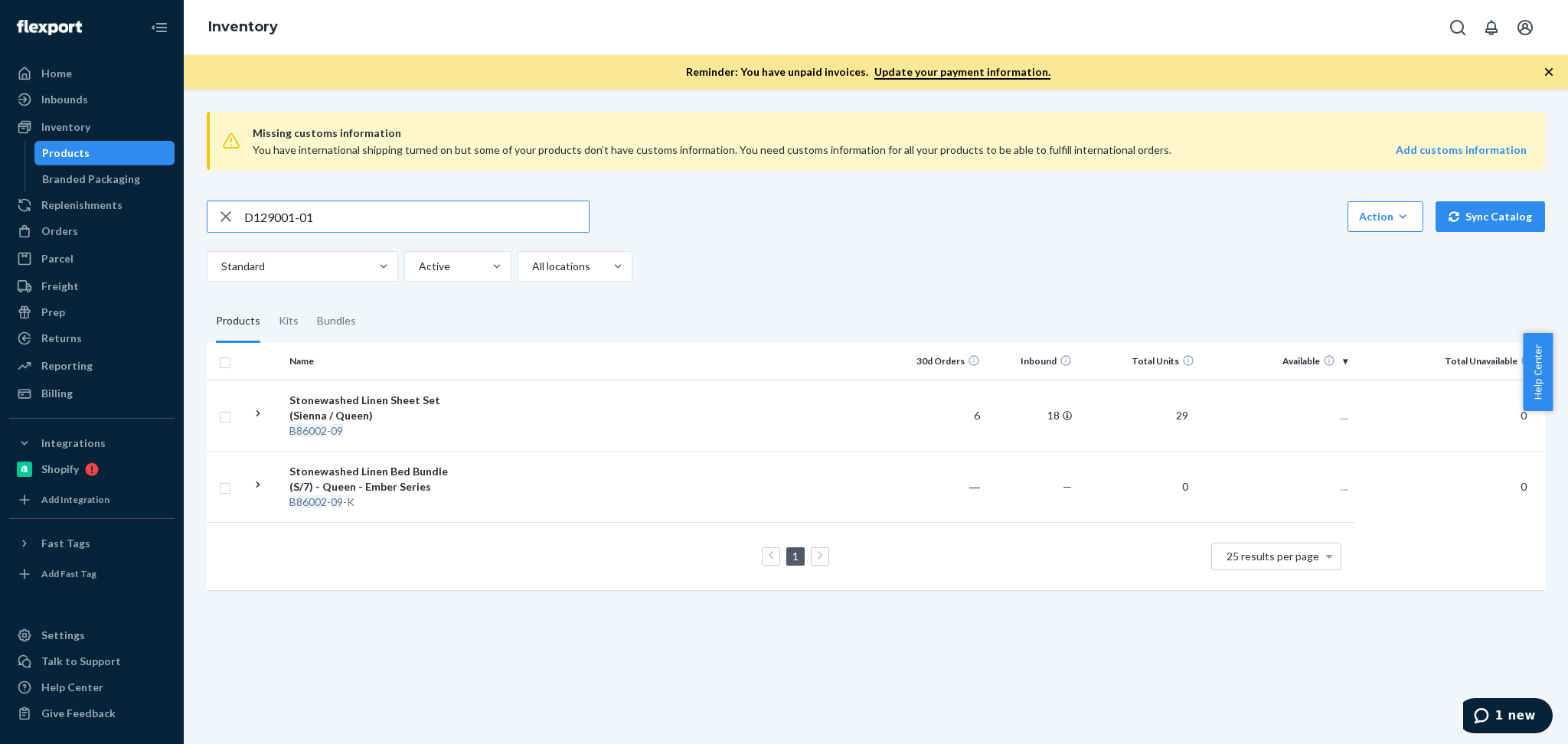
type input "D129001-01"
click at [488, 405] on td at bounding box center [675, 416] width 439 height 71
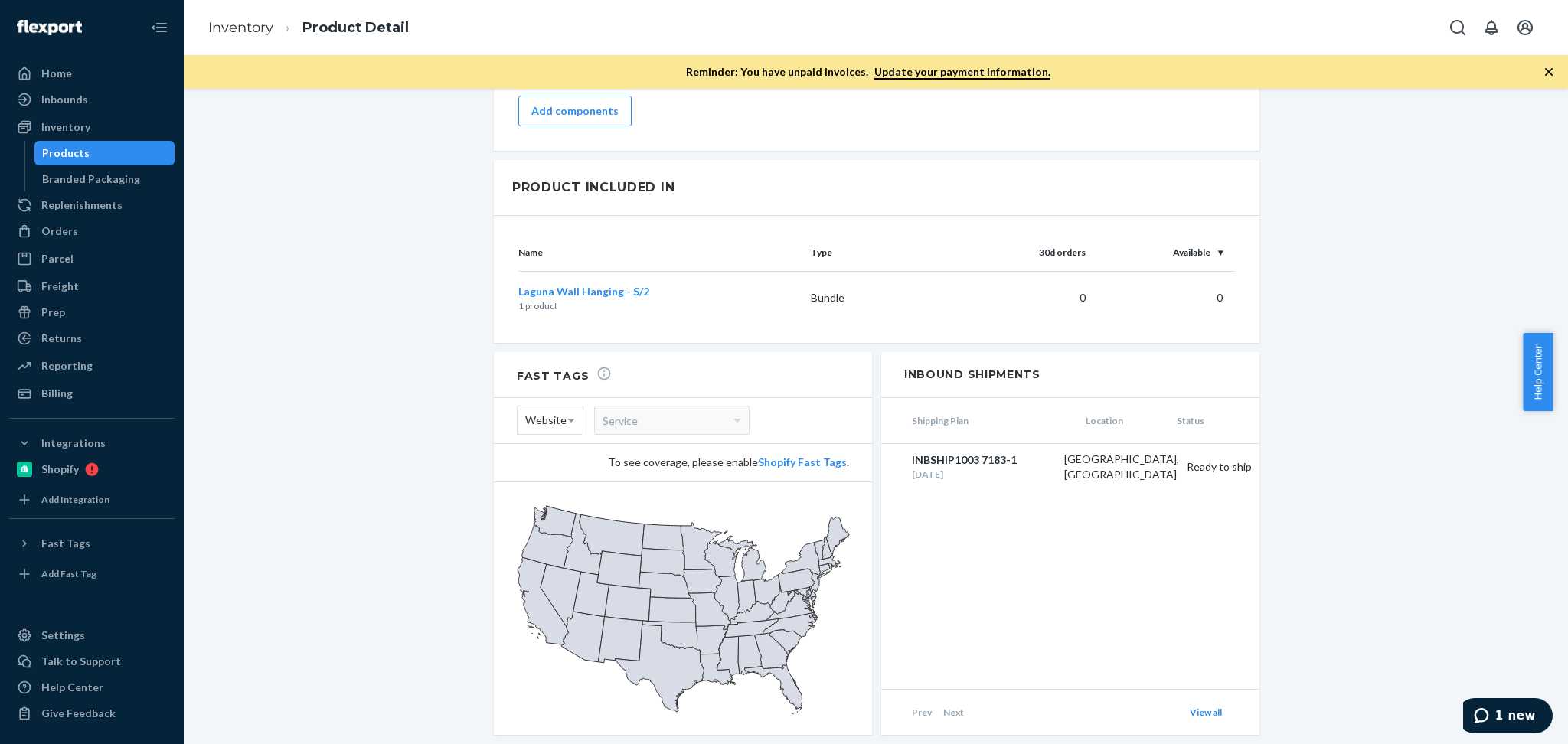
scroll to position [1484, 0]
click at [76, 123] on div "Inventory" at bounding box center [65, 127] width 49 height 15
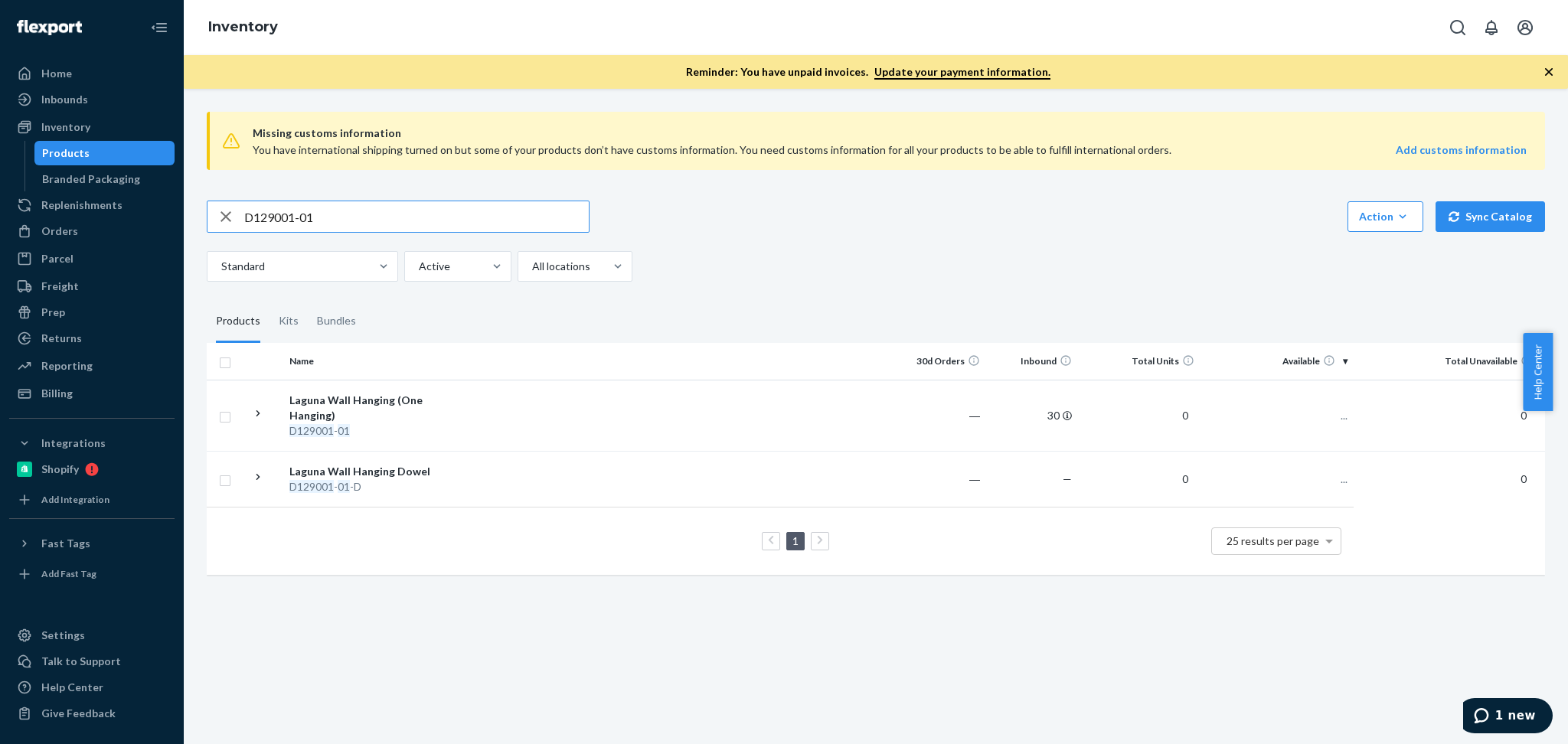
click at [434, 225] on input "D129001-01" at bounding box center [417, 217] width 344 height 30
drag, startPoint x: 269, startPoint y: 214, endPoint x: 203, endPoint y: 211, distance: 66.1
click at [203, 211] on div "Missing customs information You have international shipping turned on but some …" at bounding box center [876, 345] width 1361 height 491
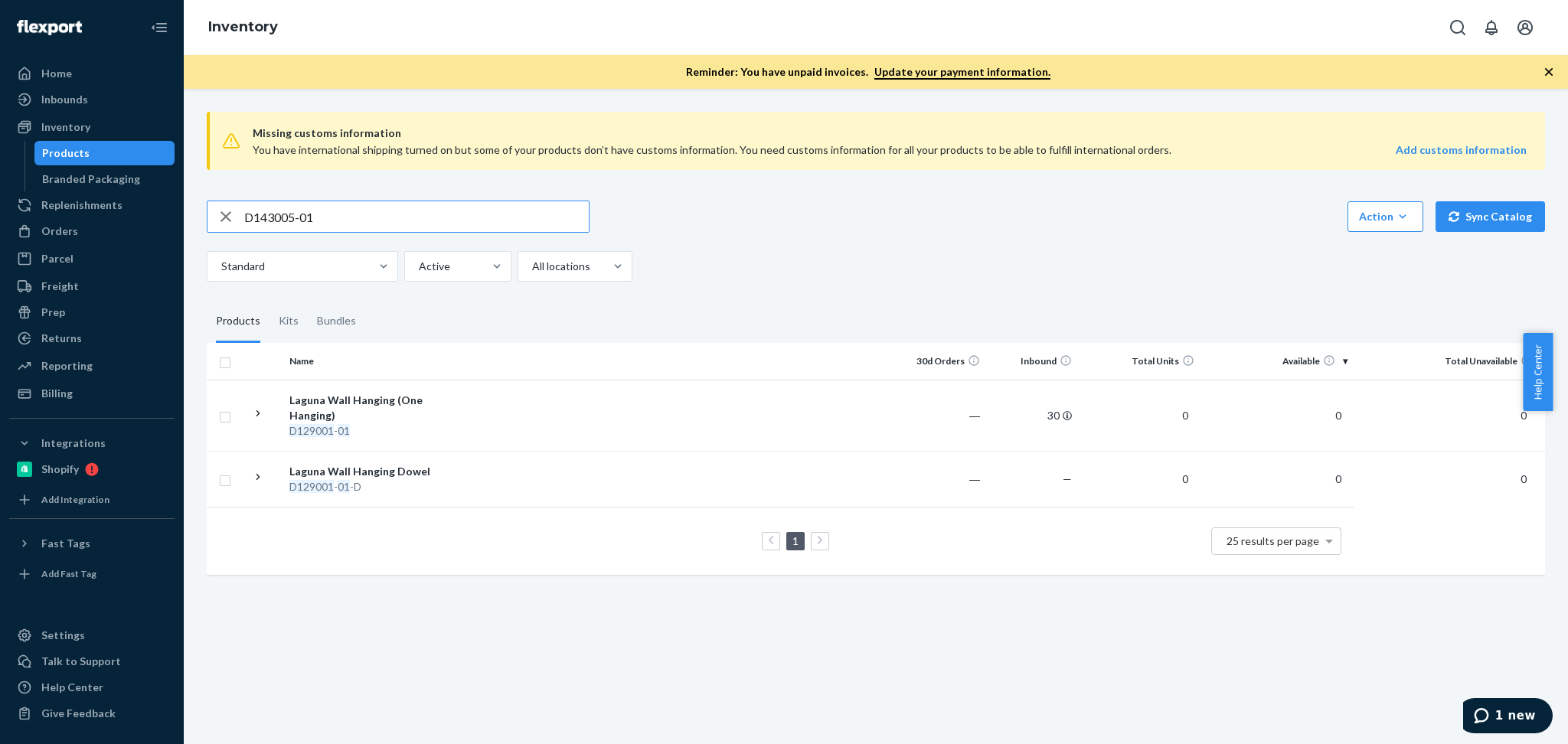
type input "D143005-01"
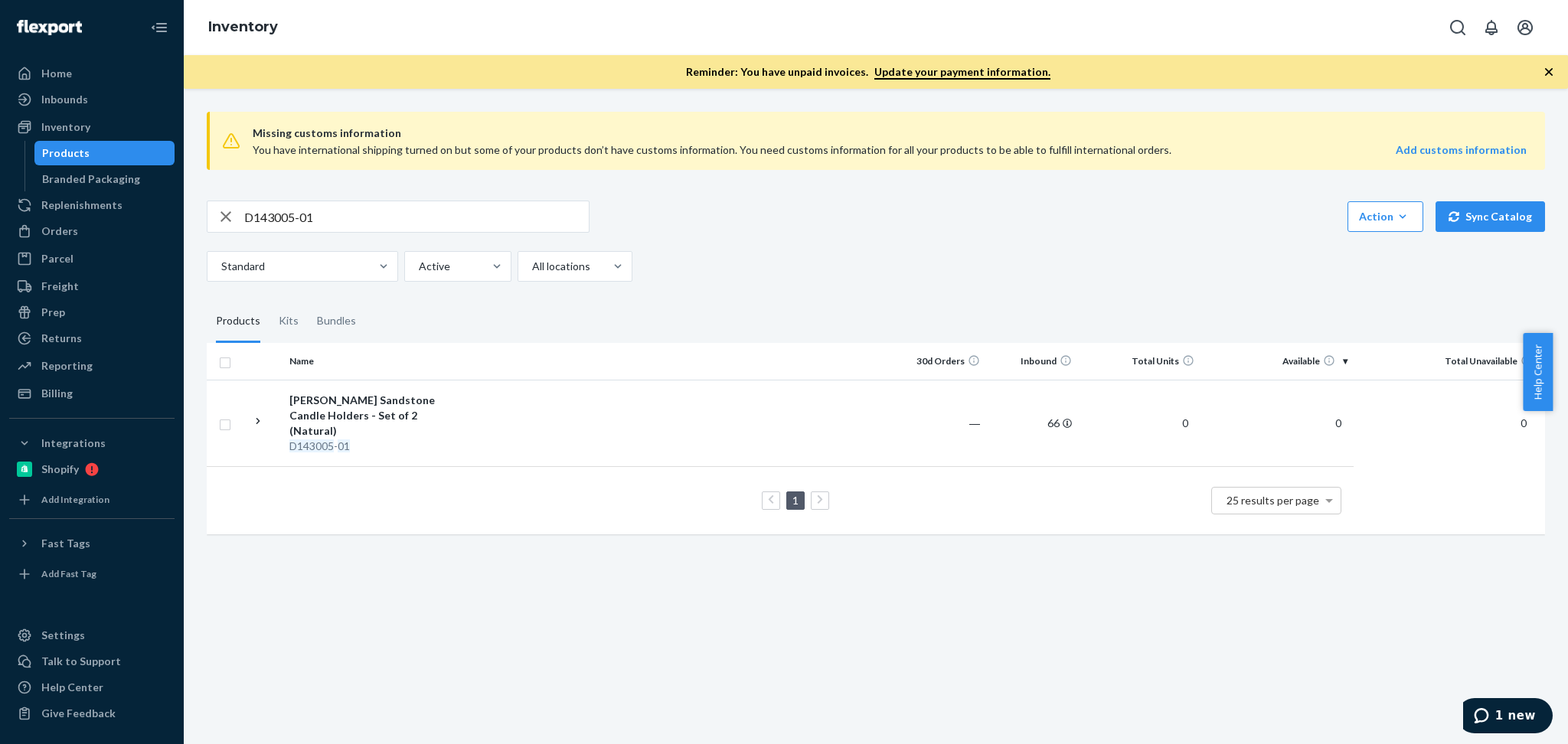
click at [972, 249] on div "D143005-01 Action Create product Create kit or bundle Bulk create products Bulk…" at bounding box center [876, 241] width 1338 height 81
click at [411, 439] on div "D143005 - 01" at bounding box center [368, 446] width 160 height 15
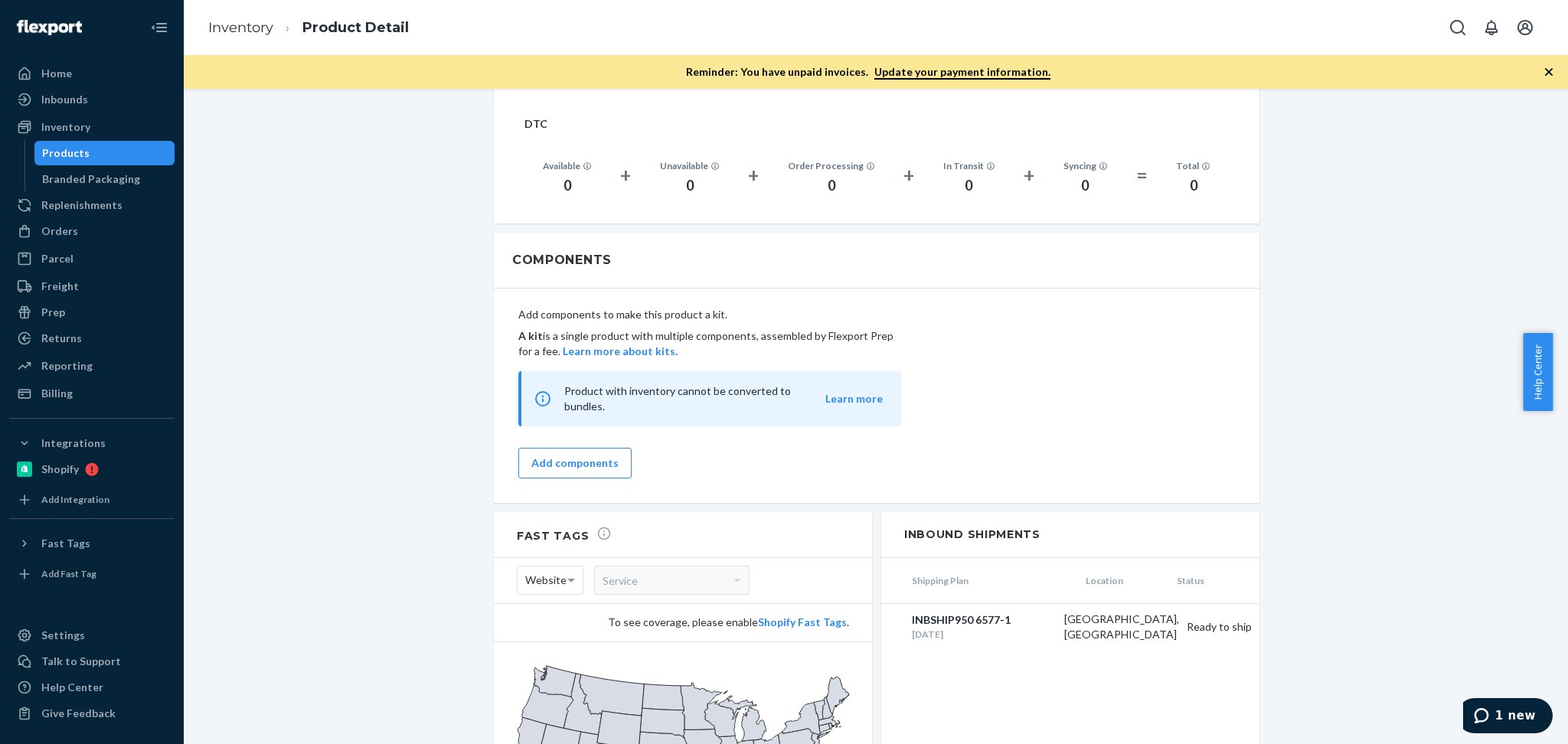
scroll to position [1194, 0]
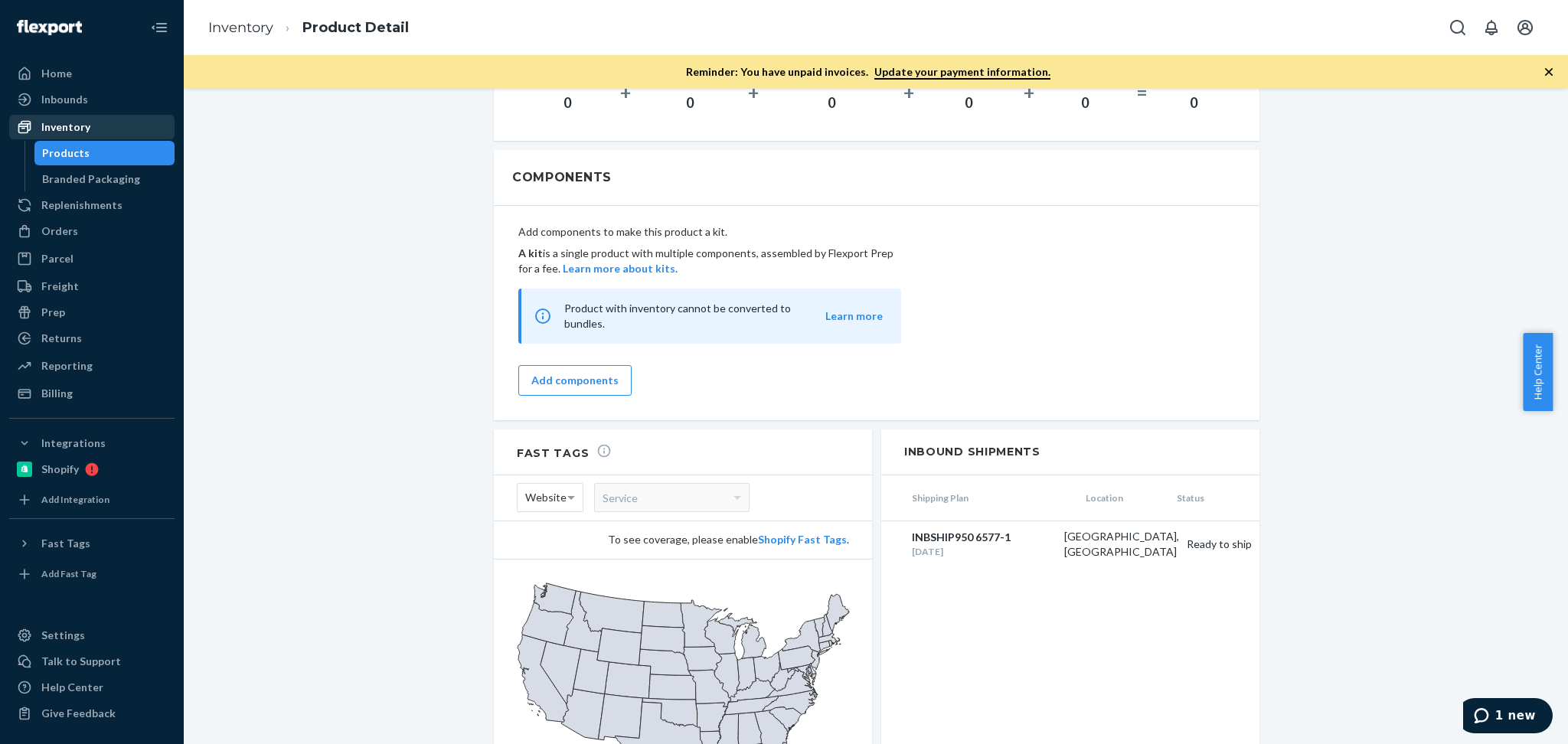
click at [94, 128] on div "Inventory" at bounding box center [92, 127] width 162 height 21
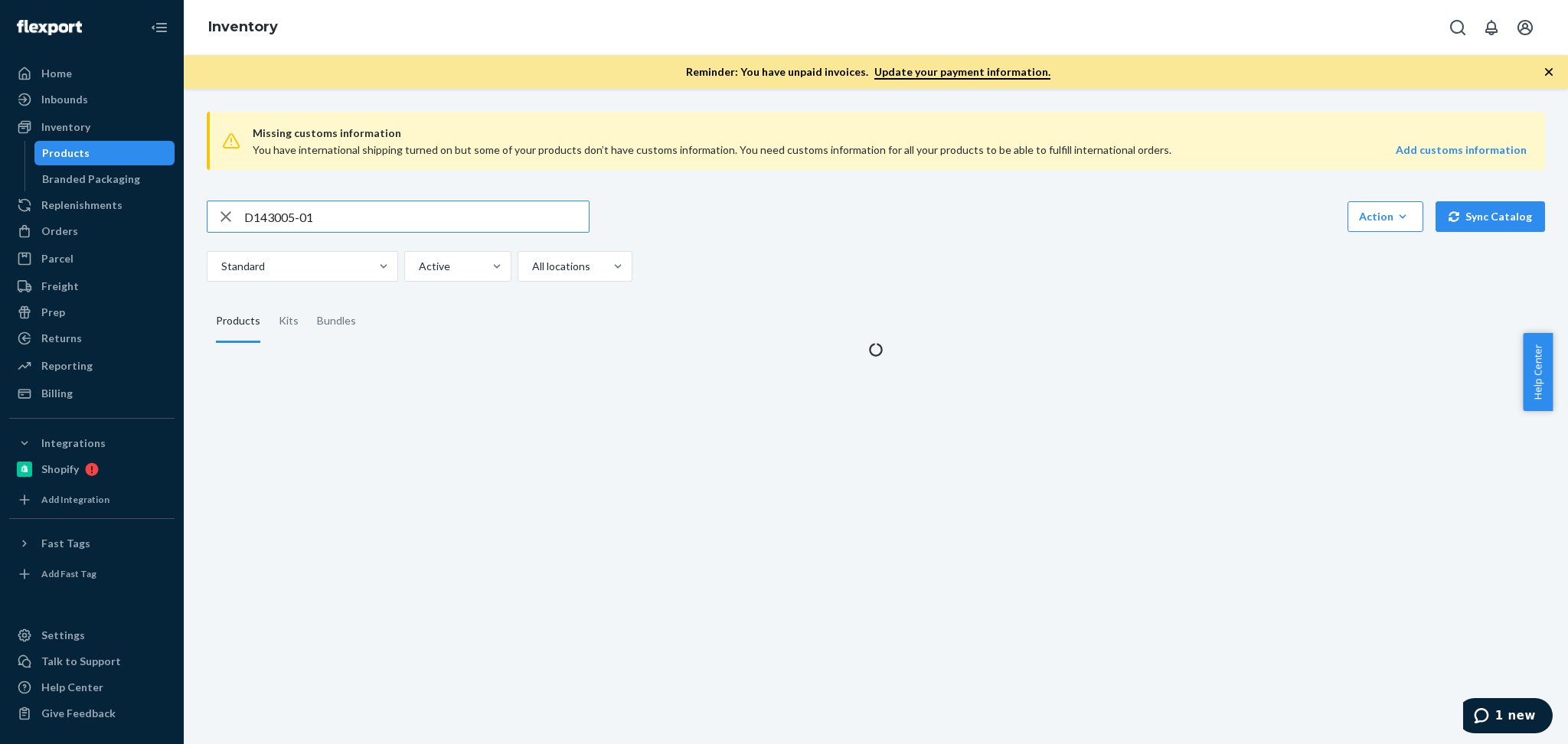
click at [290, 202] on input "D143005-01" at bounding box center [417, 217] width 344 height 30
type input "P84054-05"
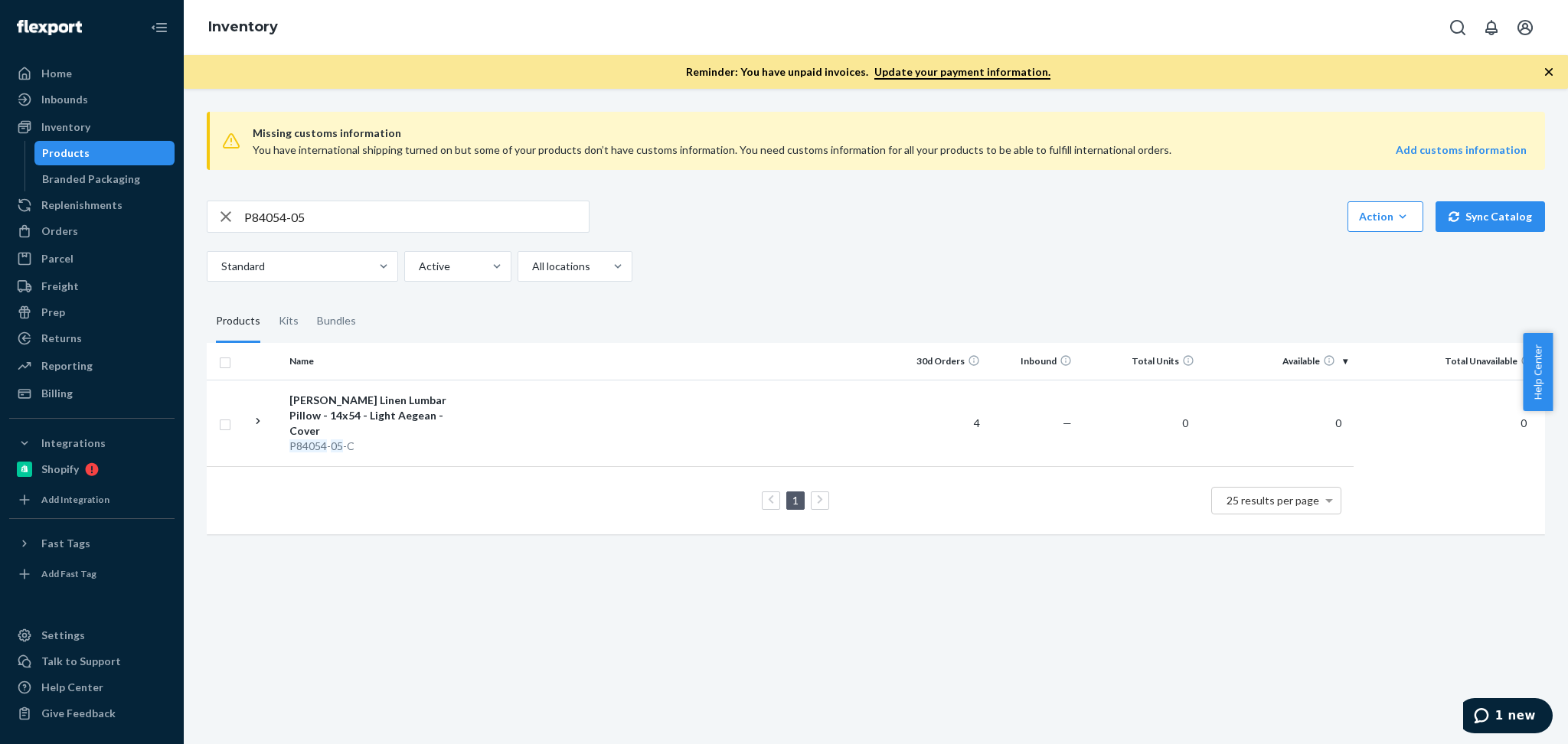
click at [590, 591] on div "Missing customs information You have international shipping turned on but some …" at bounding box center [876, 417] width 1384 height 656
click at [354, 422] on div "Prisha Linen Lumbar Pillow - 14x54 - Light Aegean - Cover" at bounding box center [368, 416] width 160 height 46
